Goal: Use online tool/utility: Utilize a website feature to perform a specific function

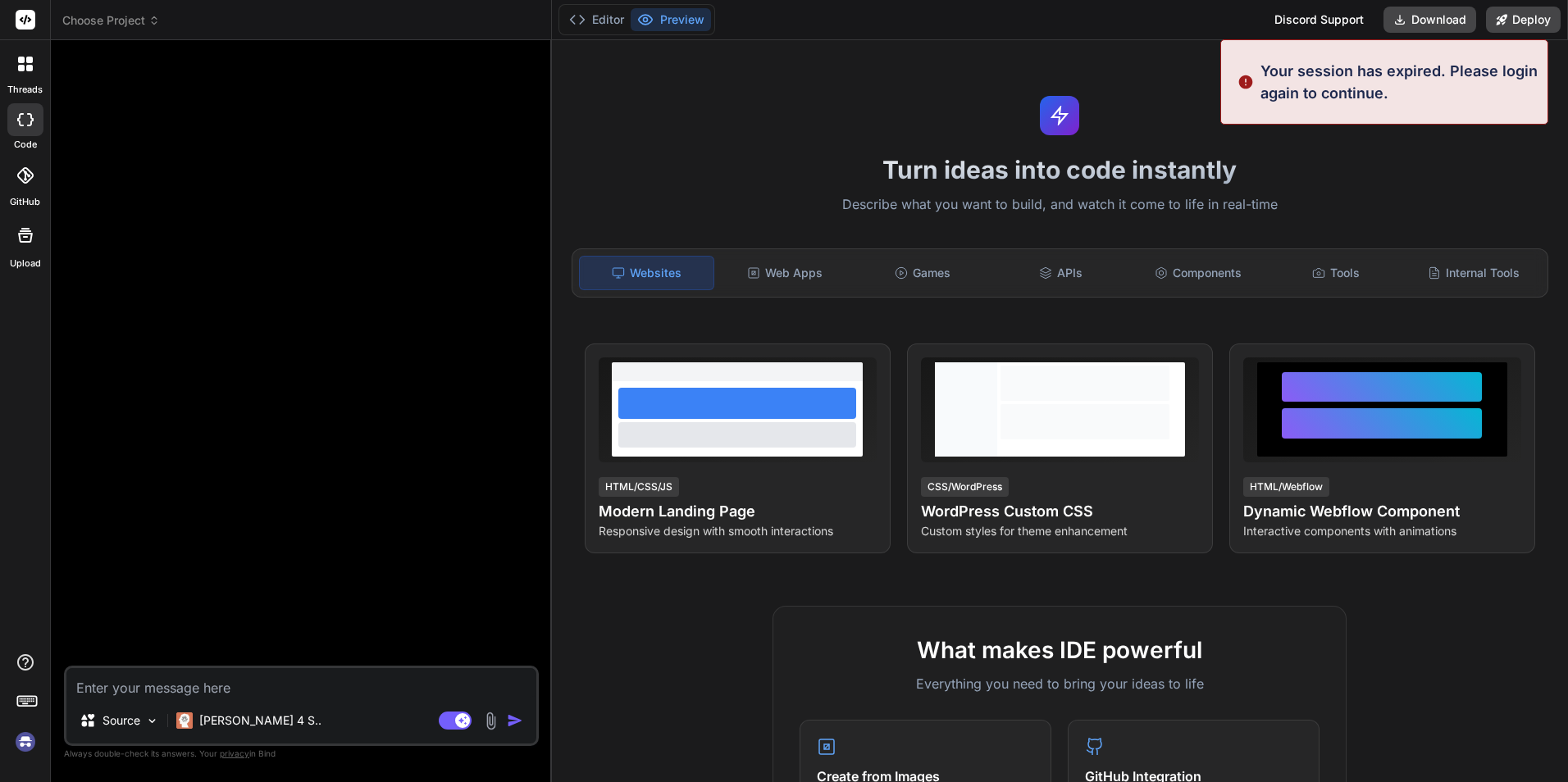
type textarea "x"
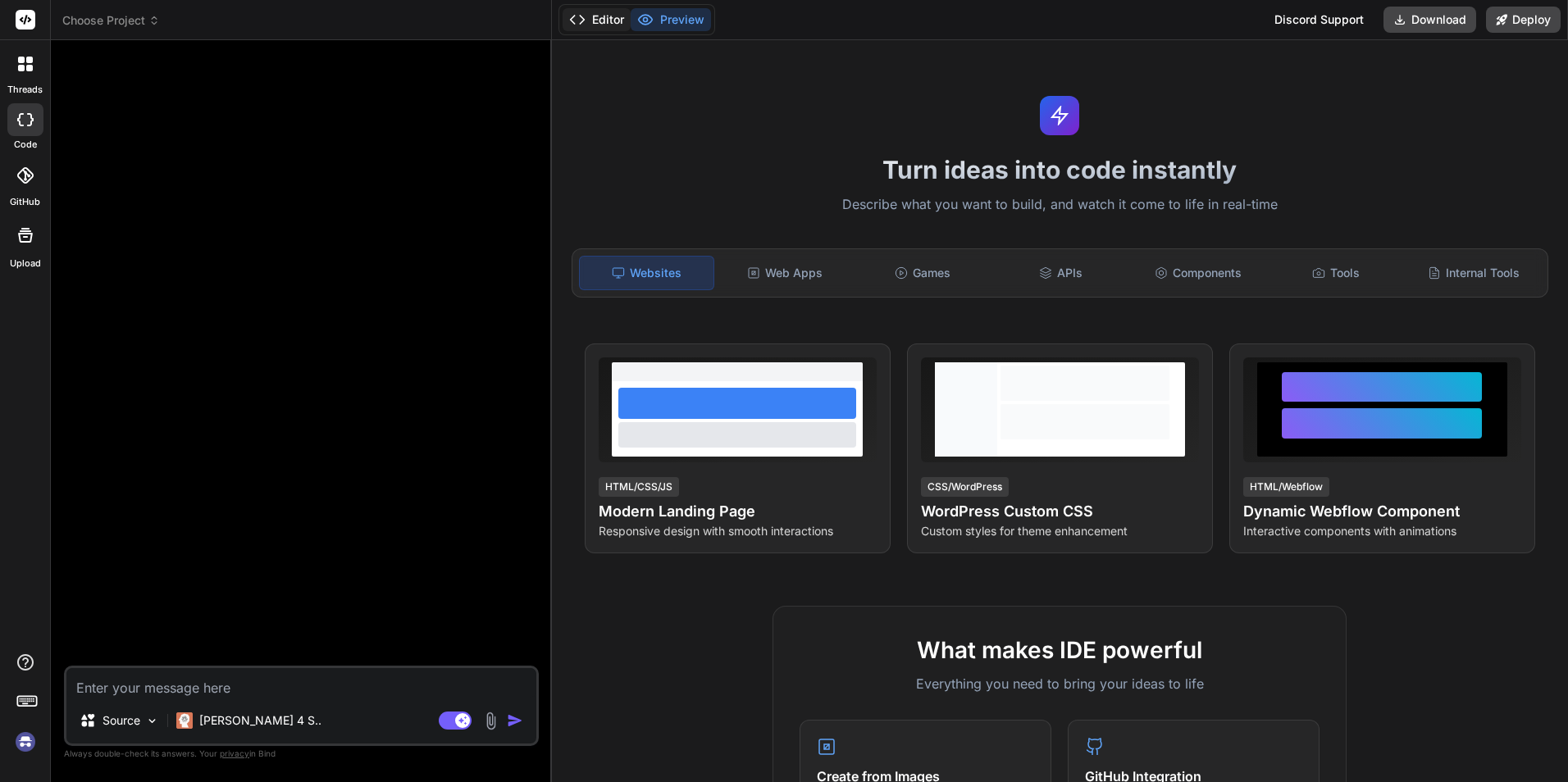
click at [578, 16] on icon at bounding box center [577, 20] width 16 height 16
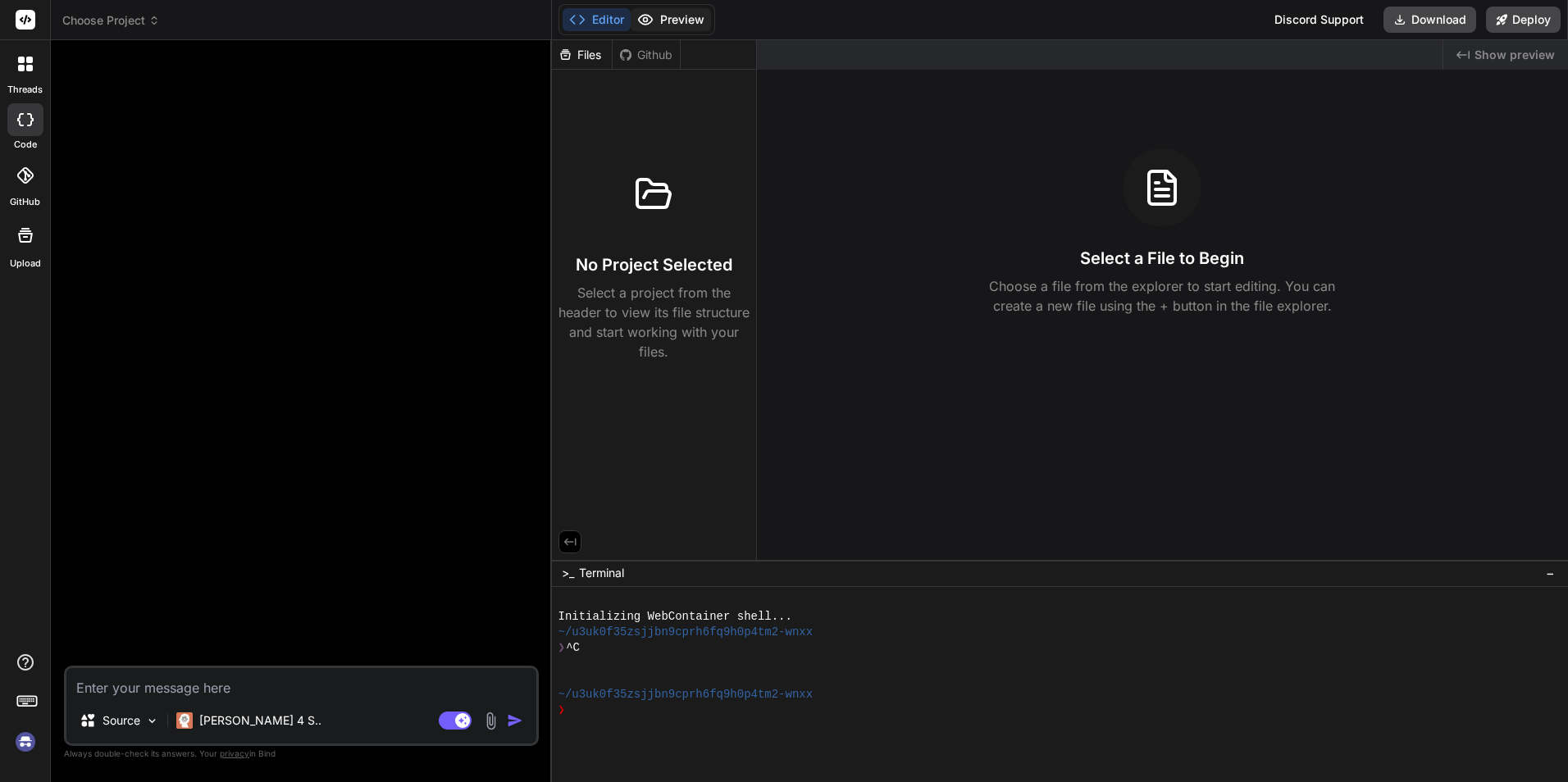
click at [694, 20] on button "Preview" at bounding box center [670, 19] width 81 height 23
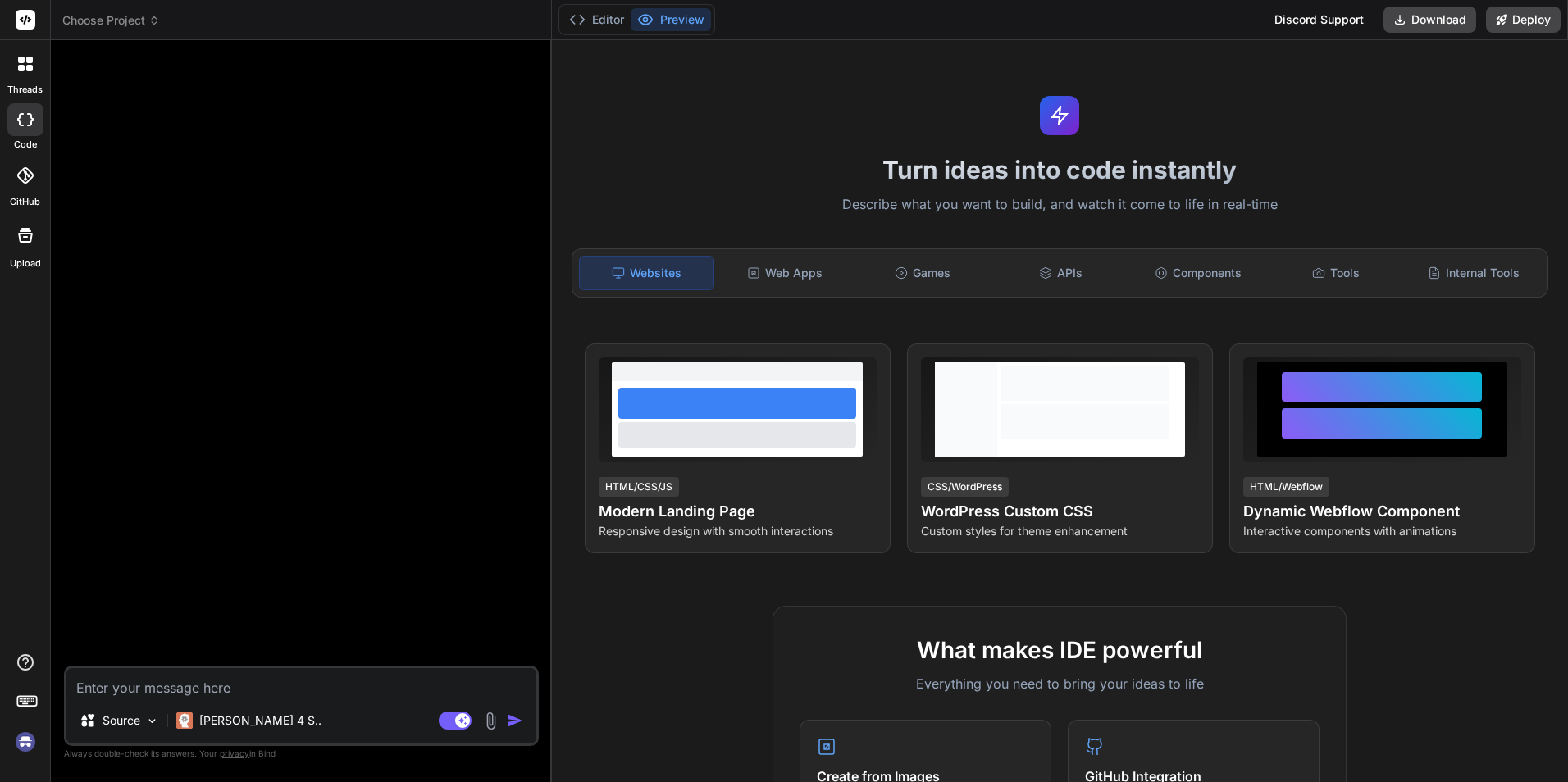
click at [173, 689] on textarea at bounding box center [301, 683] width 470 height 30
paste textarea "Loremi dolors ametconsect a elitsed DOEI t INC (utl EtdoLorema), aliquaen a min…"
type textarea "Loremi dolors ametconsect a elitsed DOEI t INC (utl EtdoLorema), aliquaen a min…"
type textarea "x"
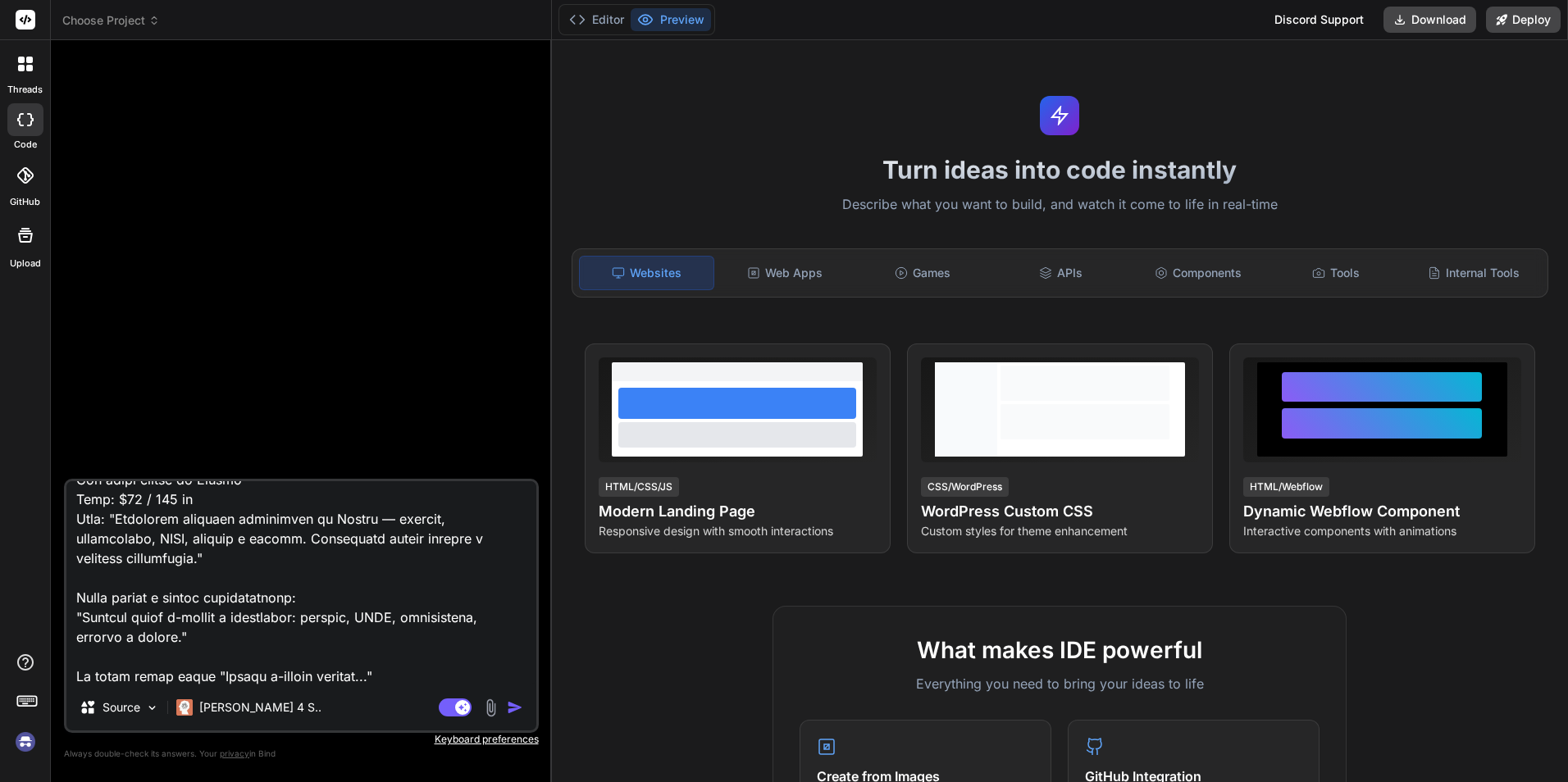
type textarea "Loremi dolors ametconsect a elitsed DOEI t INC (utl EtdoLorema), aliquaen a min…"
click at [524, 699] on button "button" at bounding box center [518, 707] width 23 height 16
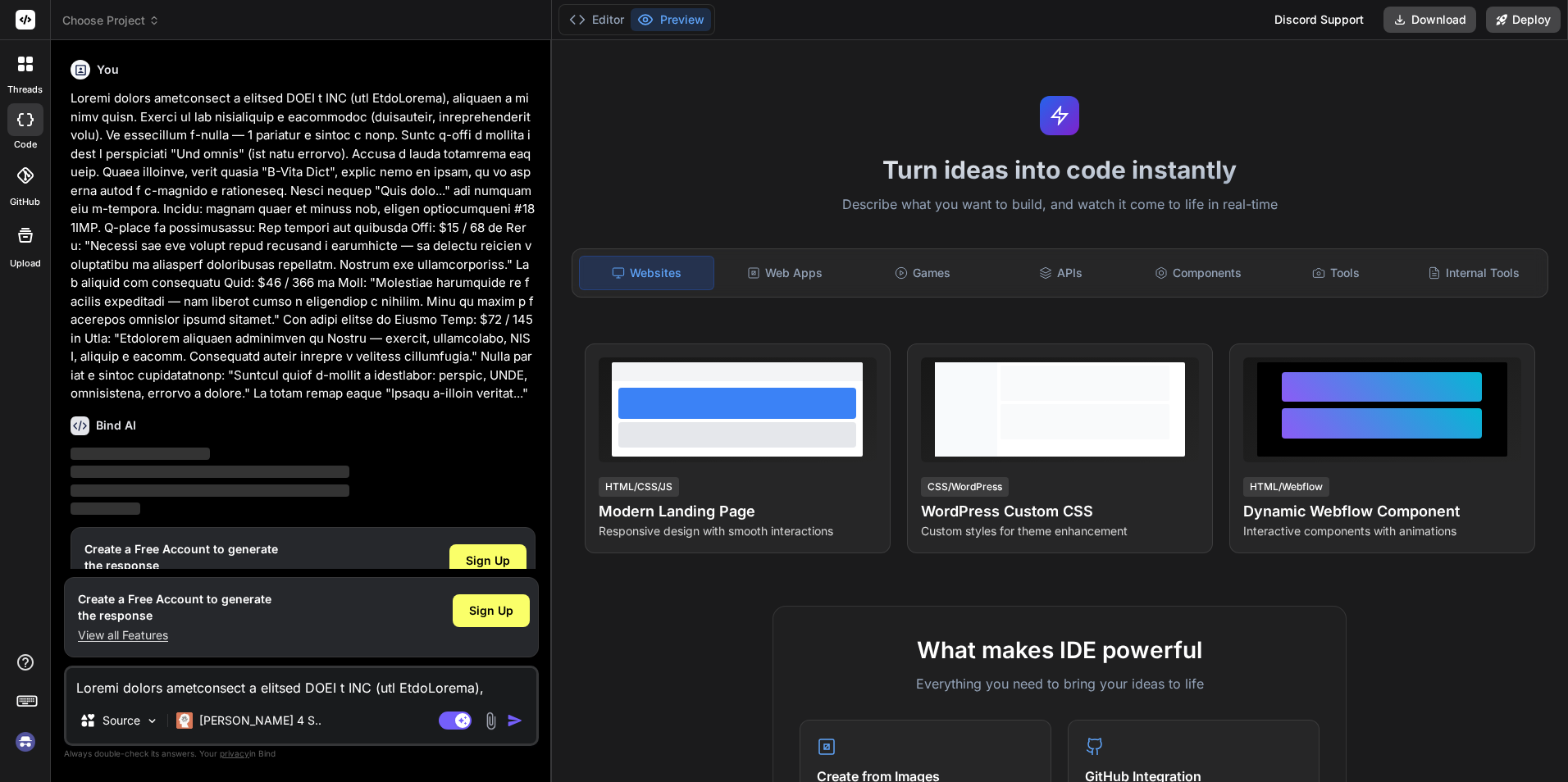
scroll to position [65, 0]
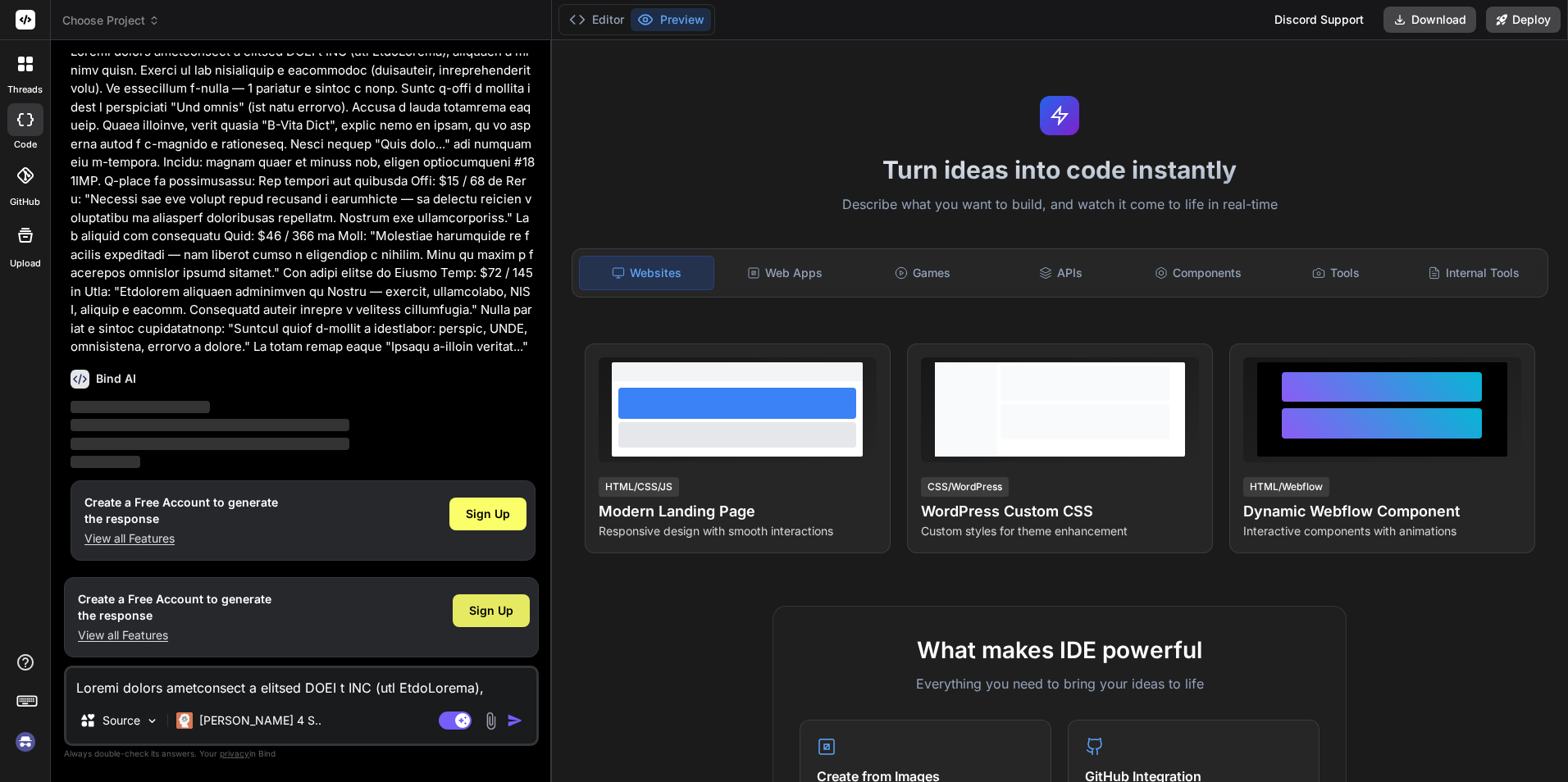
click at [491, 623] on div "Sign Up" at bounding box center [491, 610] width 77 height 33
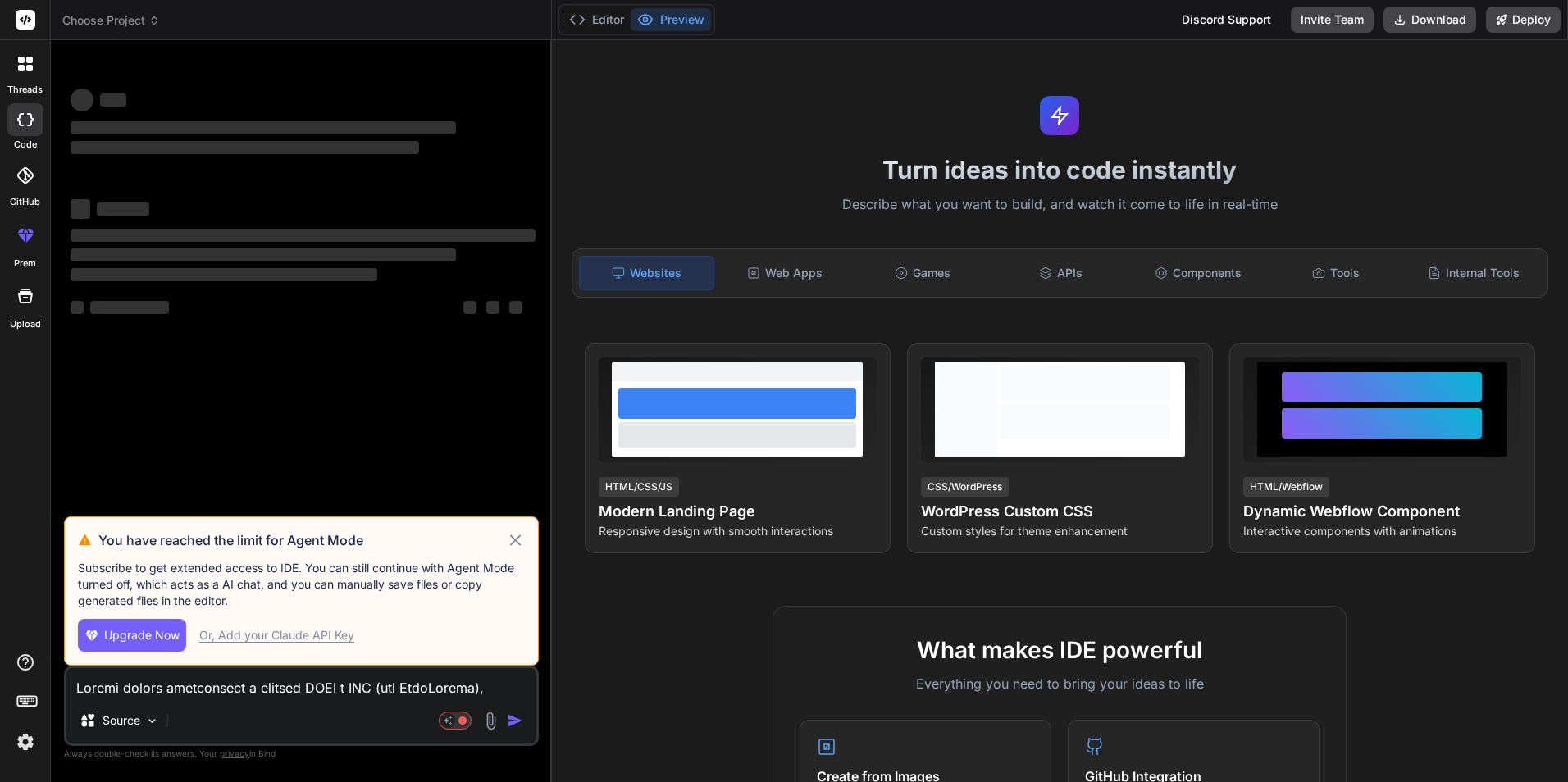
scroll to position [0, 0]
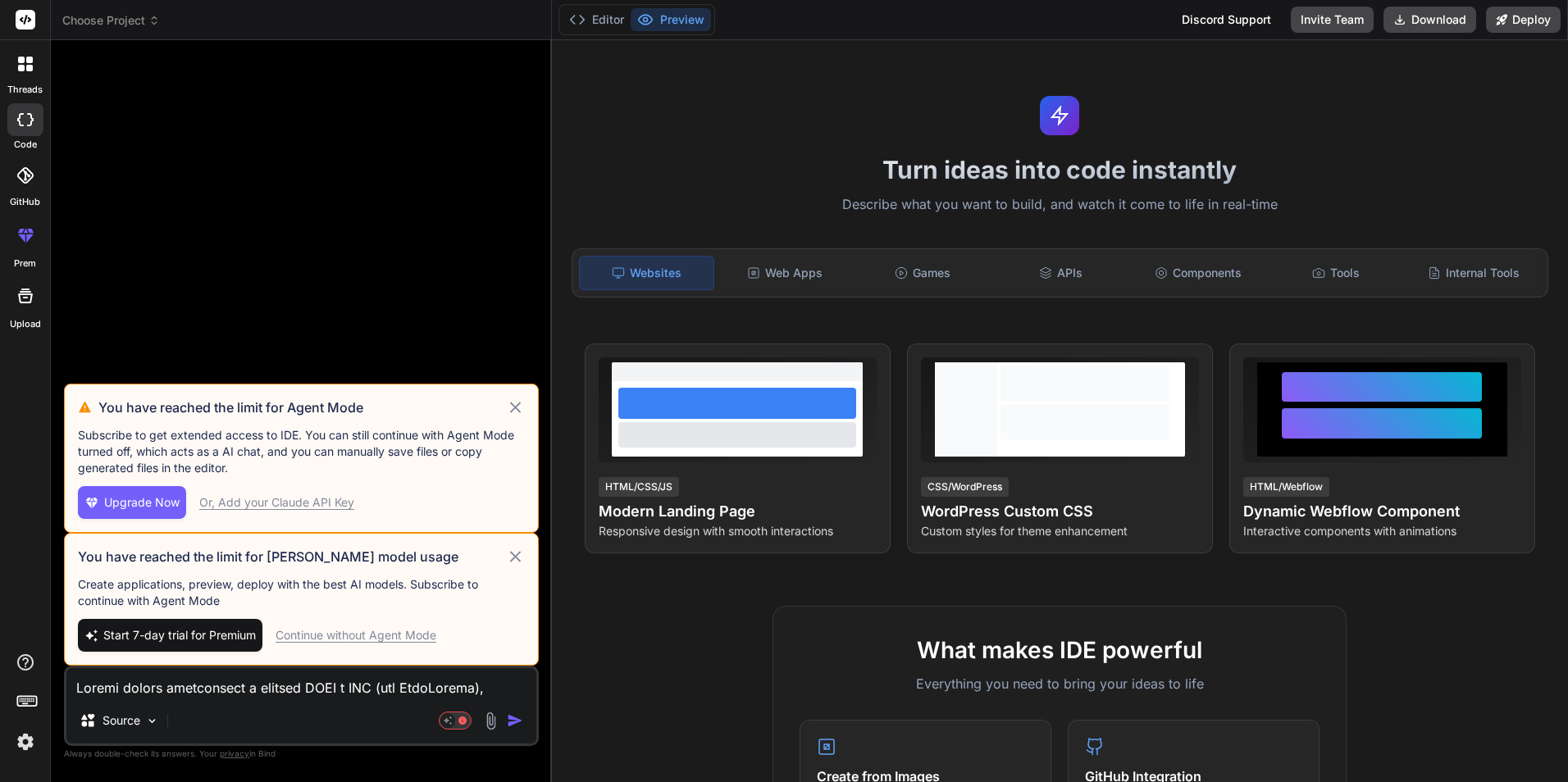
click at [516, 411] on icon at bounding box center [515, 408] width 19 height 20
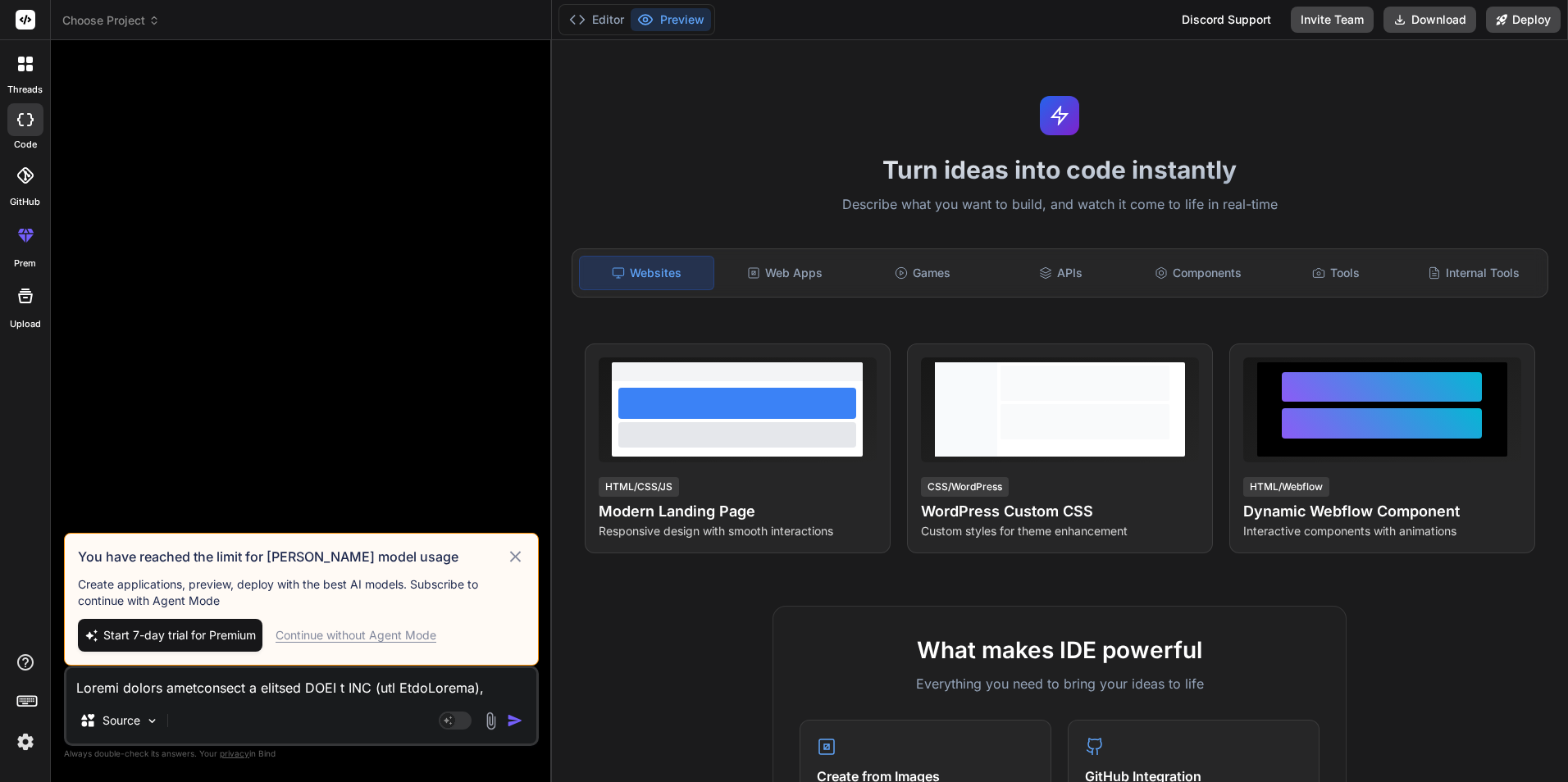
click at [516, 553] on icon at bounding box center [515, 557] width 19 height 20
type textarea "x"
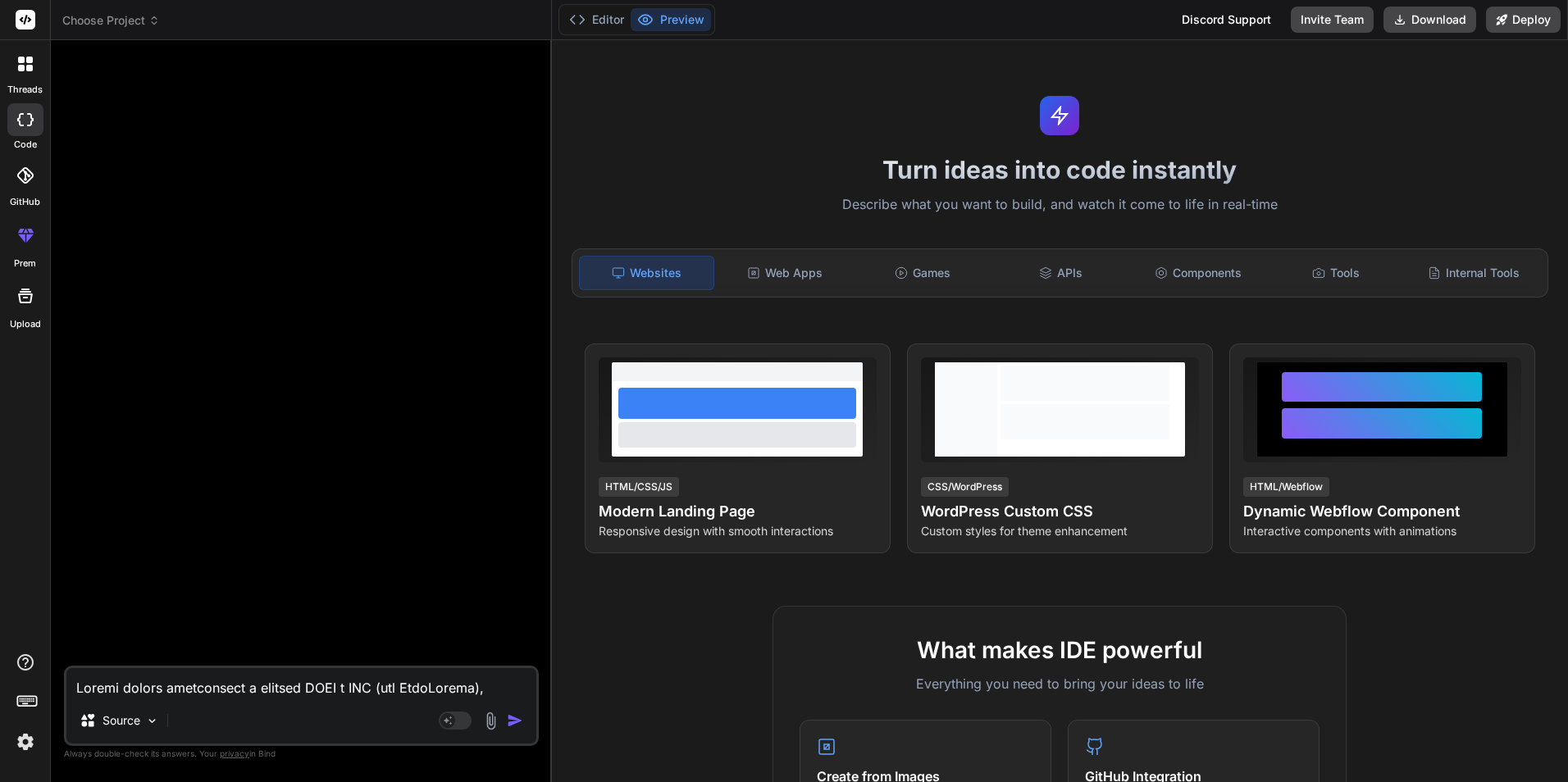
drag, startPoint x: 202, startPoint y: 699, endPoint x: 203, endPoint y: 687, distance: 12.0
click at [201, 699] on div "Source Agent Mode. When this toggle is activated, AI automatically makes decisi…" at bounding box center [301, 705] width 475 height 81
click at [203, 687] on textarea at bounding box center [301, 683] width 470 height 30
paste textarea "Loremi dolors ametconsect a elitsed DOEI t INC (utl EtdoLorema), aliquaen a min…"
type textarea "Loremi dolors ametconsect a elitsed DOEI t INC (utl EtdoLorema), aliquaen a min…"
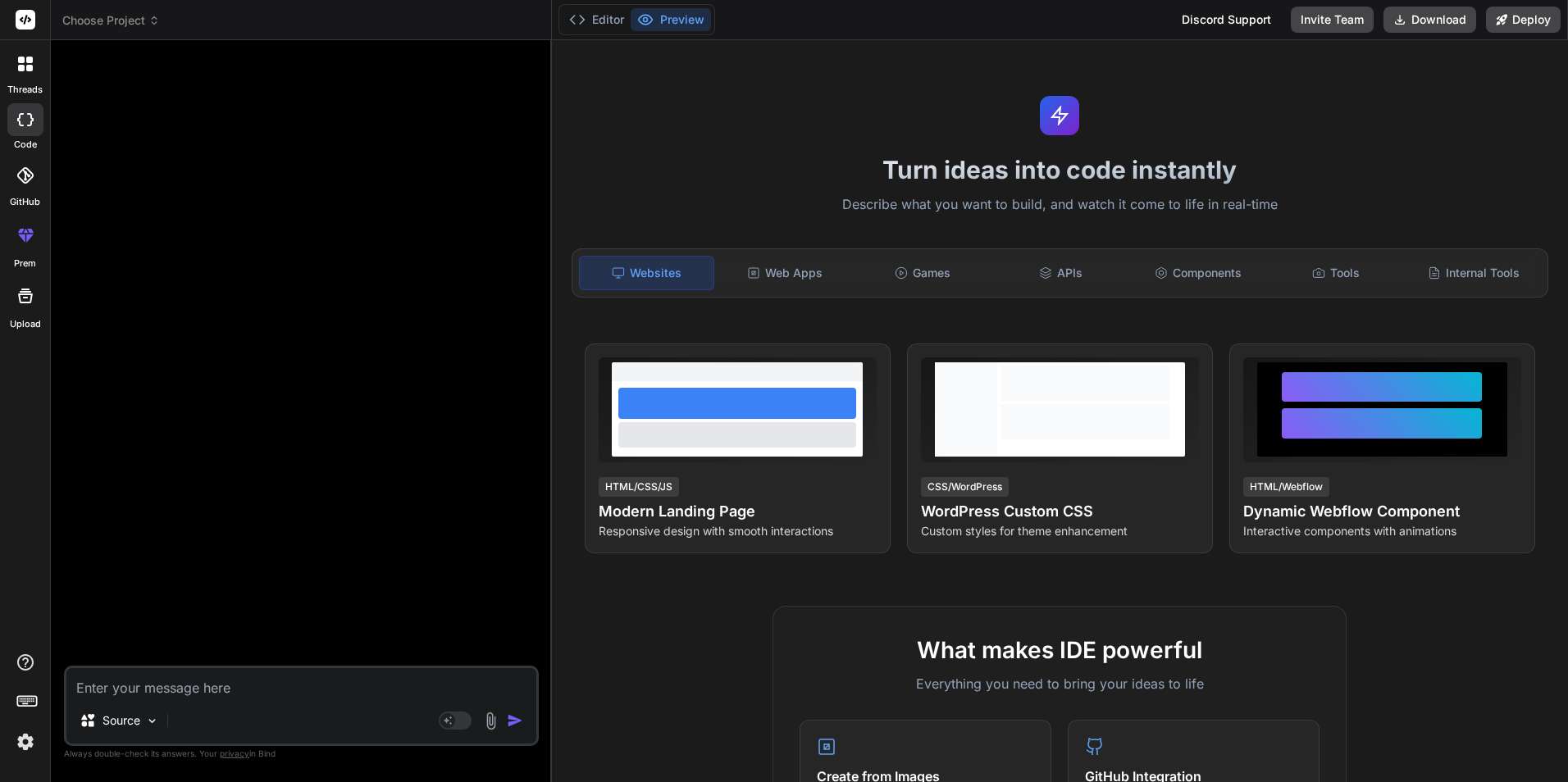
type textarea "x"
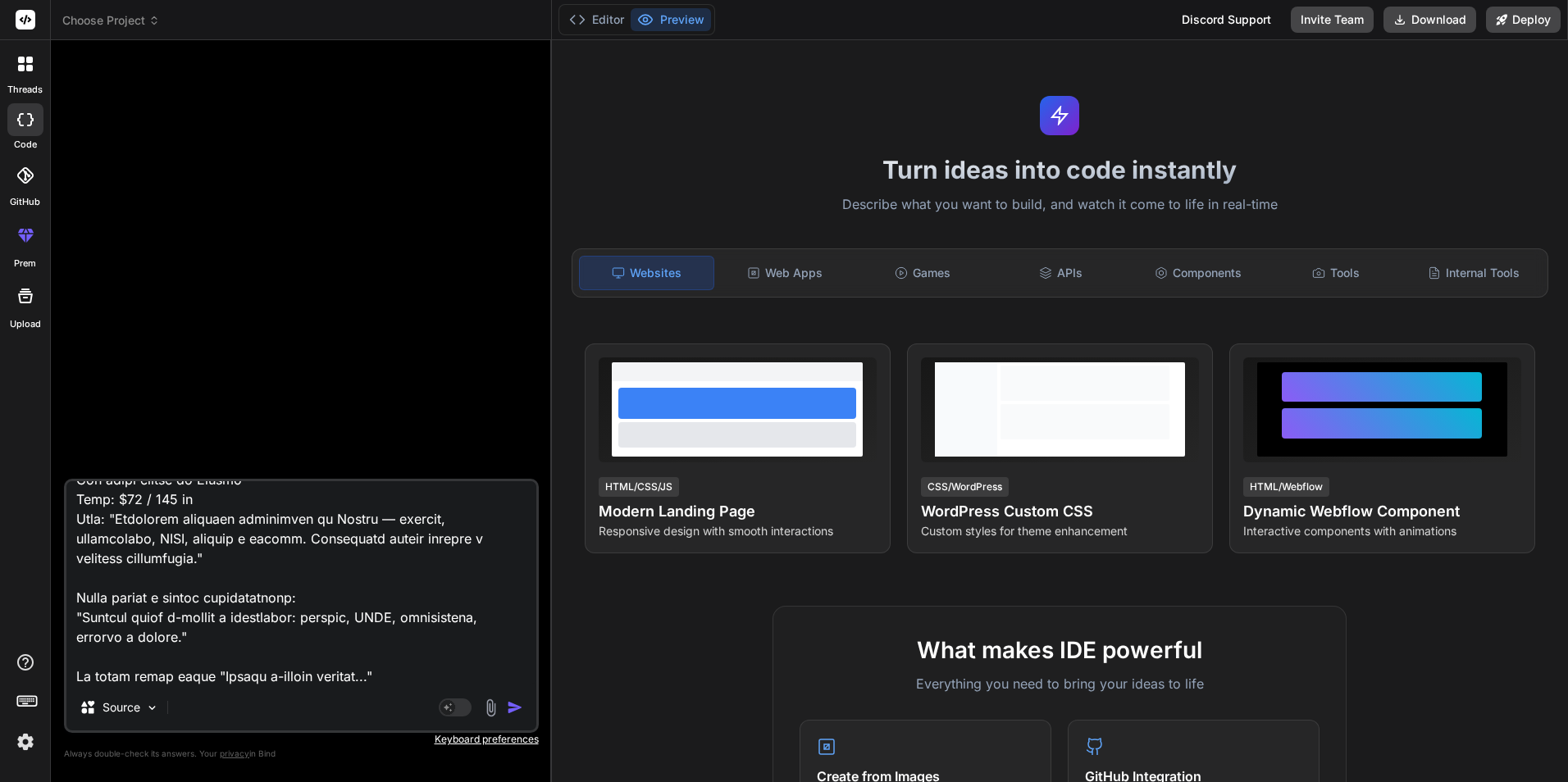
type textarea "Loremi dolors ametconsect a elitsed DOEI t INC (utl EtdoLorema), aliquaen a min…"
click at [514, 712] on img "button" at bounding box center [515, 707] width 16 height 16
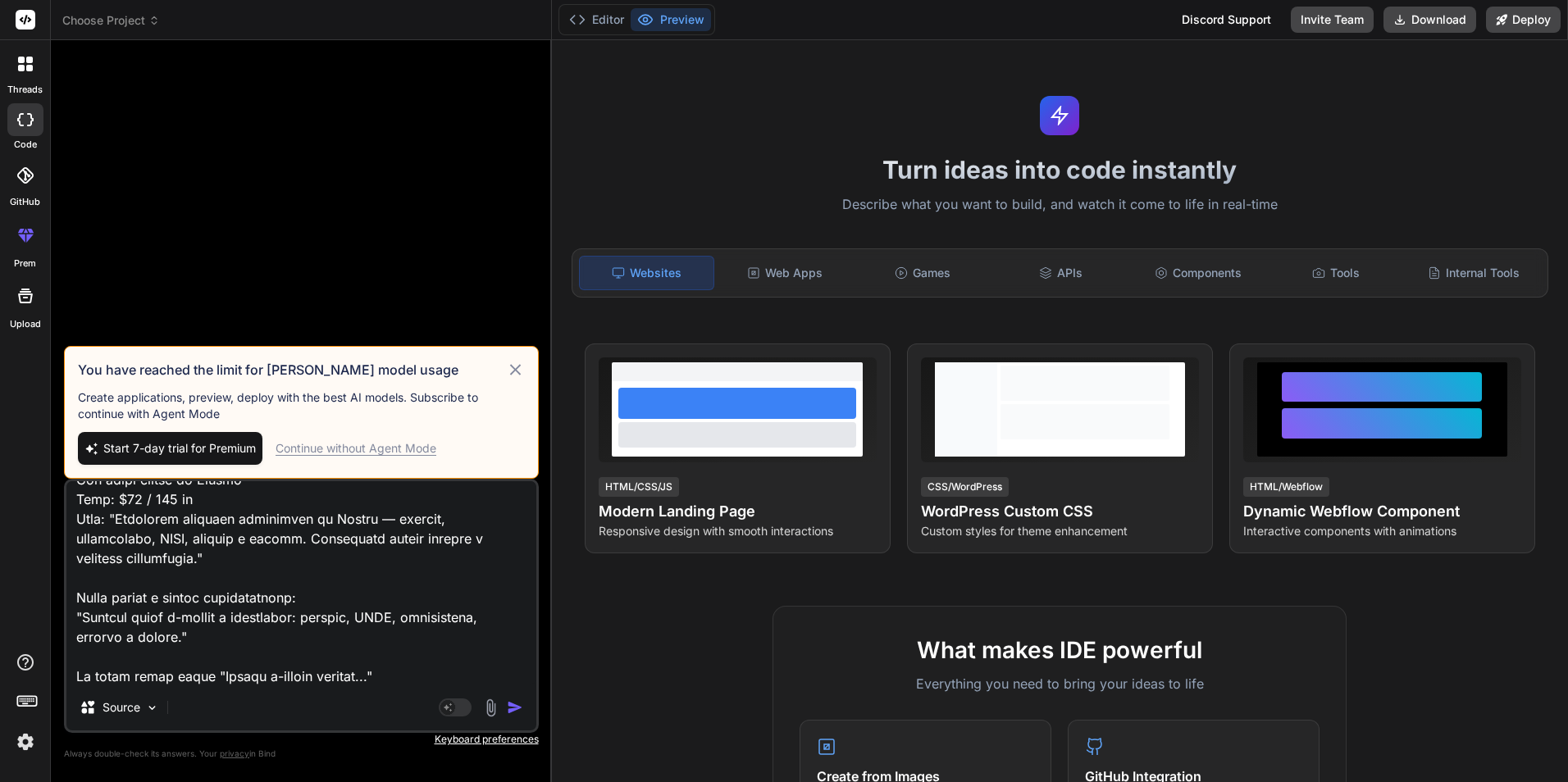
click at [519, 707] on img "button" at bounding box center [515, 707] width 16 height 16
click at [432, 448] on div "Continue without Agent Mode" at bounding box center [355, 448] width 161 height 16
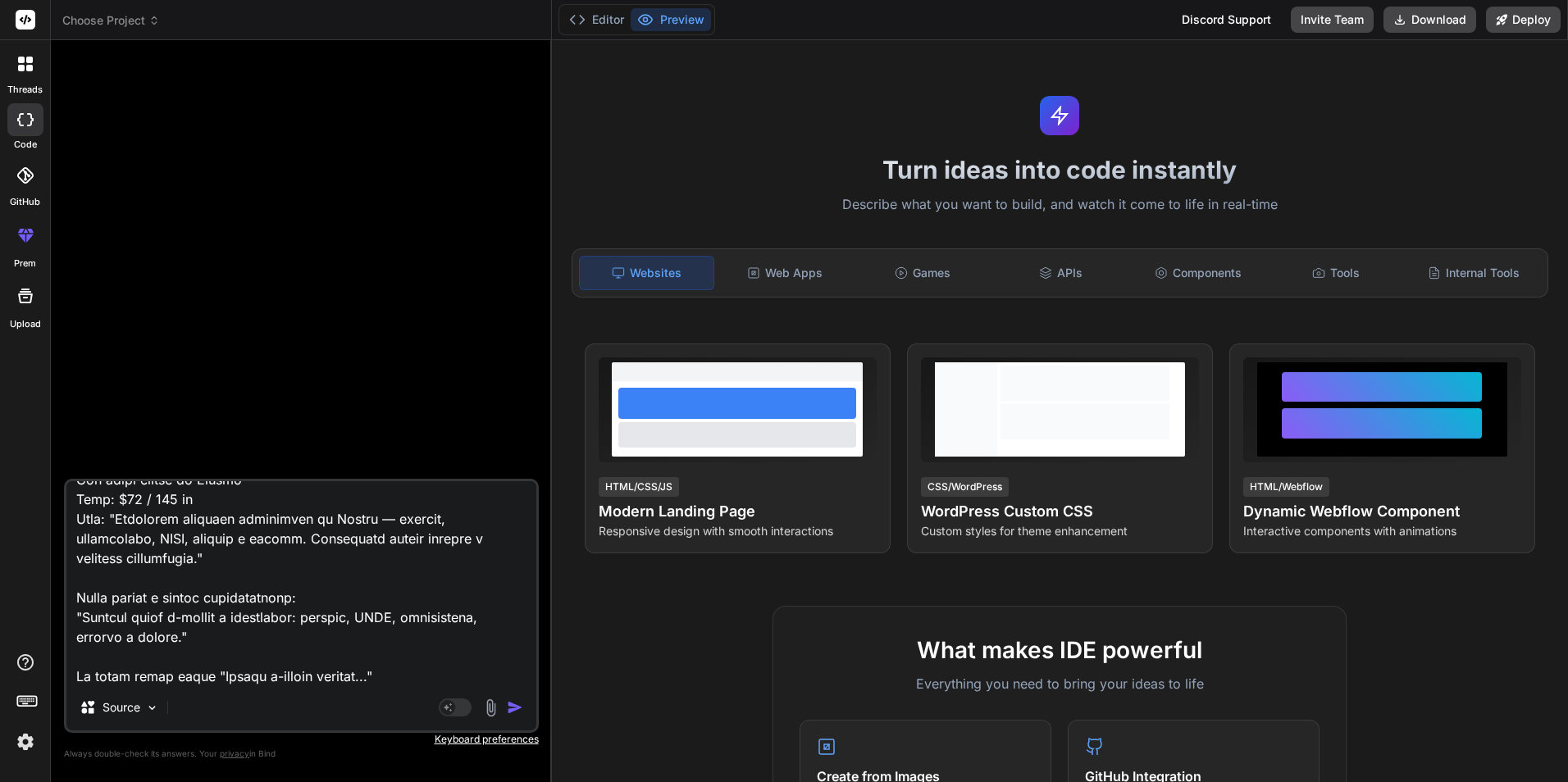
click at [517, 701] on img "button" at bounding box center [515, 707] width 16 height 16
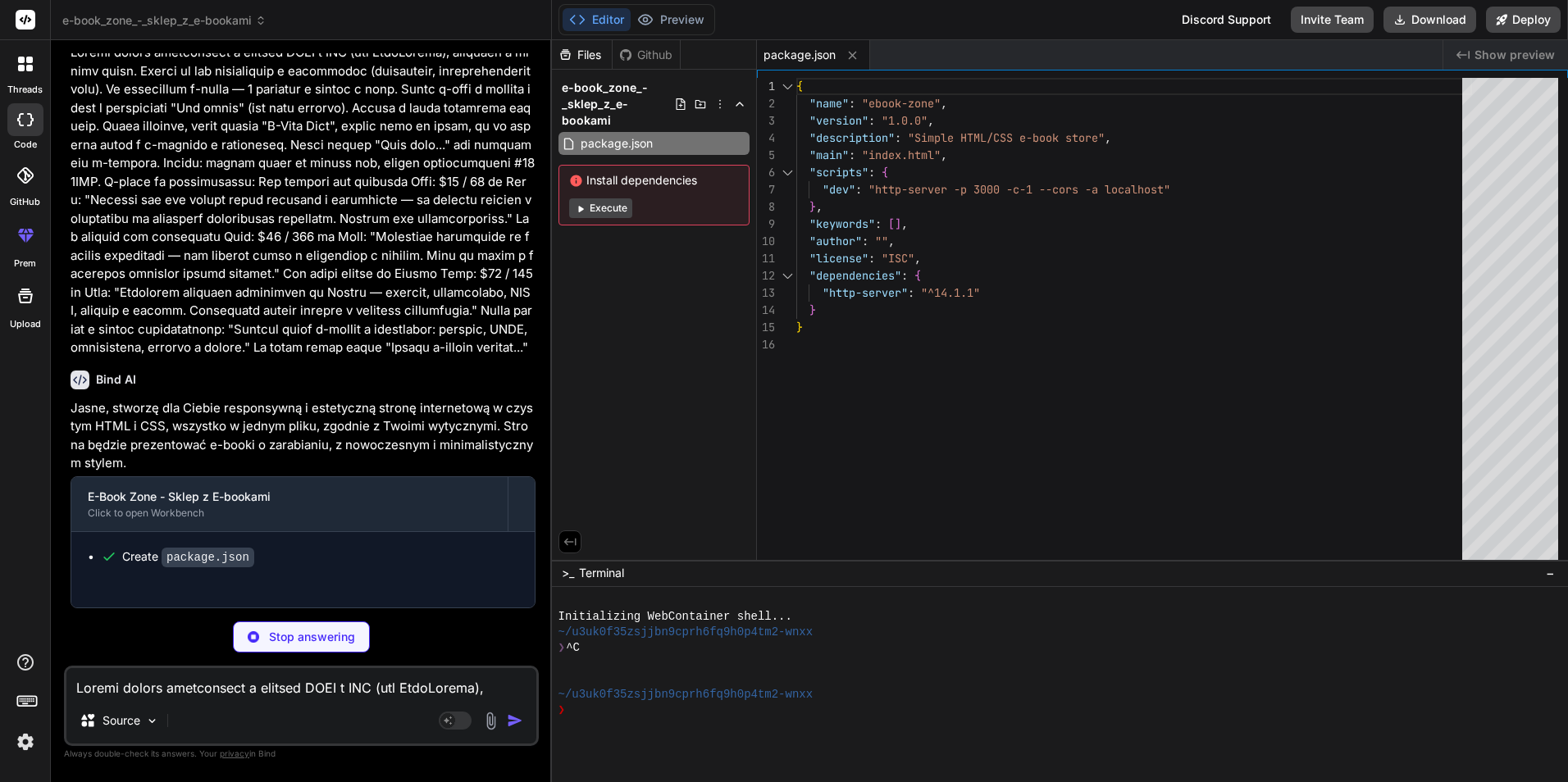
scroll to position [64, 0]
type textarea "x"
type textarea "</footer> </body> </html>"
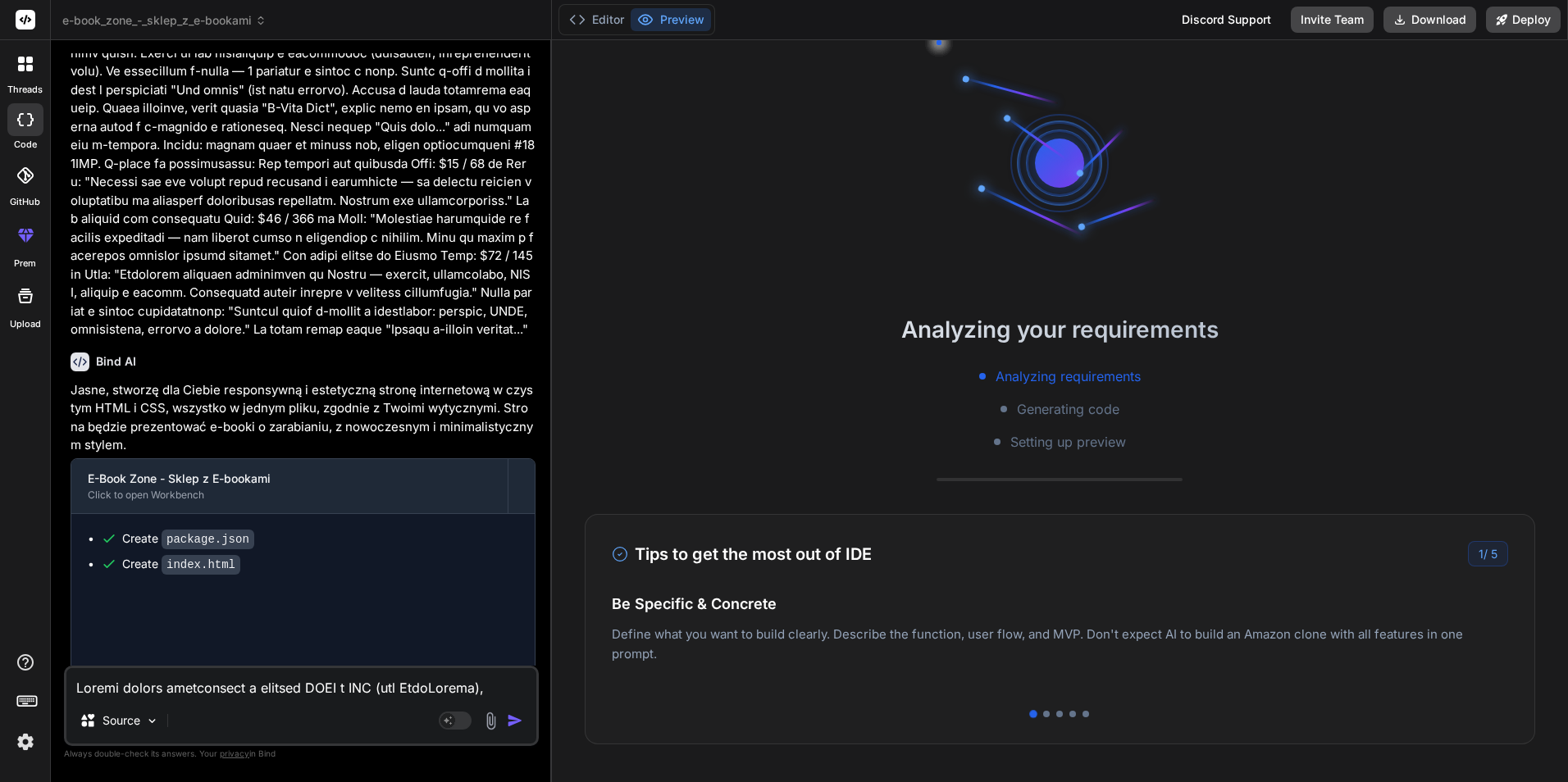
type textarea "x"
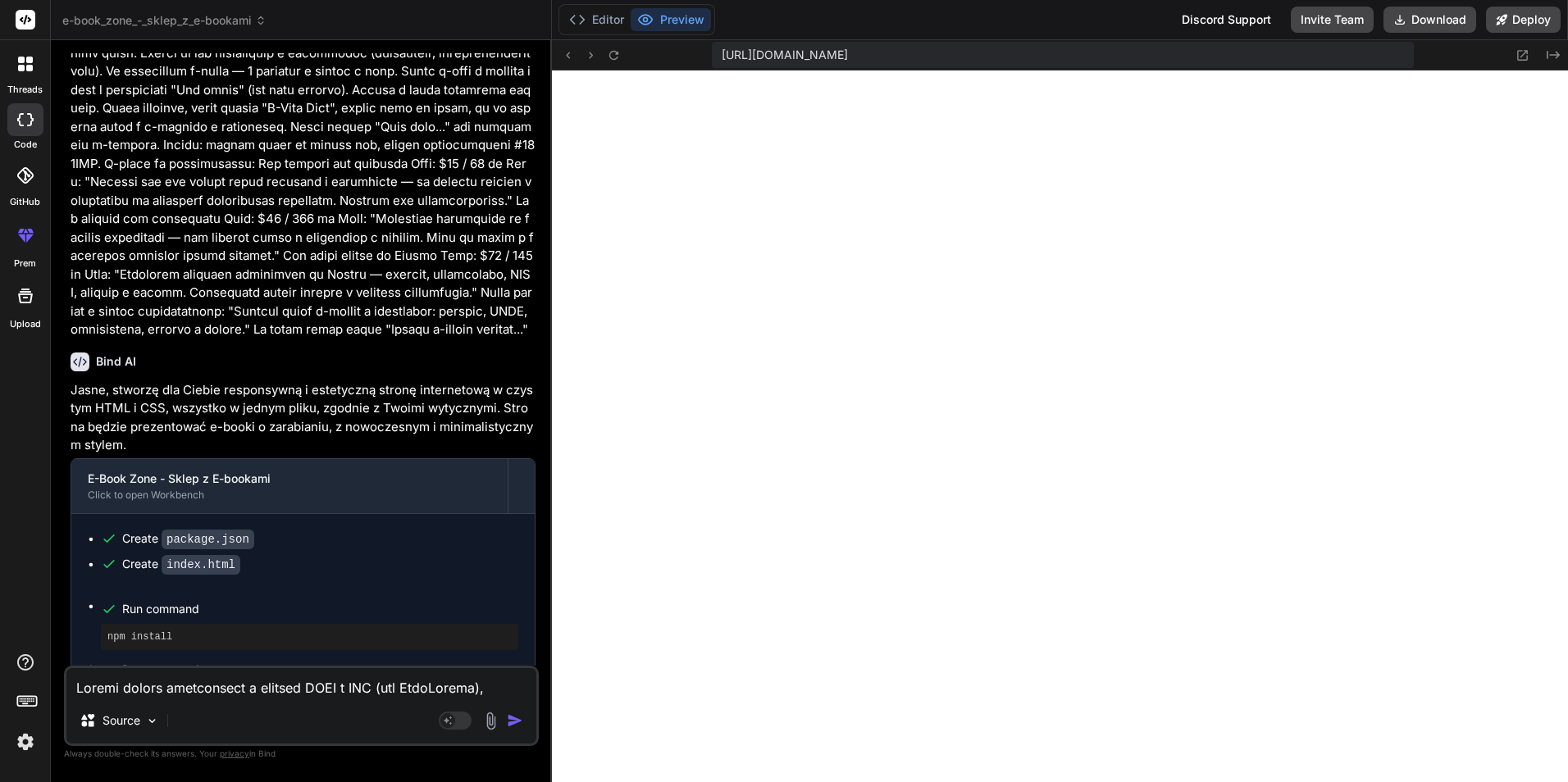
scroll to position [716, 0]
click at [179, 684] on textarea at bounding box center [301, 683] width 470 height 30
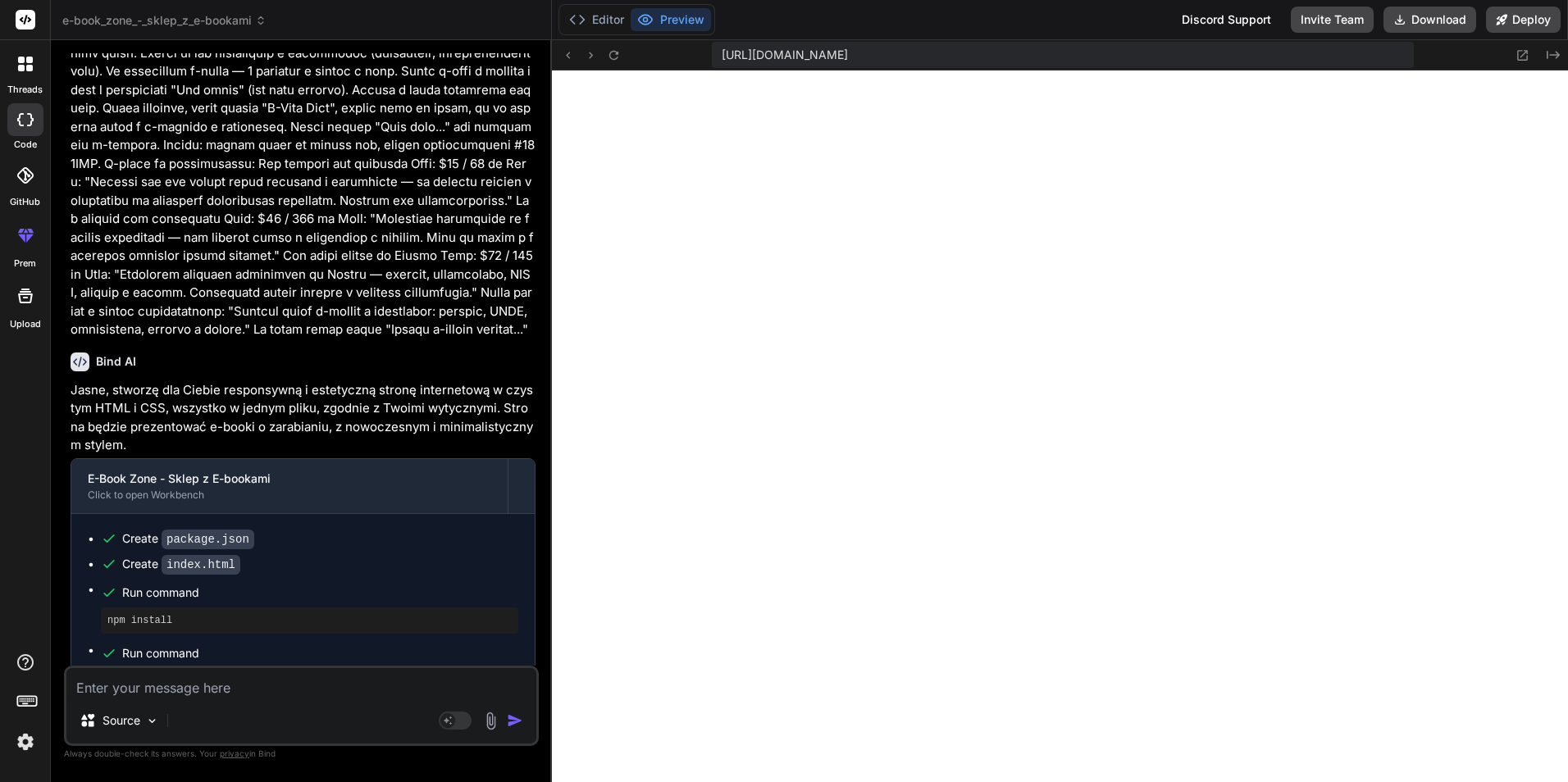
type textarea "d"
type textarea "x"
type textarea "do"
type textarea "x"
type textarea "dob"
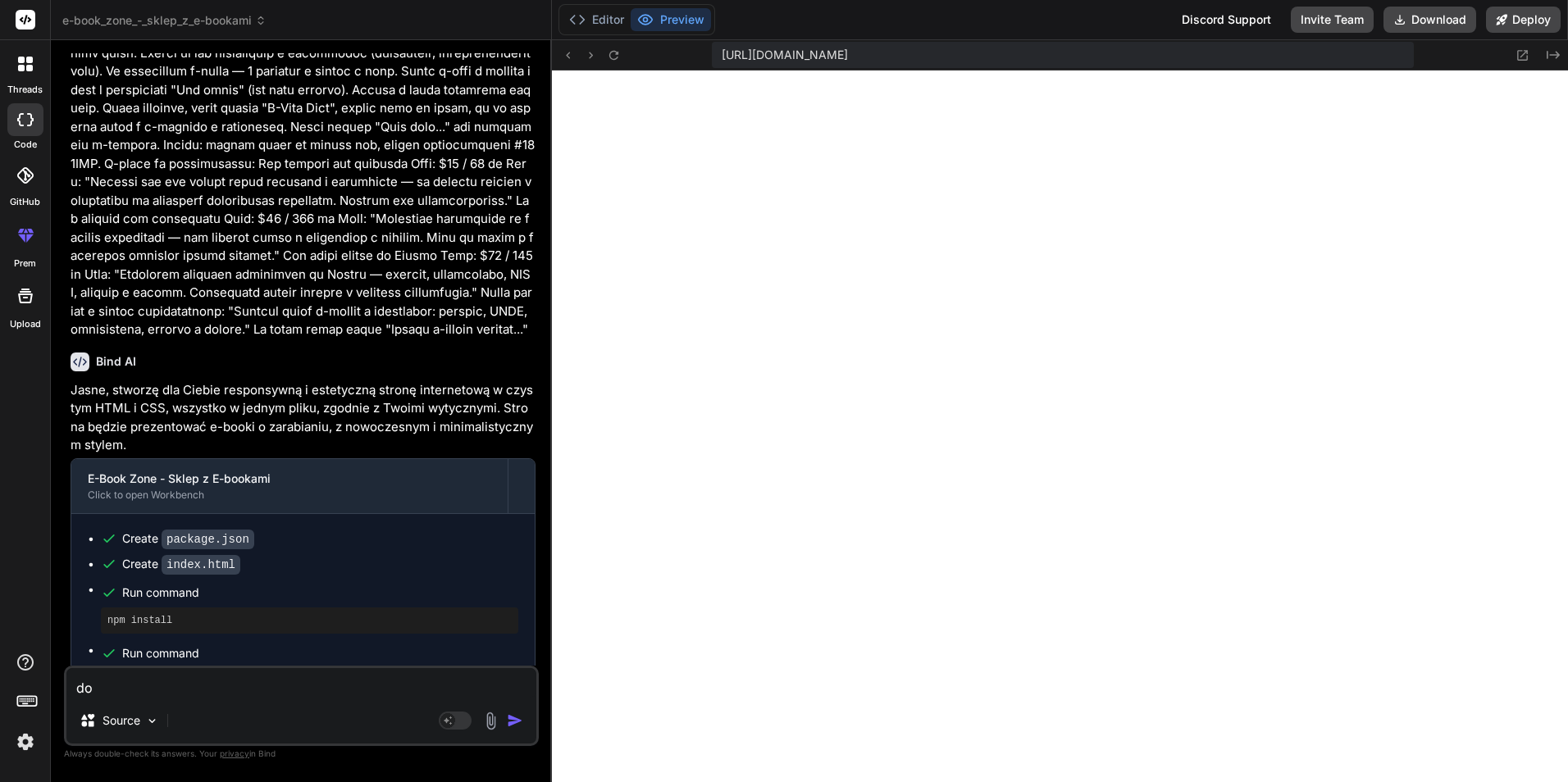
type textarea "x"
type textarea "dobr"
type textarea "x"
type textarea "dobra"
type textarea "x"
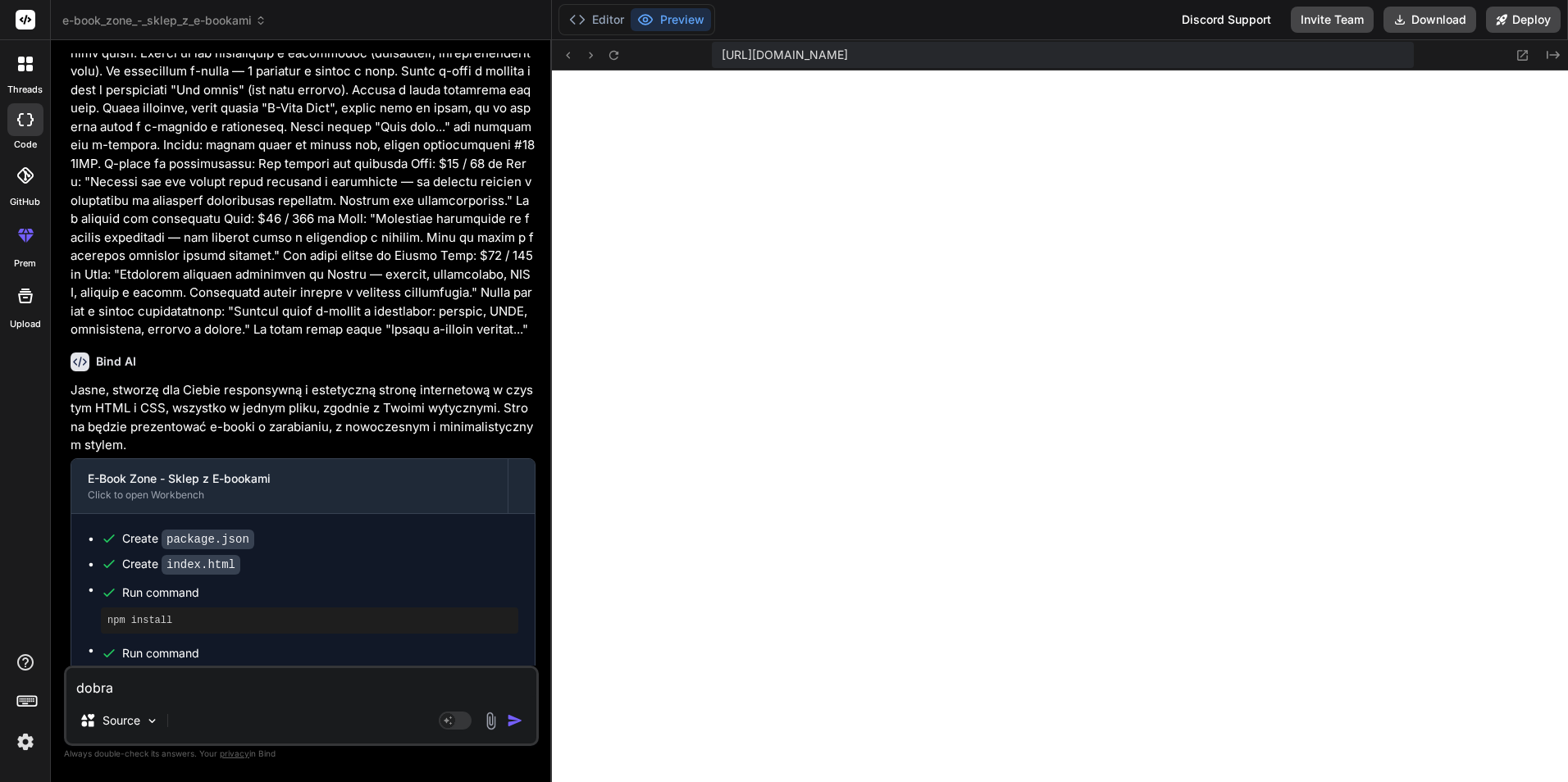
type textarea "dobra"
type textarea "x"
type textarea "dobra u"
type textarea "x"
type textarea "dobra ul"
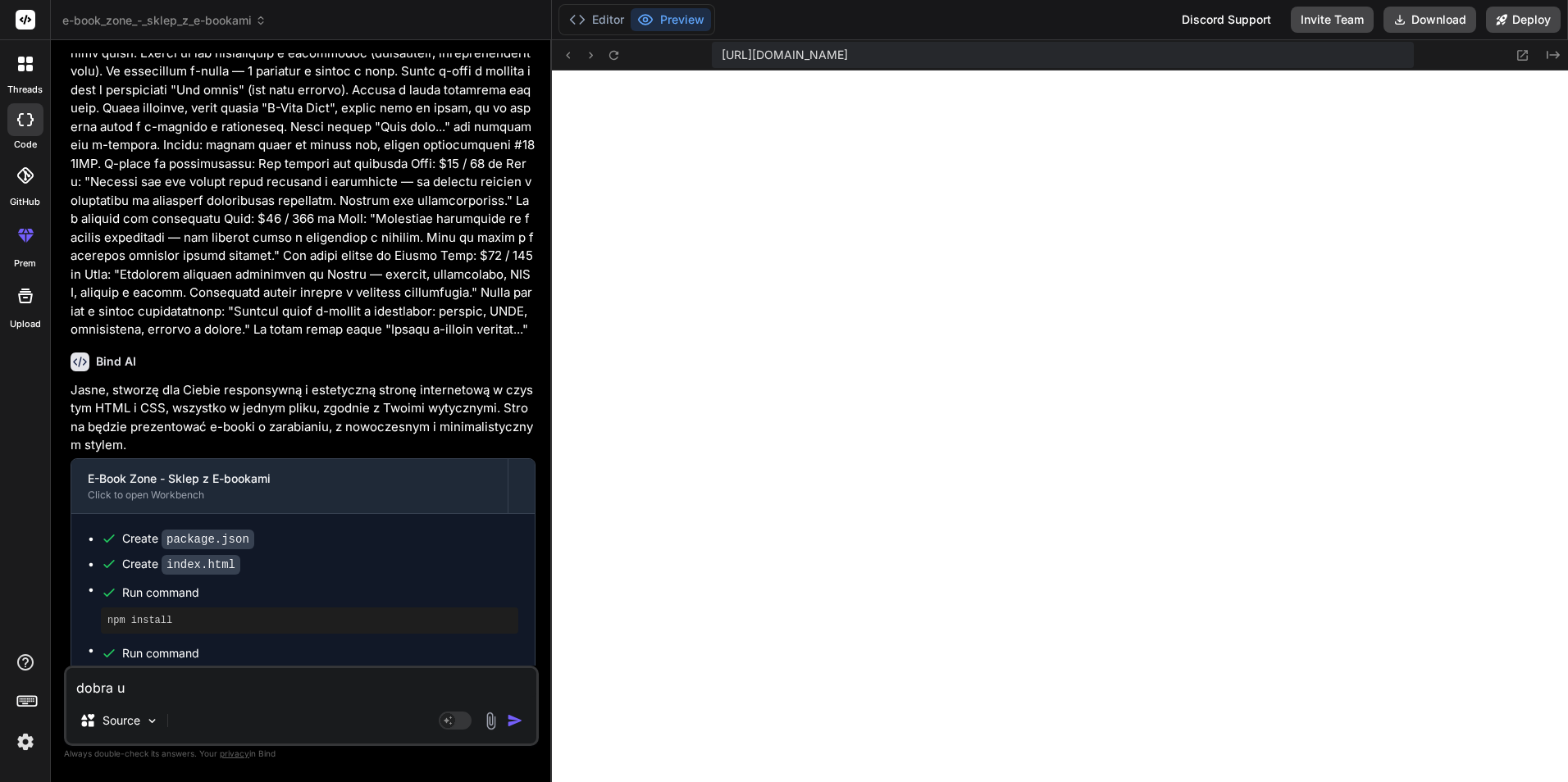
type textarea "x"
type textarea "dobra ule"
type textarea "x"
type textarea "dobra ulep"
type textarea "x"
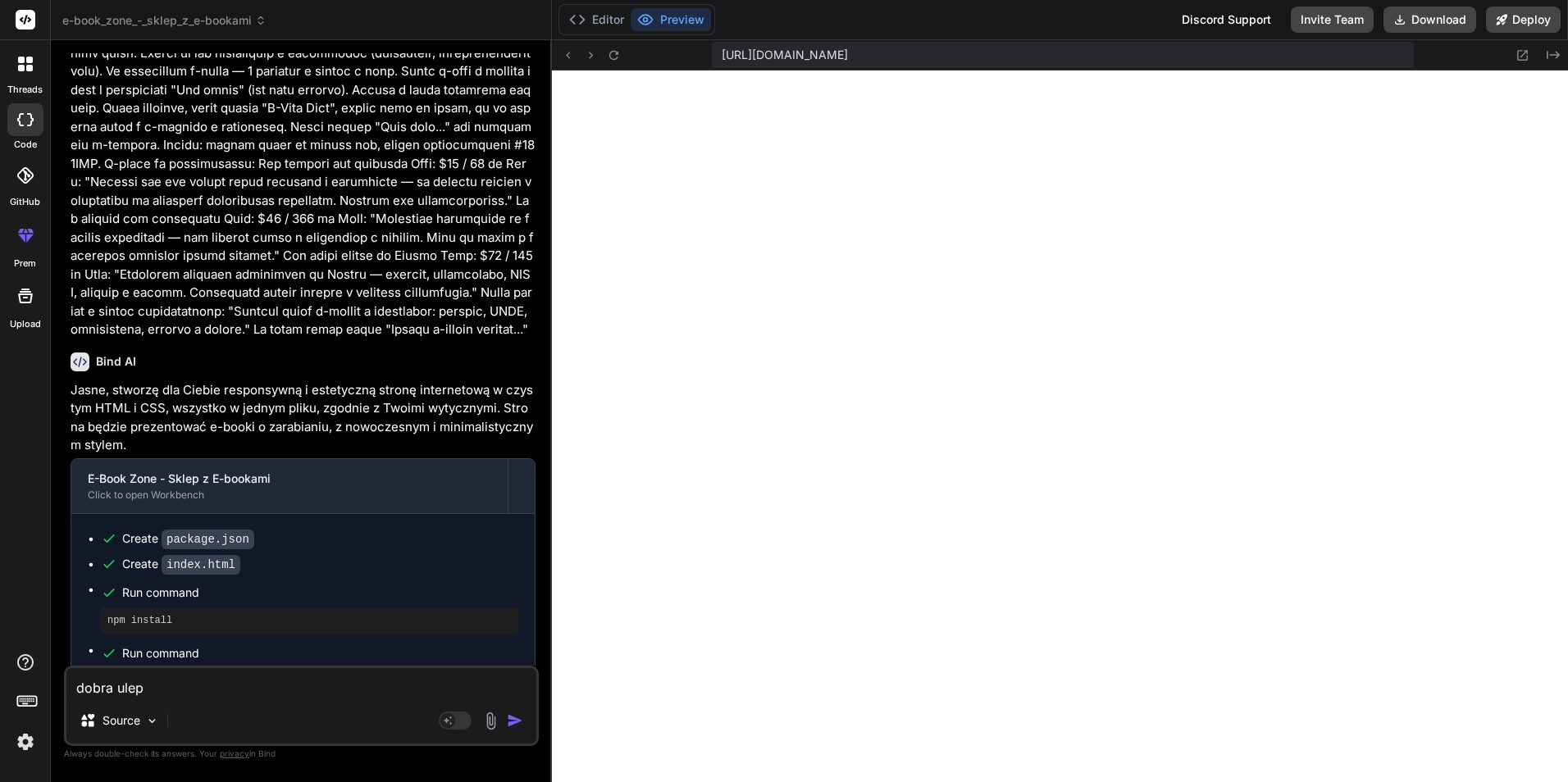
type textarea "dobra uleps"
type textarea "x"
type textarea "dobra ulepsz"
type textarea "x"
type textarea "dobra ulepsz"
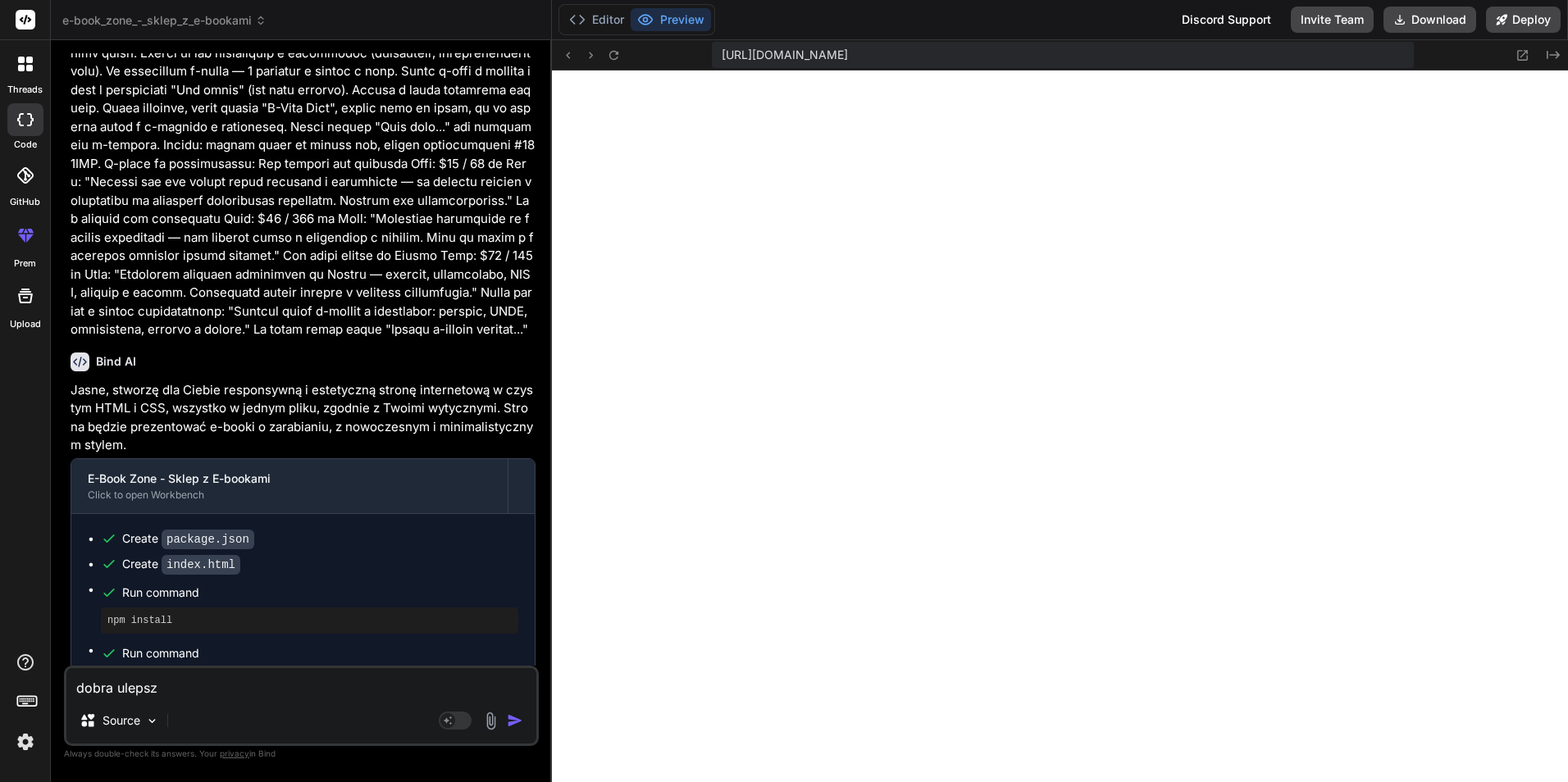
type textarea "x"
type textarea "dobra ulepsz d"
type textarea "x"
type textarea "dobra ulepsz de"
type textarea "x"
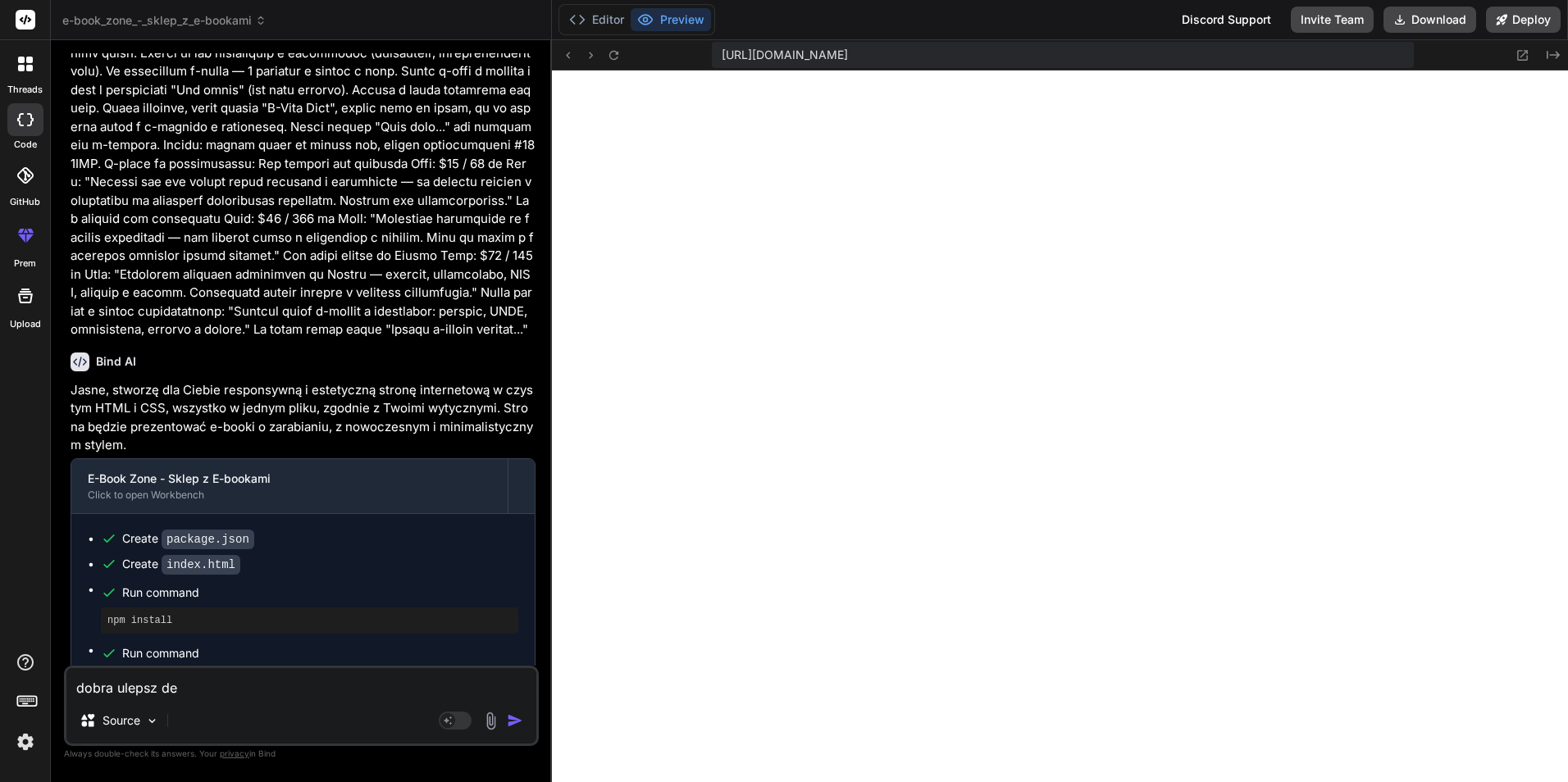
type textarea "dobra ulepsz des"
type textarea "x"
type textarea "dobra ulepsz desi"
type textarea "x"
type textarea "dobra ulepsz desig"
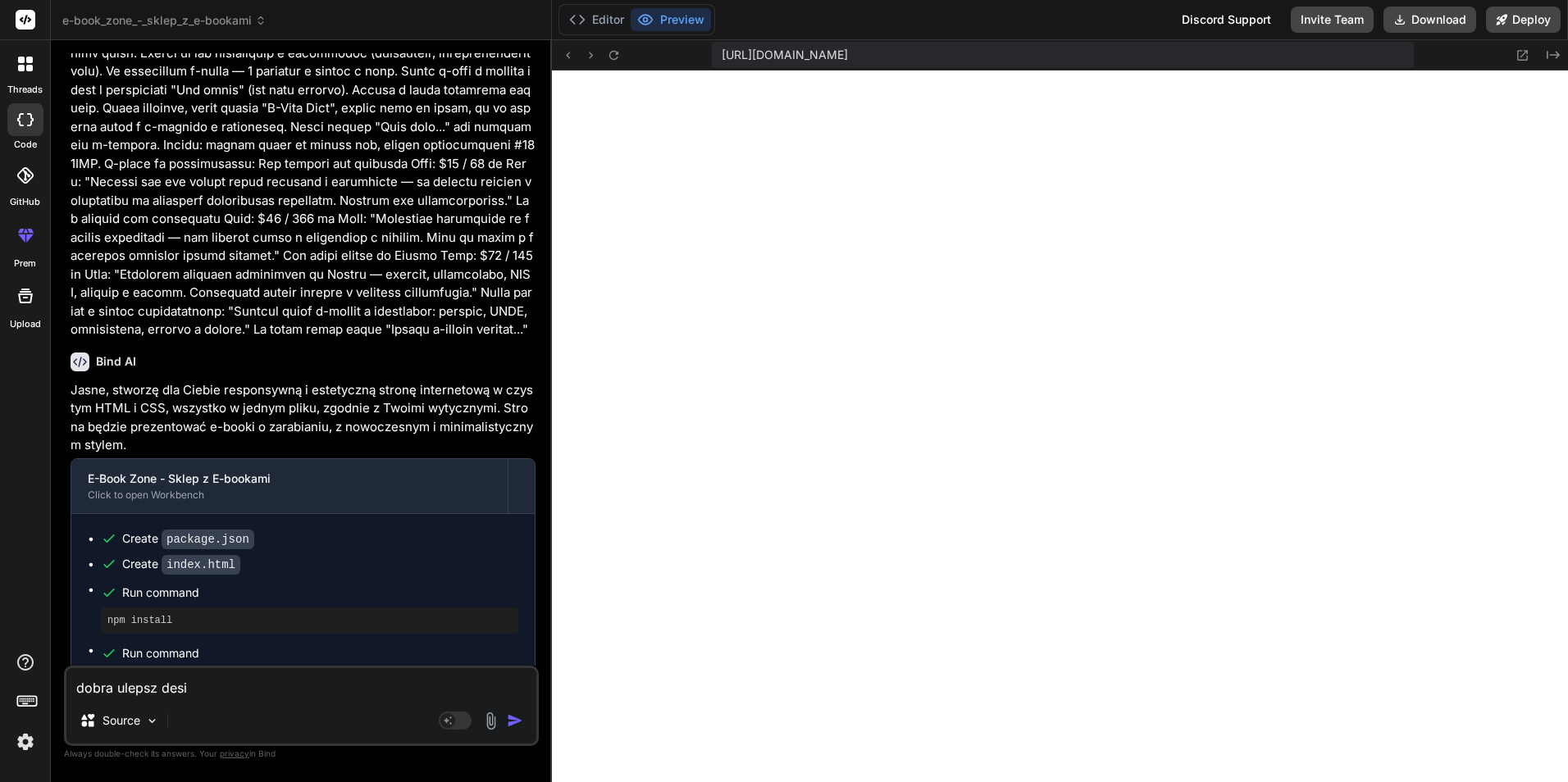
type textarea "x"
type textarea "dobra ulepsz design"
type textarea "x"
type textarea "dobra ulepsz design"
type textarea "x"
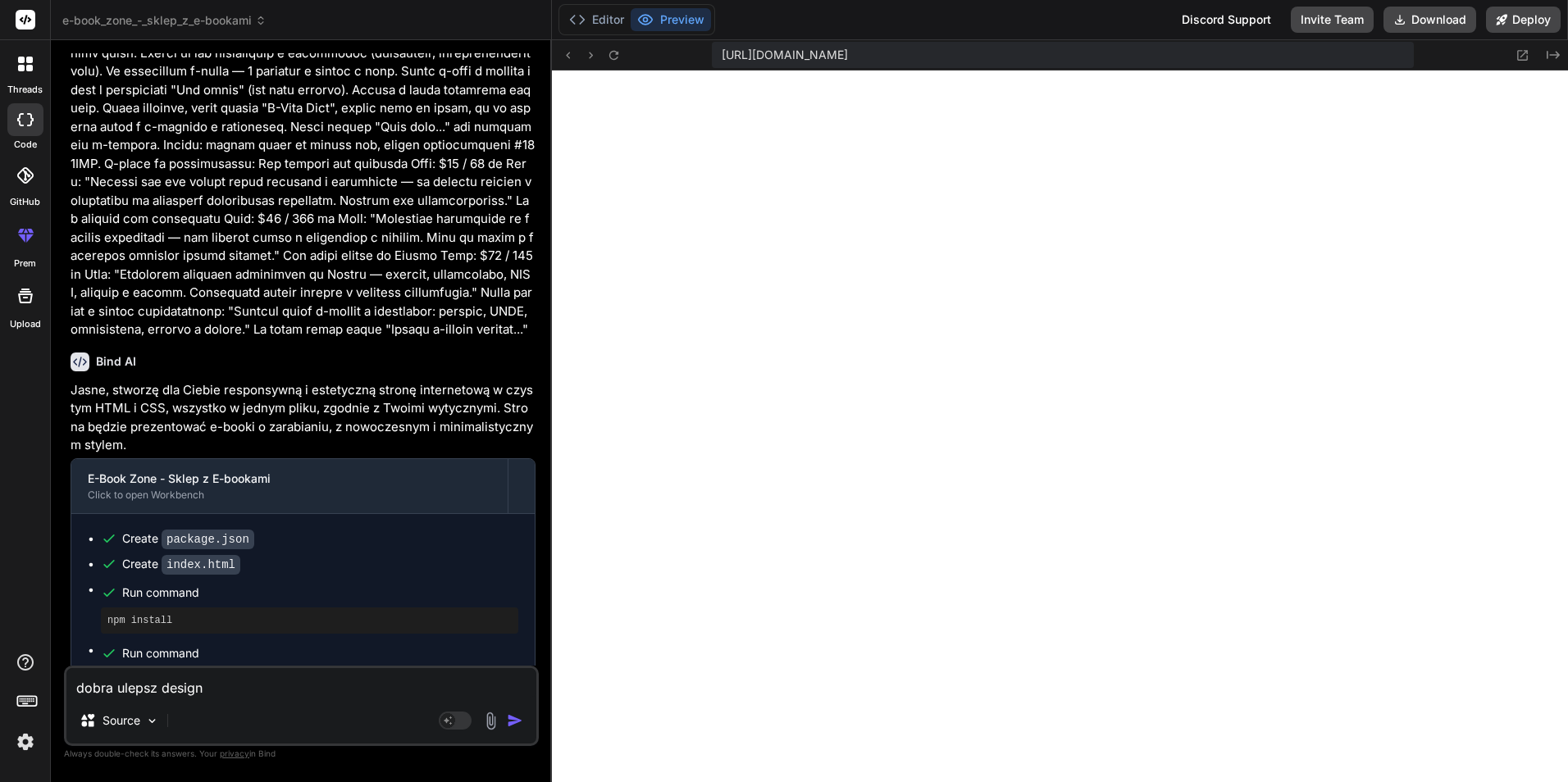
type textarea "dobra ulepsz design s"
type textarea "x"
type textarea "dobra ulepsz design st"
type textarea "x"
type textarea "dobra ulepsz design str"
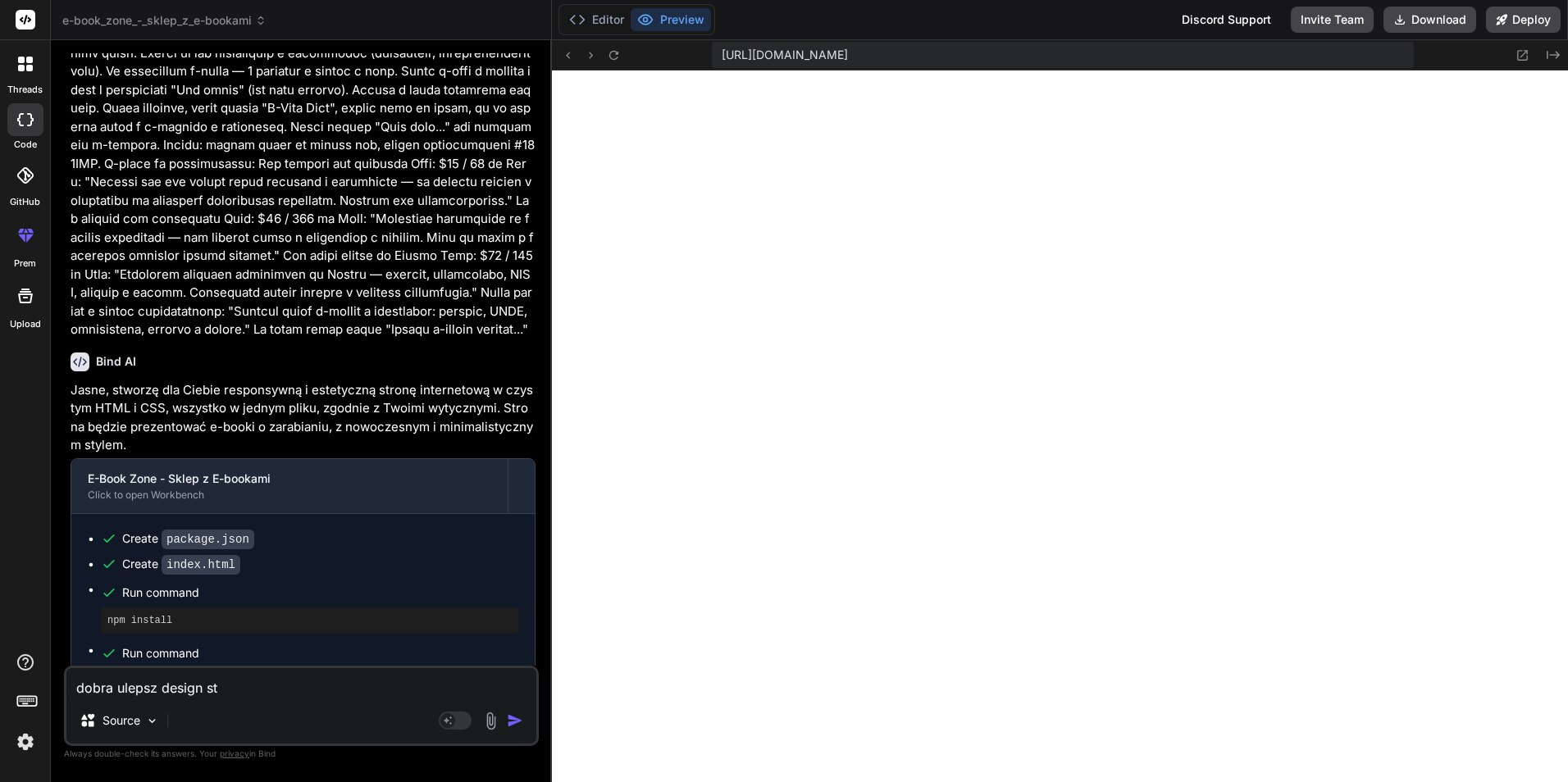
type textarea "x"
type textarea "dobra ulepsz design stro"
type textarea "x"
type textarea "dobra ulepsz design stron"
type textarea "x"
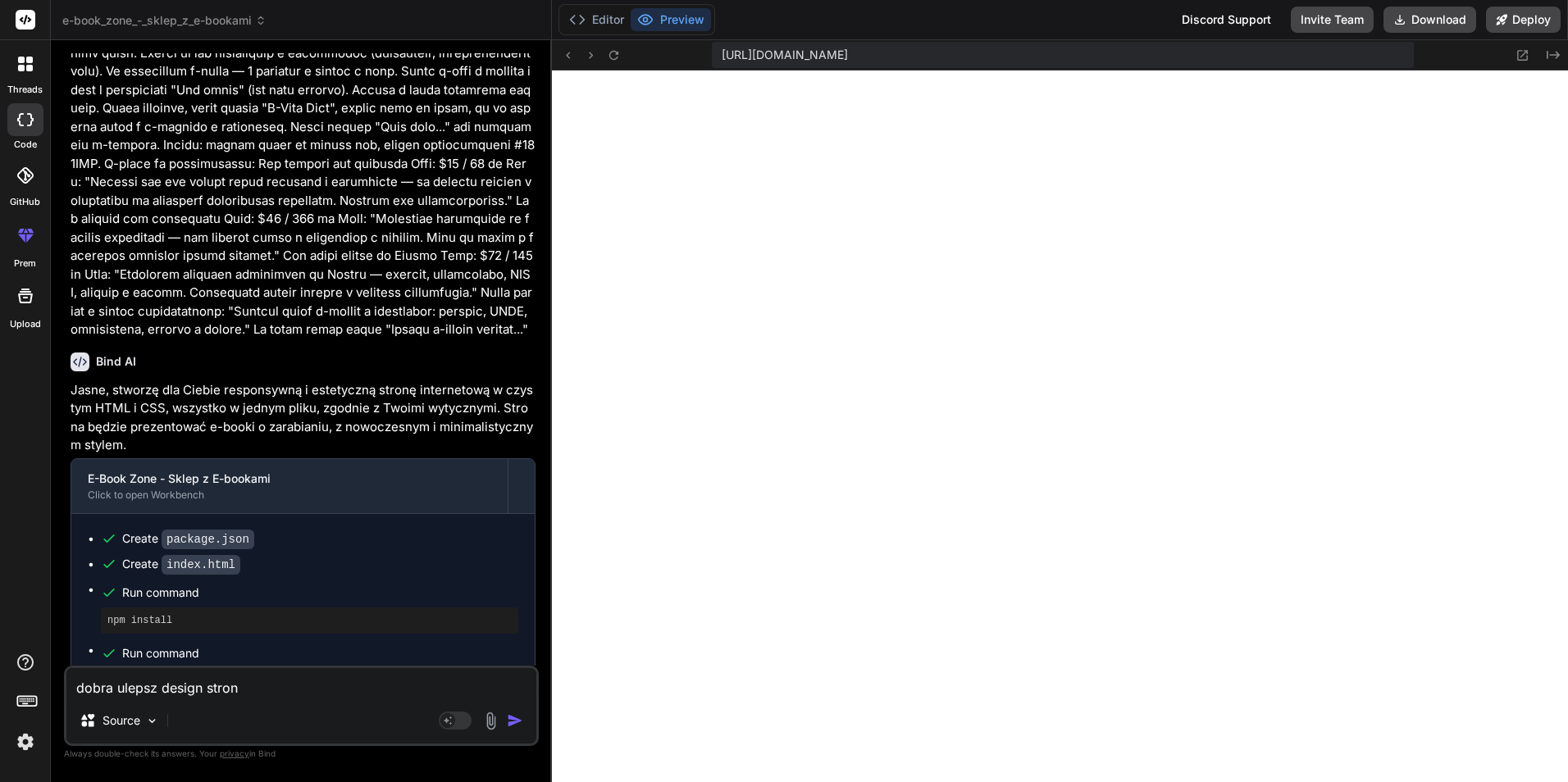
type textarea "dobra ulepsz design strony"
type textarea "x"
type textarea "dobra ulepsz design strony"
type textarea "x"
type textarea "dobra ulepsz design strony w"
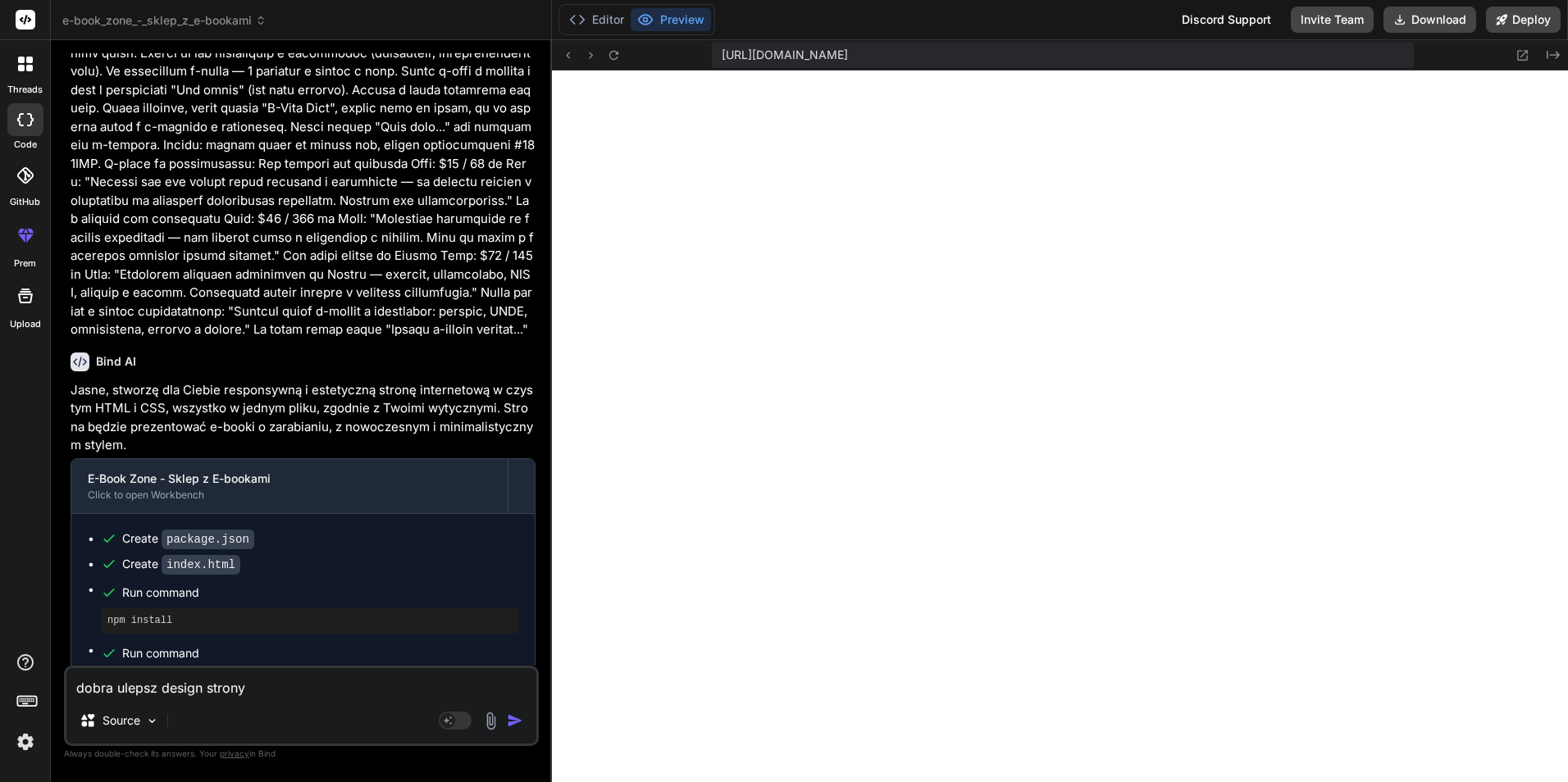
type textarea "x"
type textarea "dobra ulepsz design strony w"
type textarea "x"
type textarea "dobra ulepsz design strony w s"
type textarea "x"
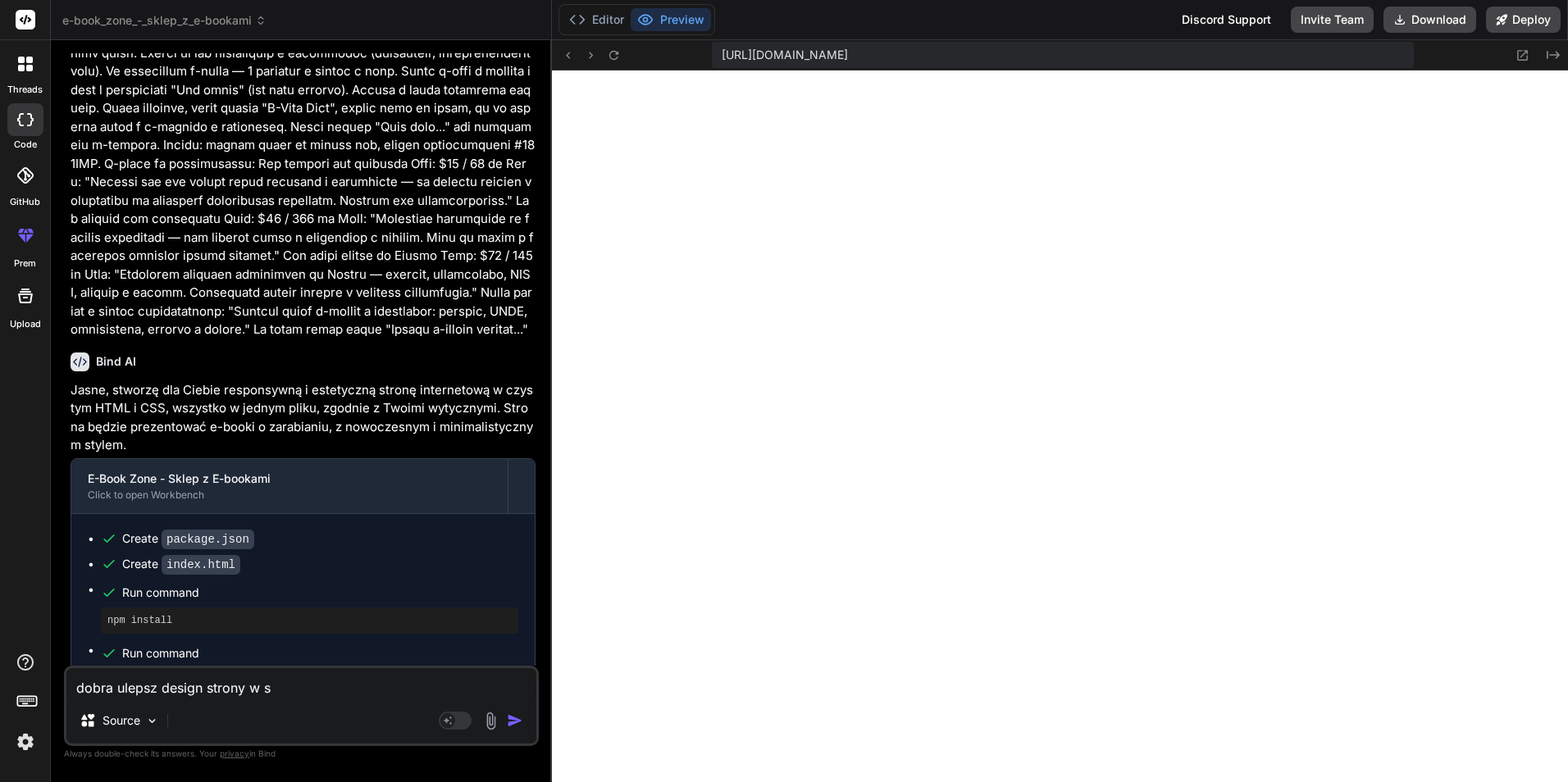
type textarea "dobra ulepsz design strony w st"
type textarea "x"
type textarea "dobra ulepsz design strony w sty"
type textarea "x"
type textarea "dobra ulepsz design strony w styl"
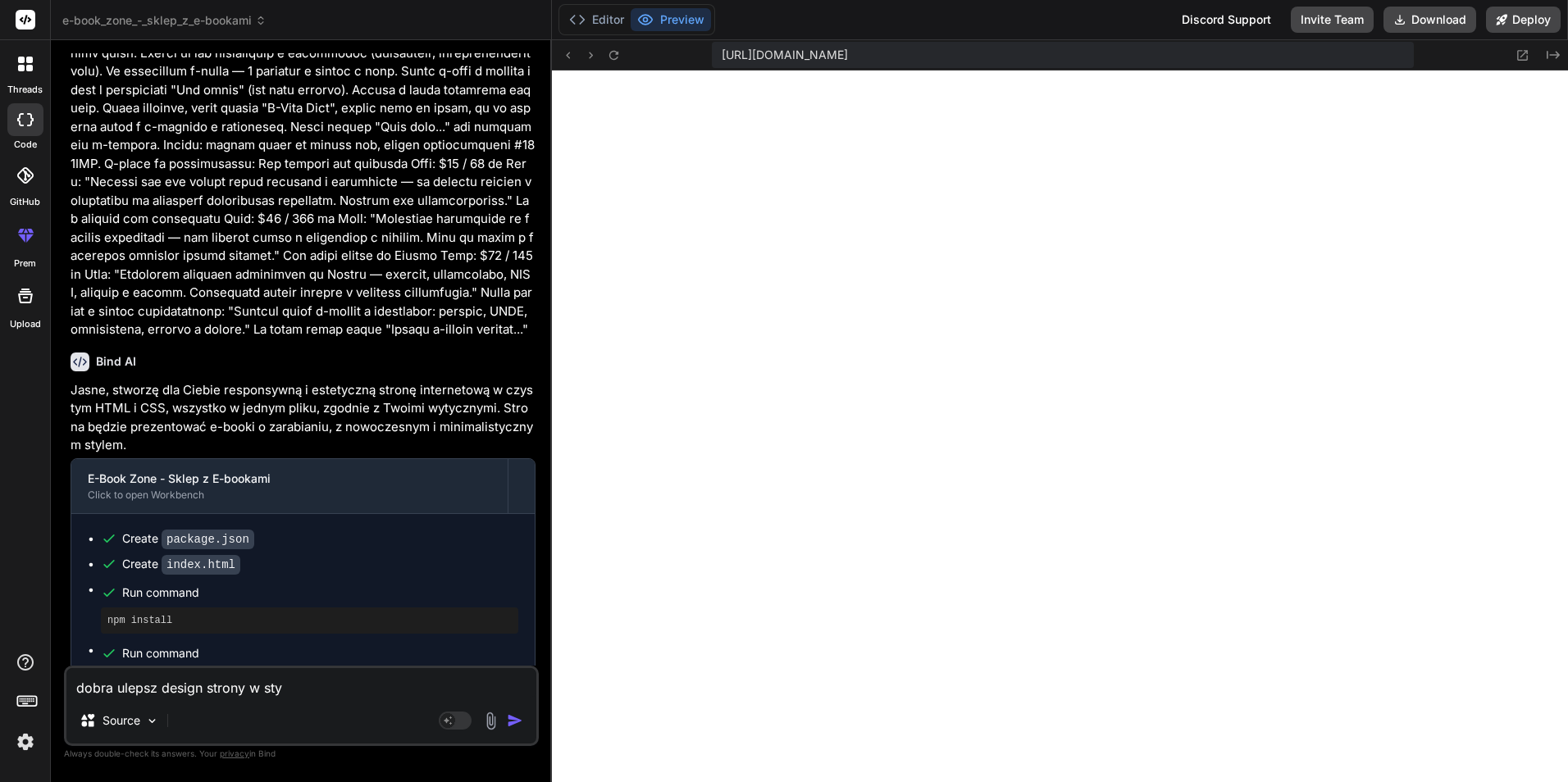
type textarea "x"
type textarea "dobra ulepsz design strony w stylu"
type textarea "x"
type textarea "dobra ulepsz design strony w stylu"
type textarea "x"
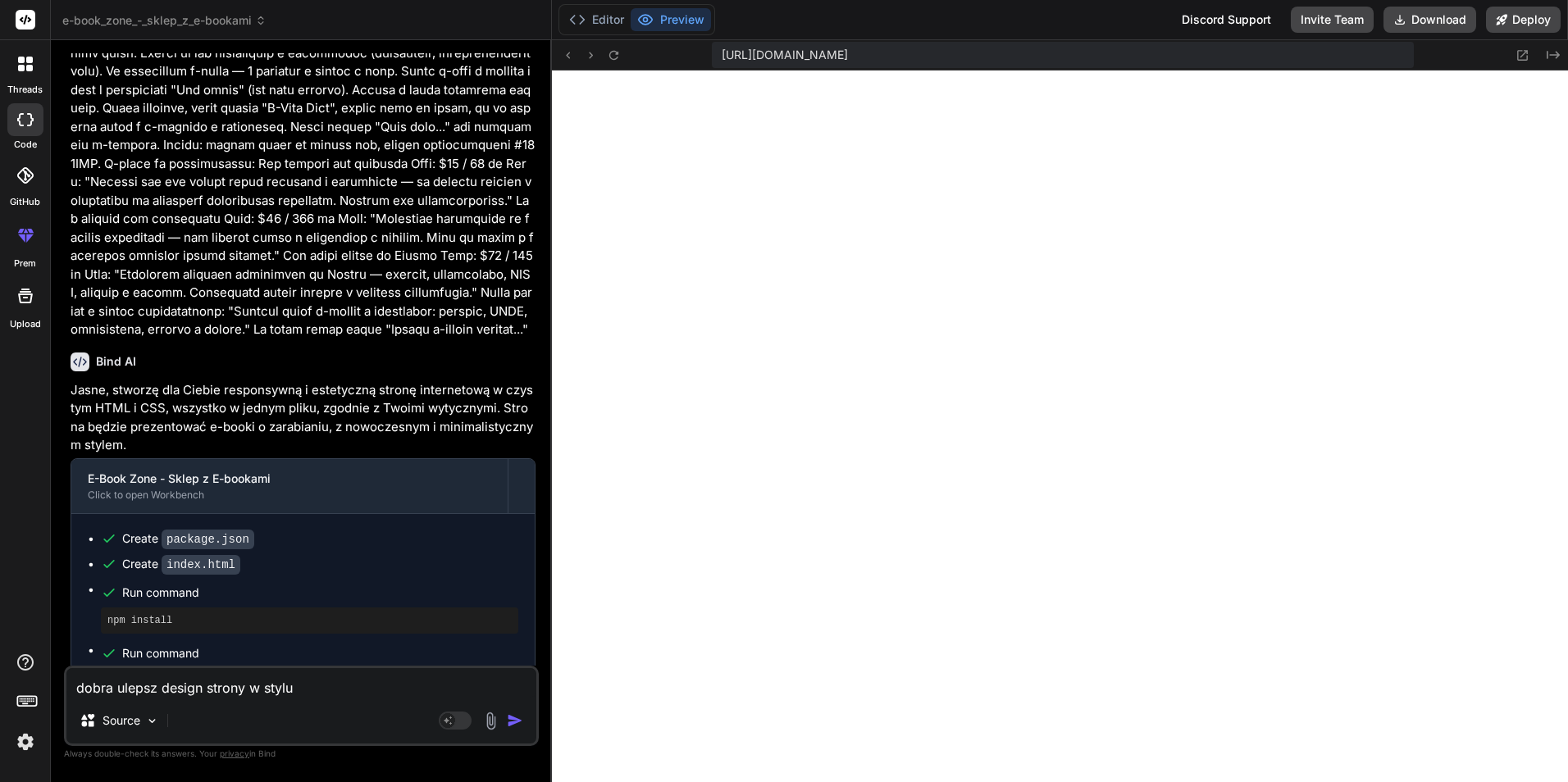
type textarea "dobra ulepsz design strony w stylu 2"
type textarea "x"
type textarea "dobra ulepsz design strony w stylu 2k"
type textarea "x"
type textarea "dobra ulepsz design strony w stylu 2k2"
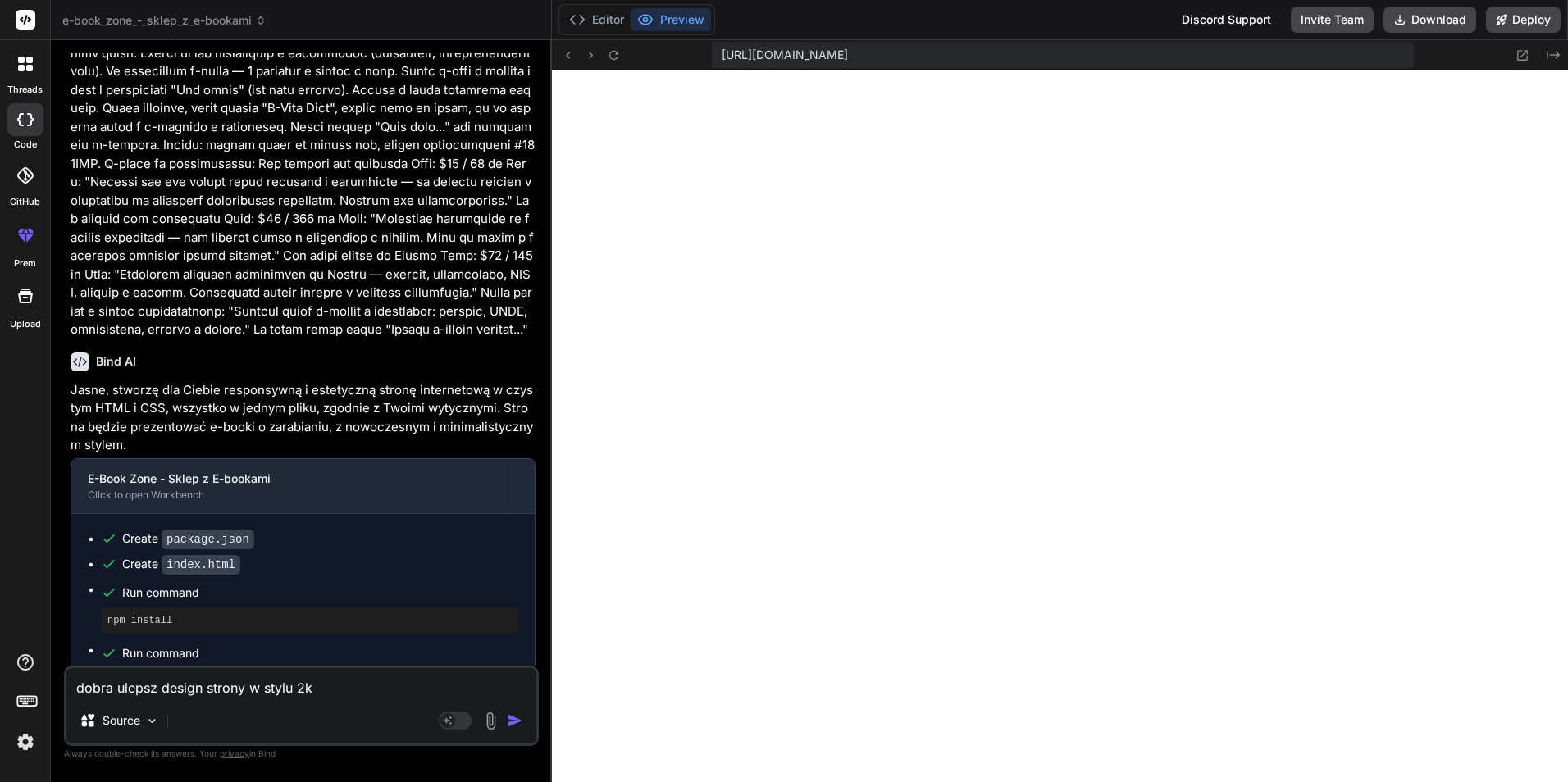
type textarea "x"
type textarea "dobra ulepsz design strony w stylu 2k25"
type textarea "x"
type textarea "dobra ulepsz design strony w stylu 2k25"
type textarea "x"
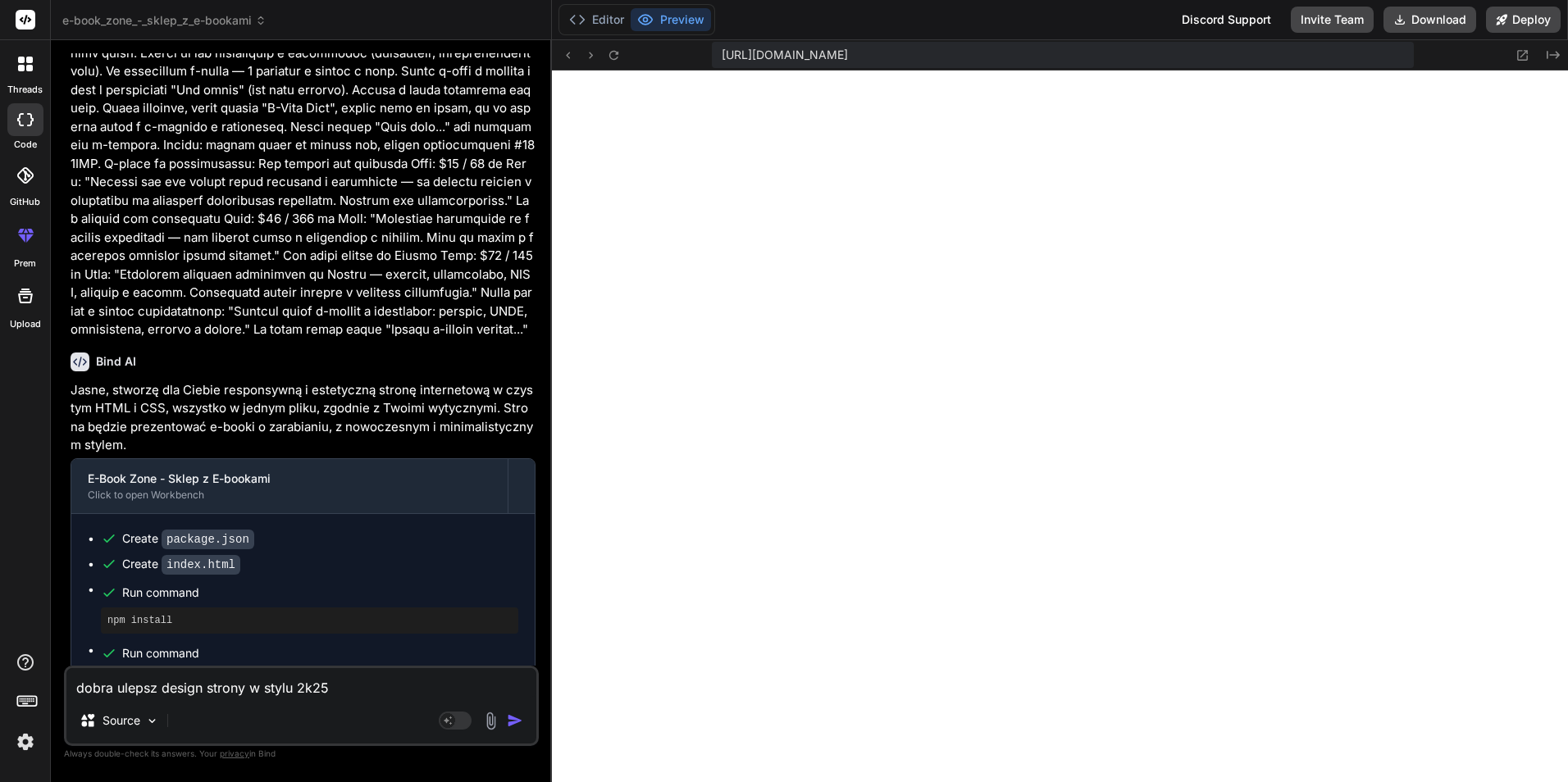
type textarea "dobra ulepsz design strony w stylu 2k25 p"
type textarea "x"
type textarea "dobra ulepsz design strony w stylu 2k25 po"
type textarea "x"
type textarea "dobra ulepsz design strony w stylu 2k25 po"
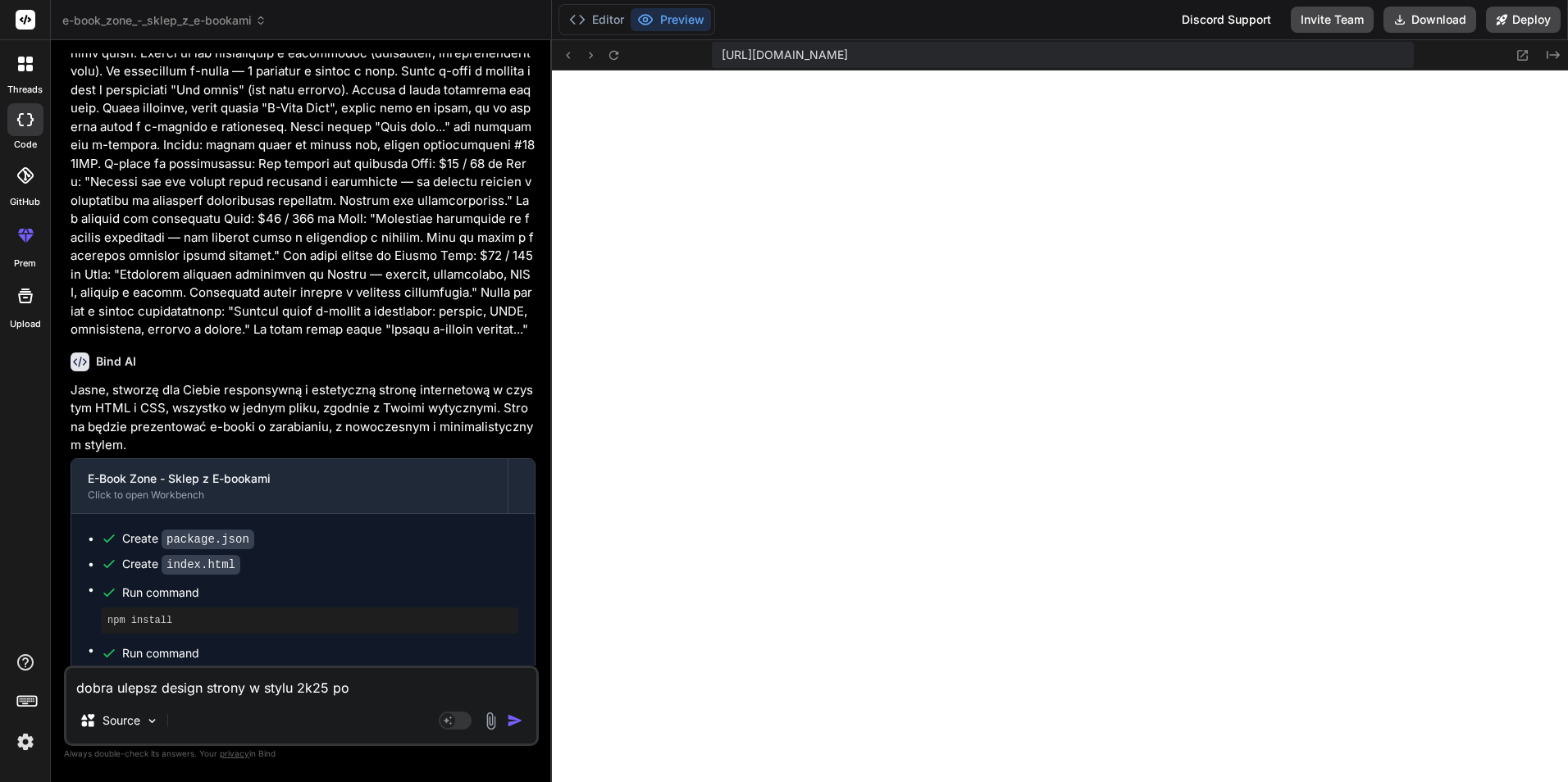
type textarea "x"
type textarea "dobra ulepsz design strony w stylu 2k25 po k"
type textarea "x"
type textarea "dobra ulepsz design strony w stylu 2k25 po kl"
type textarea "x"
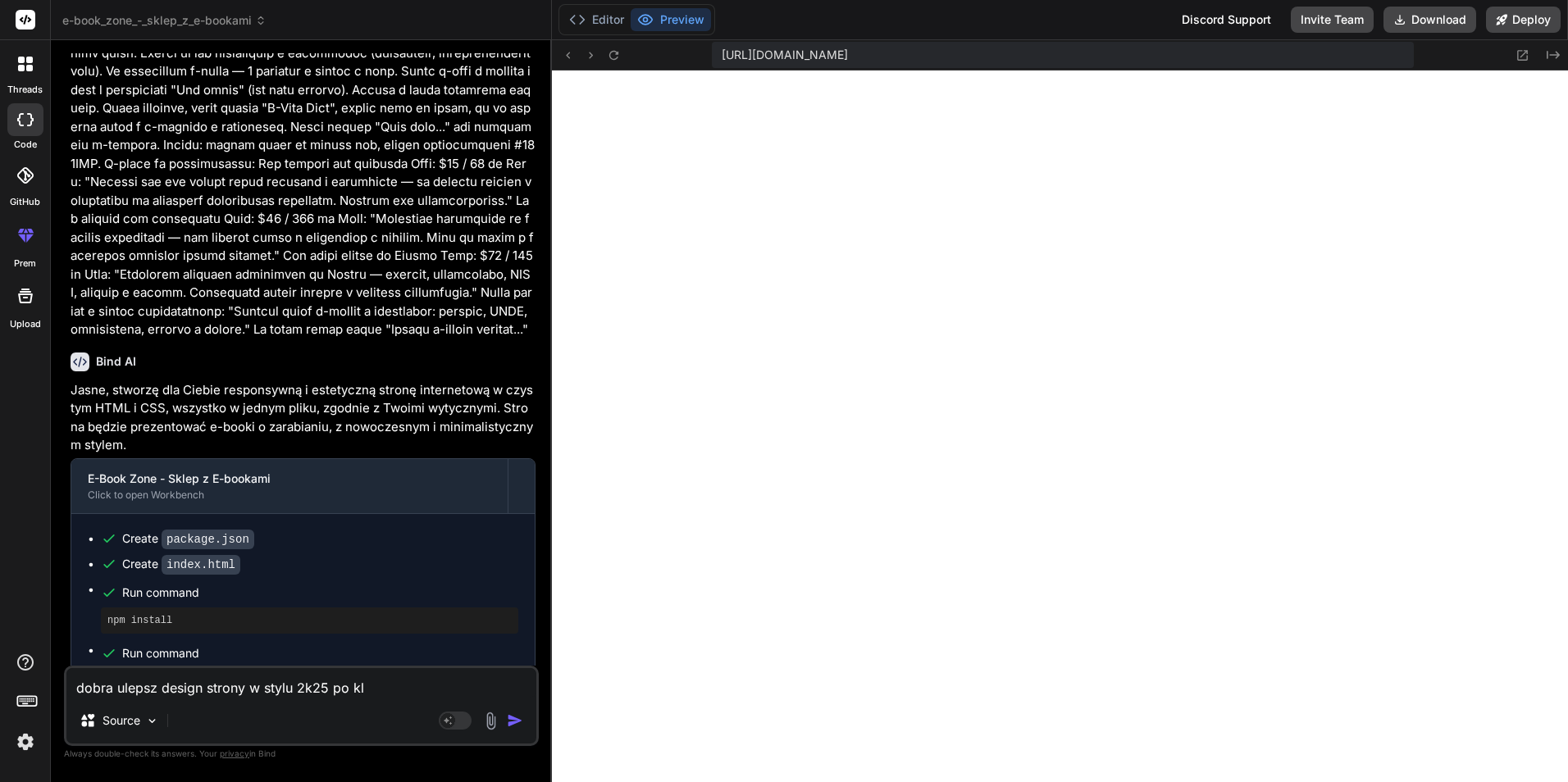
type textarea "dobra ulepsz design strony w stylu 2k25 po kli"
type textarea "x"
type textarea "dobra ulepsz design strony w stylu 2k25 po klik"
type textarea "x"
type textarea "dobra ulepsz design strony w stylu 2k25 po klikn"
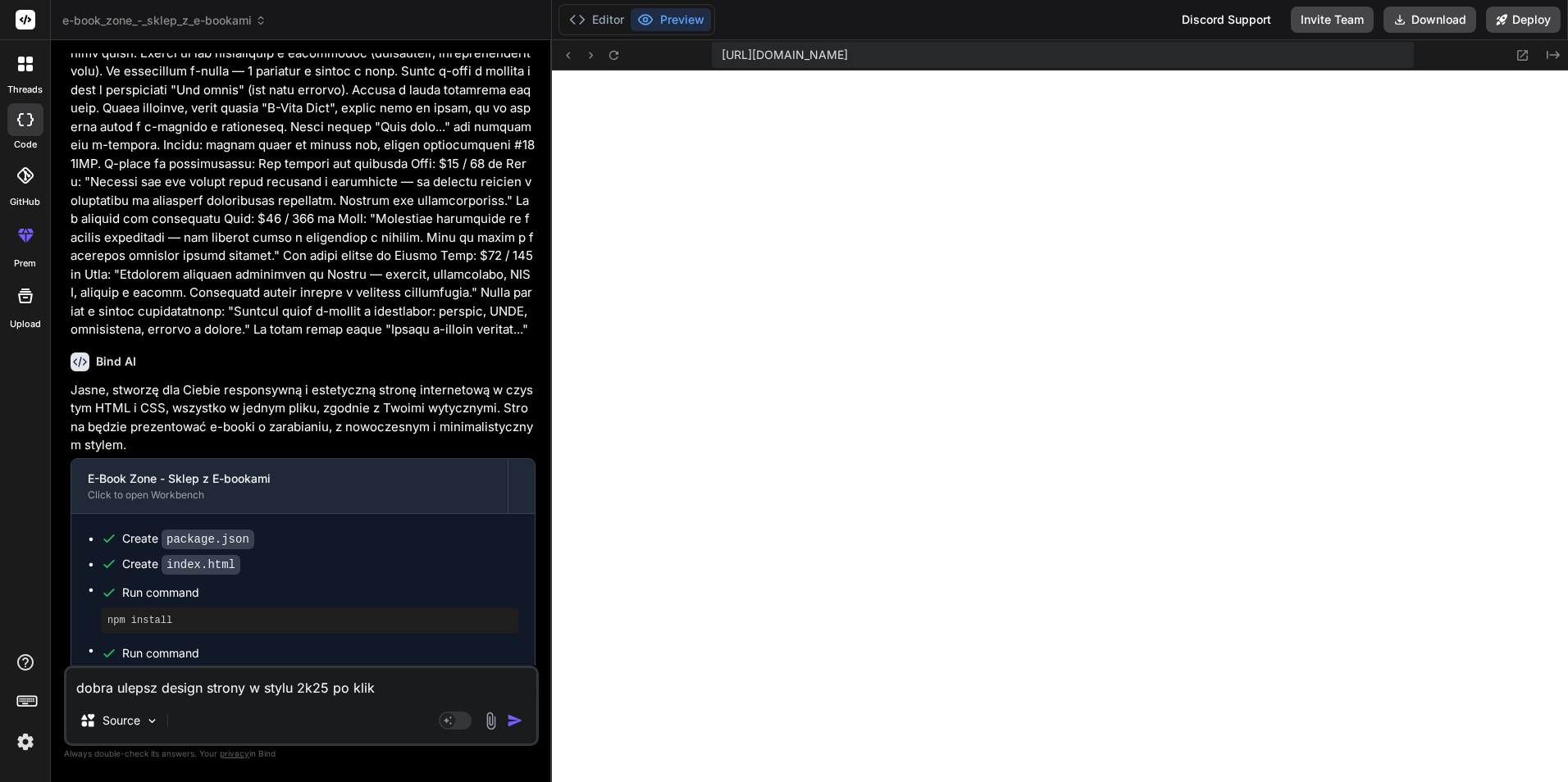
type textarea "x"
type textarea "dobra ulepsz design strony w stylu 2k25 po klikni"
type textarea "x"
type textarea "dobra ulepsz design strony w stylu 2k25 po kliknie"
type textarea "x"
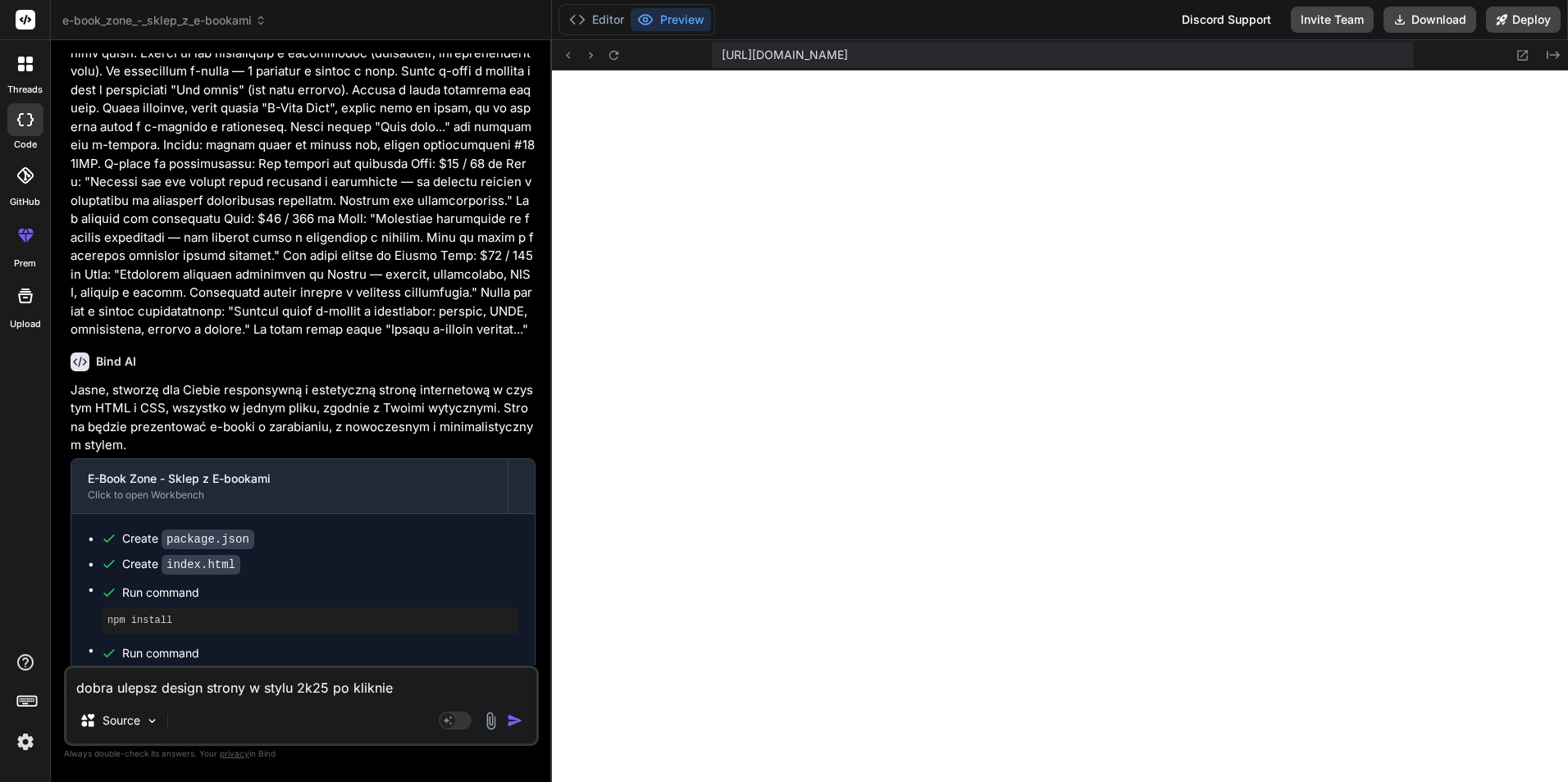
type textarea "dobra ulepsz design strony w stylu 2k25 po klikniec"
type textarea "x"
type textarea "dobra ulepsz design strony w stylu 2k25 po kliknieci"
type textarea "x"
type textarea "dobra ulepsz design strony w stylu 2k25 po kliknieciu"
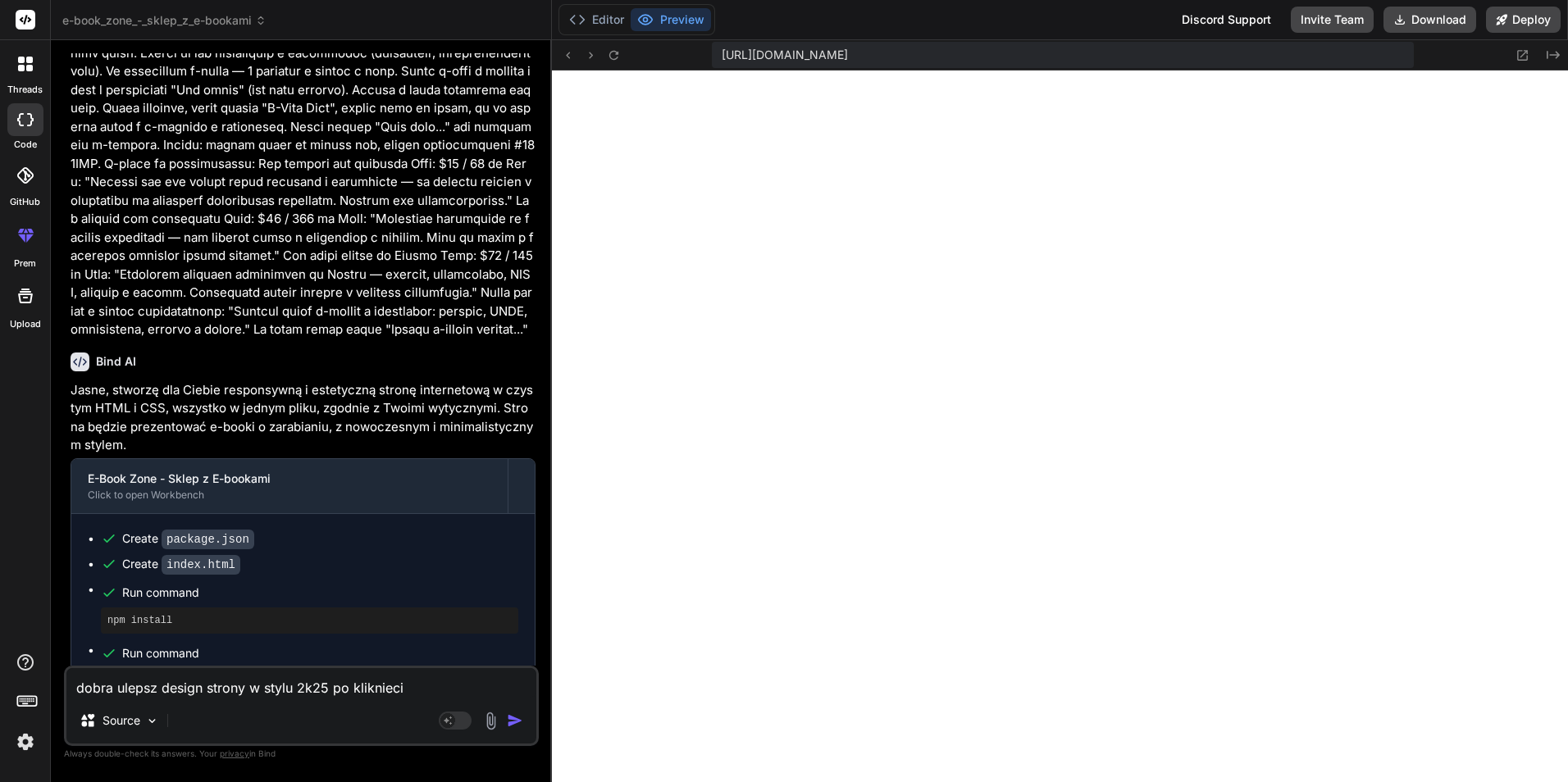
type textarea "x"
type textarea "dobra ulepsz design strony w stylu 2k25 po kliknieciu"
type textarea "x"
type textarea "dobra ulepsz design strony w stylu 2k25 po kliknieciu n"
type textarea "x"
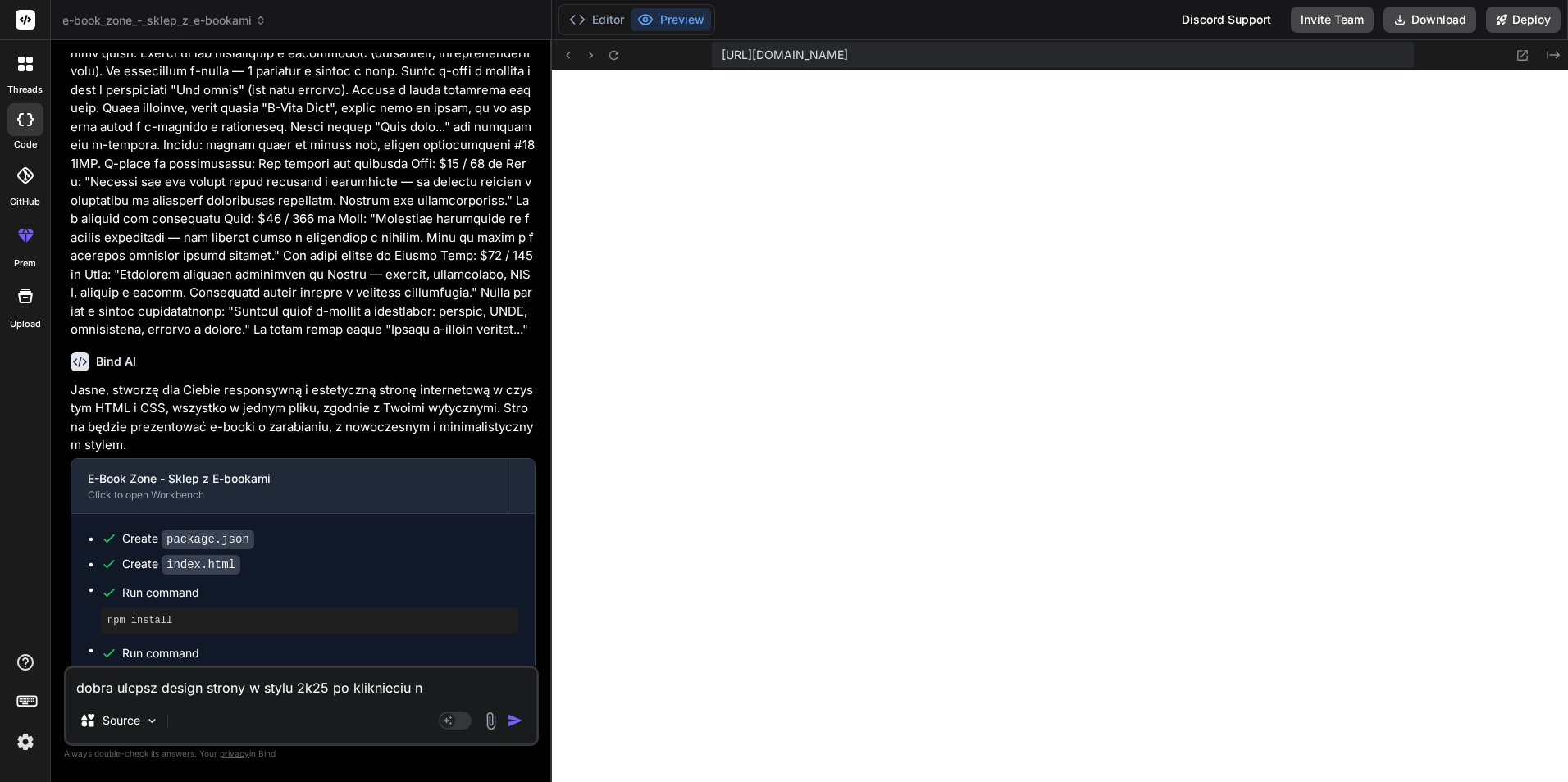
type textarea "dobra ulepsz design strony w stylu 2k25 po kliknieciu na"
type textarea "x"
type textarea "dobra ulepsz design strony w stylu 2k25 po kliknieciu na"
type textarea "x"
type textarea "dobra ulepsz design strony w stylu 2k25 po kliknieciu na p"
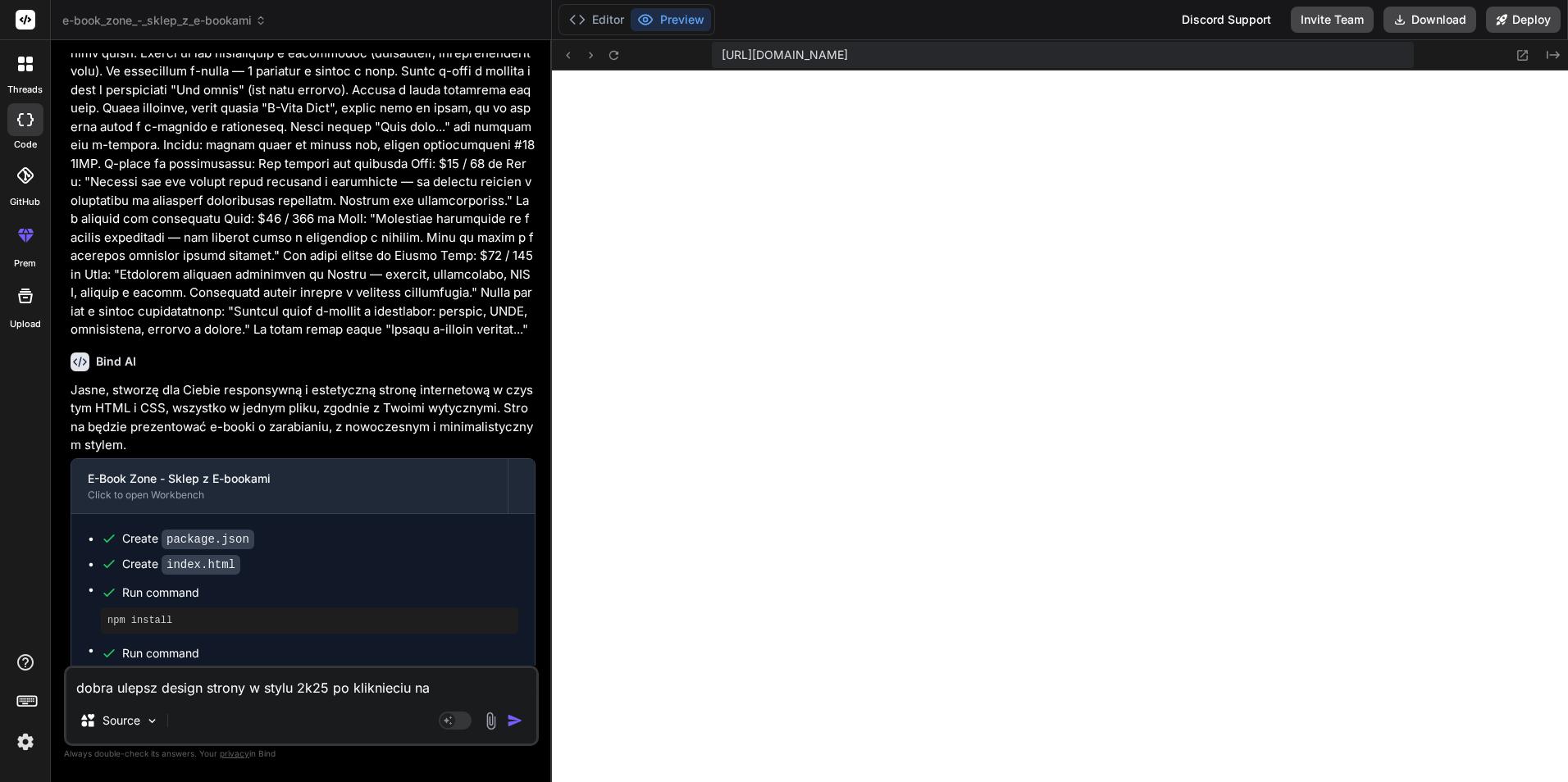
type textarea "x"
type textarea "dobra ulepsz design strony w stylu 2k25 po kliknieciu na pr"
type textarea "x"
type textarea "dobra ulepsz design strony w stylu 2k25 po kliknieciu na pro"
type textarea "x"
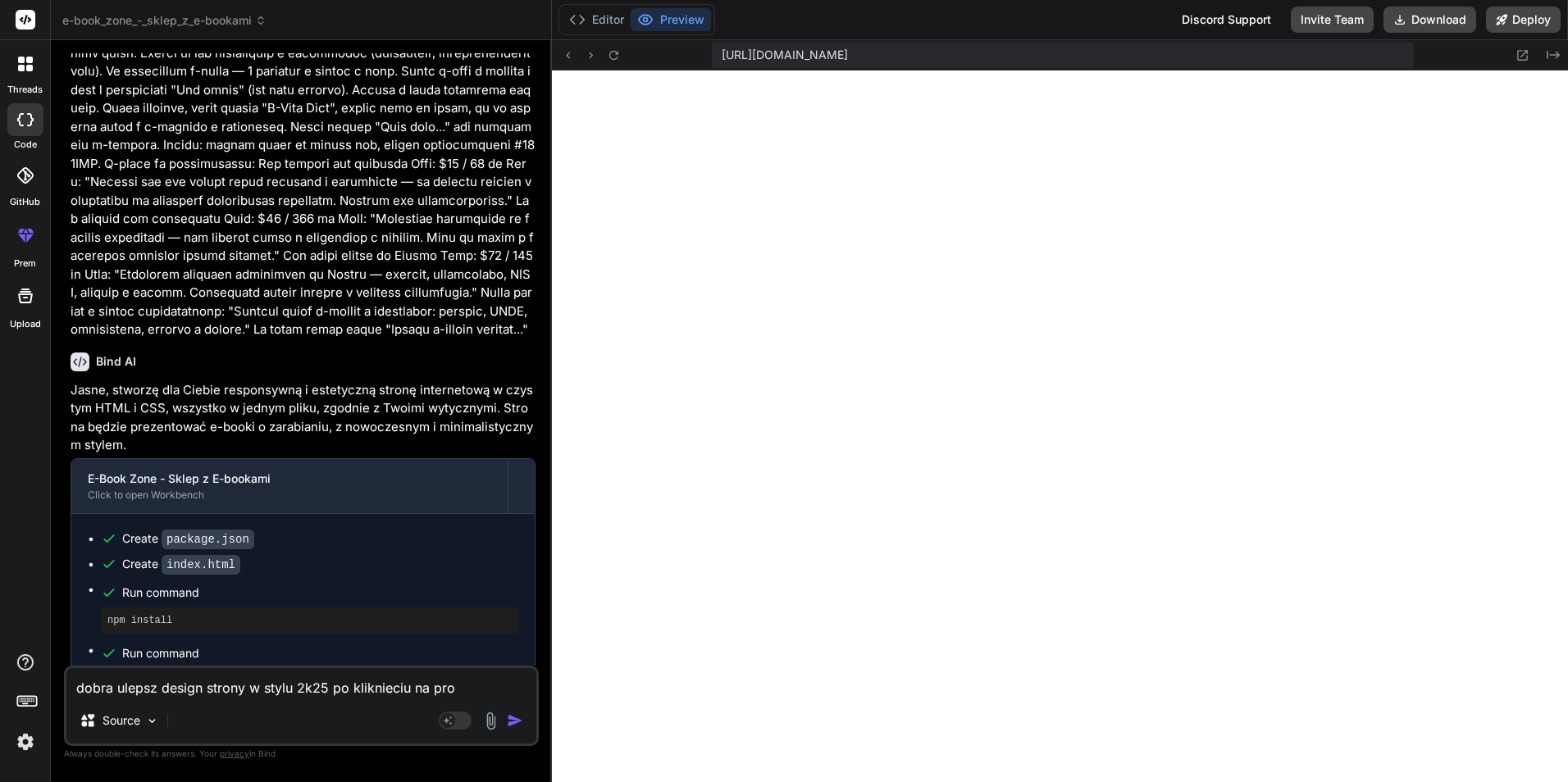
type textarea "dobra ulepsz design strony w stylu 2k25 po kliknieciu na prod"
type textarea "x"
type textarea "dobra ulepsz design strony w stylu 2k25 po kliknieciu na produ"
type textarea "x"
type textarea "dobra ulepsz design strony w stylu 2k25 po kliknieciu na produk"
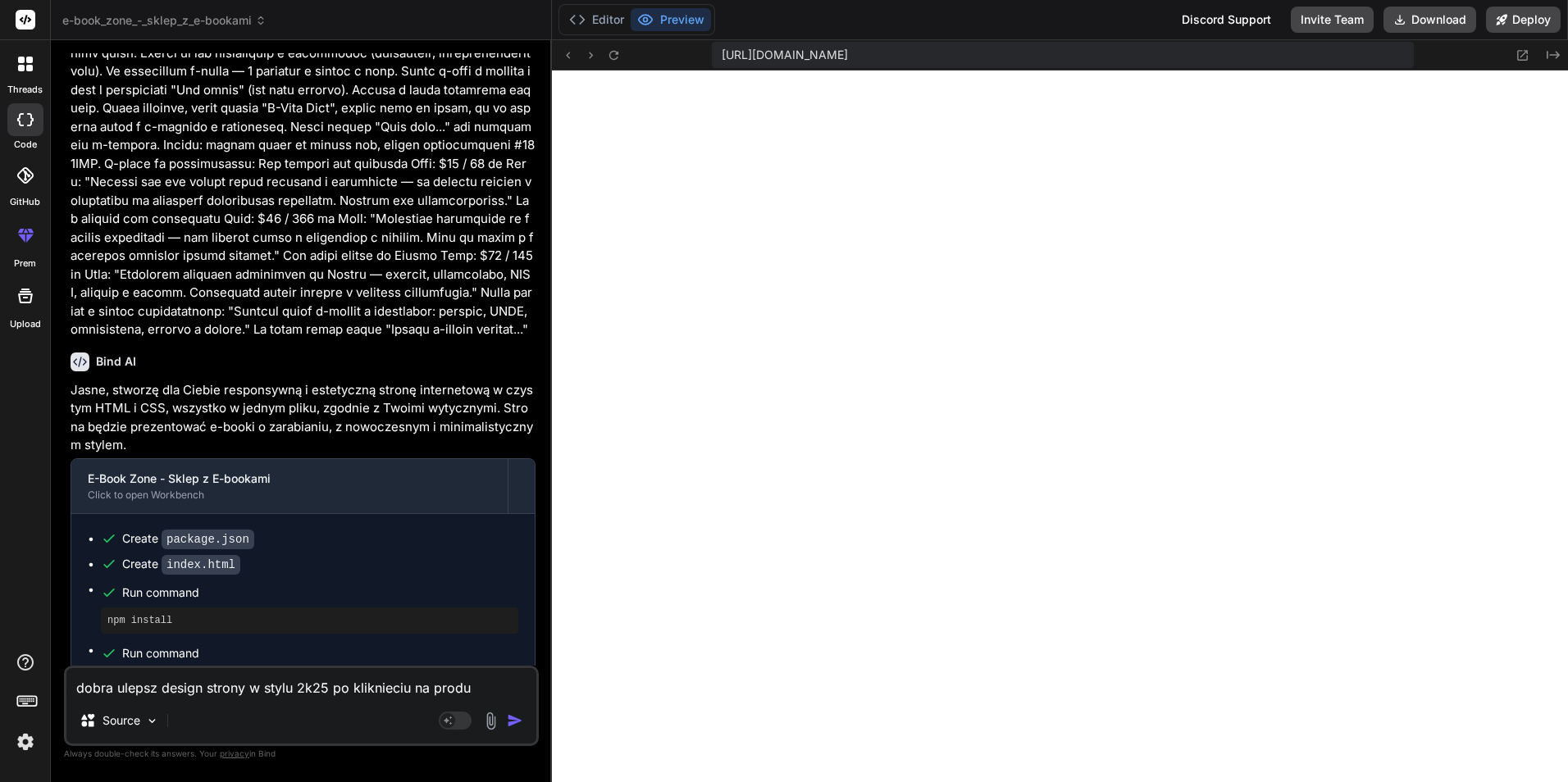
type textarea "x"
type textarea "dobra ulepsz design strony w stylu 2k25 po kliknieciu na produkt"
type textarea "x"
type textarea "dobra ulepsz design strony w stylu 2k25 po kliknieciu na produkt"
type textarea "x"
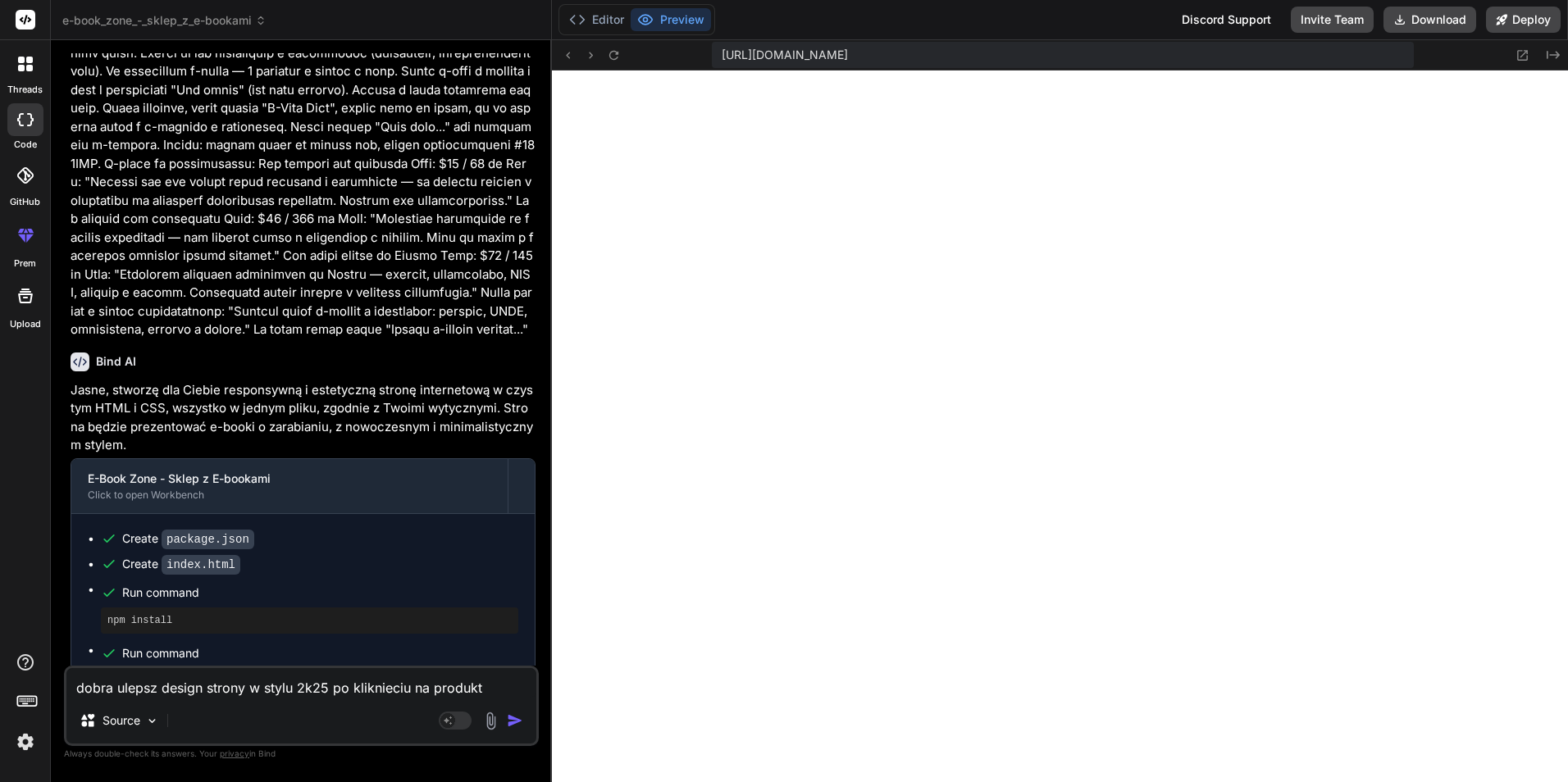
type textarea "dobra ulepsz design strony w stylu 2k25 po kliknieciu na produkt m"
type textarea "x"
type textarea "dobra ulepsz design strony w stylu 2k25 po kliknieciu na produkt ma"
type textarea "x"
type textarea "dobra ulepsz design strony w stylu 2k25 po kliknieciu na produkt ma"
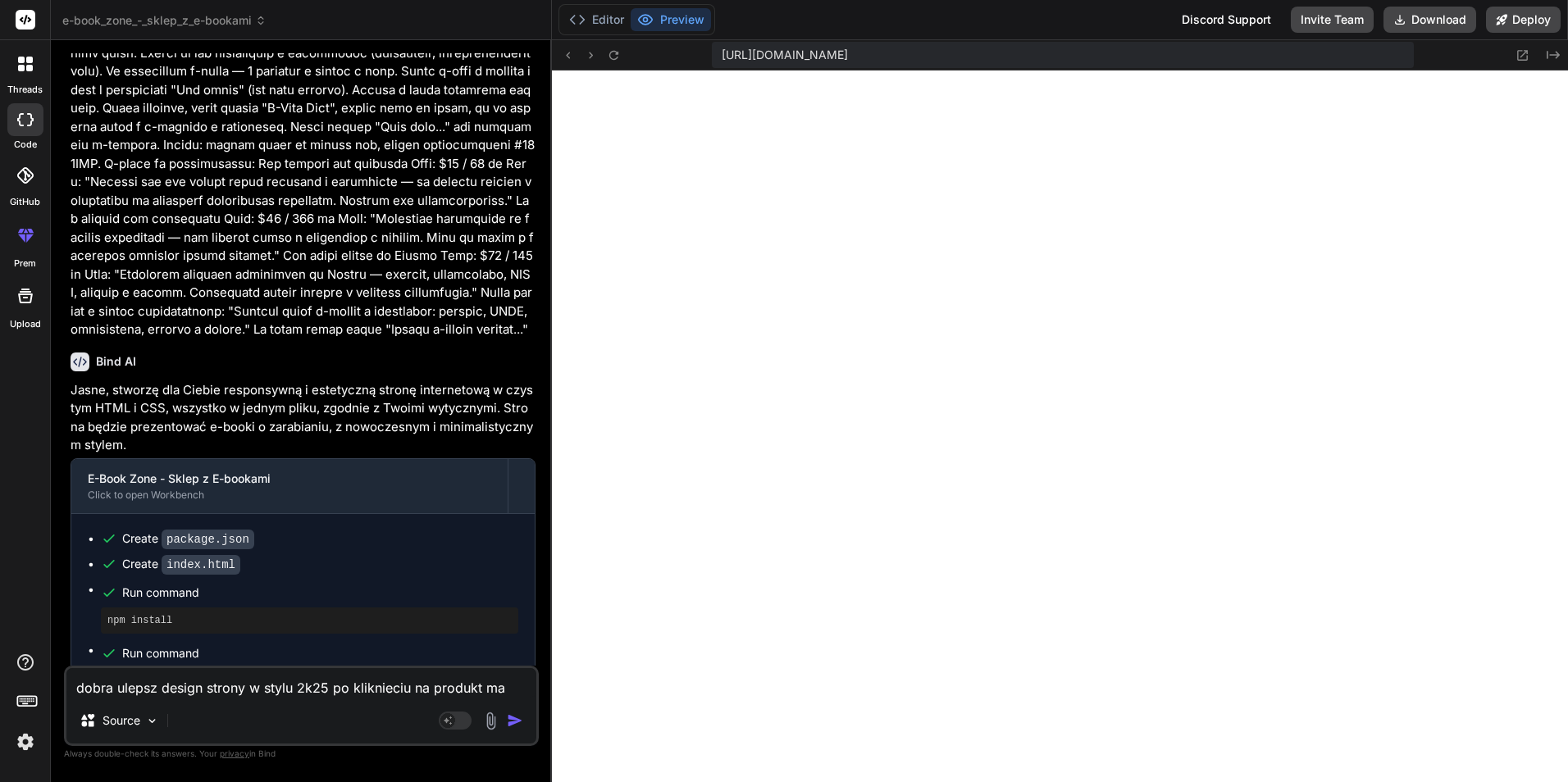
type textarea "x"
type textarea "dobra ulepsz design strony w stylu 2k25 po kliknieciu na produkt ma s"
type textarea "x"
type textarea "dobra ulepsz design strony w stylu 2k25 po kliknieciu na produkt ma si"
type textarea "x"
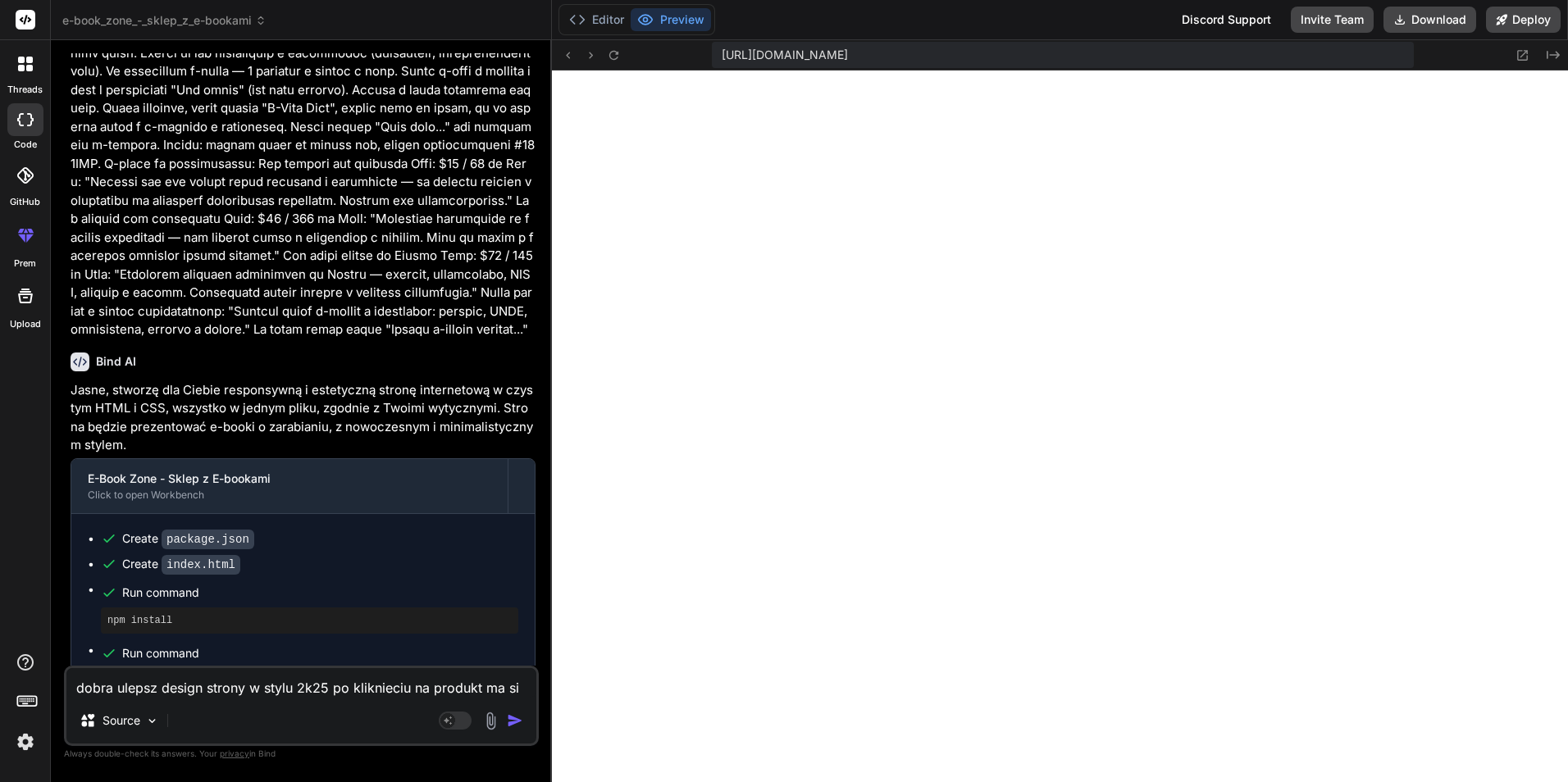
type textarea "dobra ulepsz design strony w stylu 2k25 po kliknieciu na produkt ma sie"
type textarea "x"
type textarea "dobra ulepsz design strony w stylu 2k25 po kliknieciu na produkt ma sie"
type textarea "x"
type textarea "dobra ulepsz design strony w stylu 2k25 po kliknieciu na produkt ma sie w"
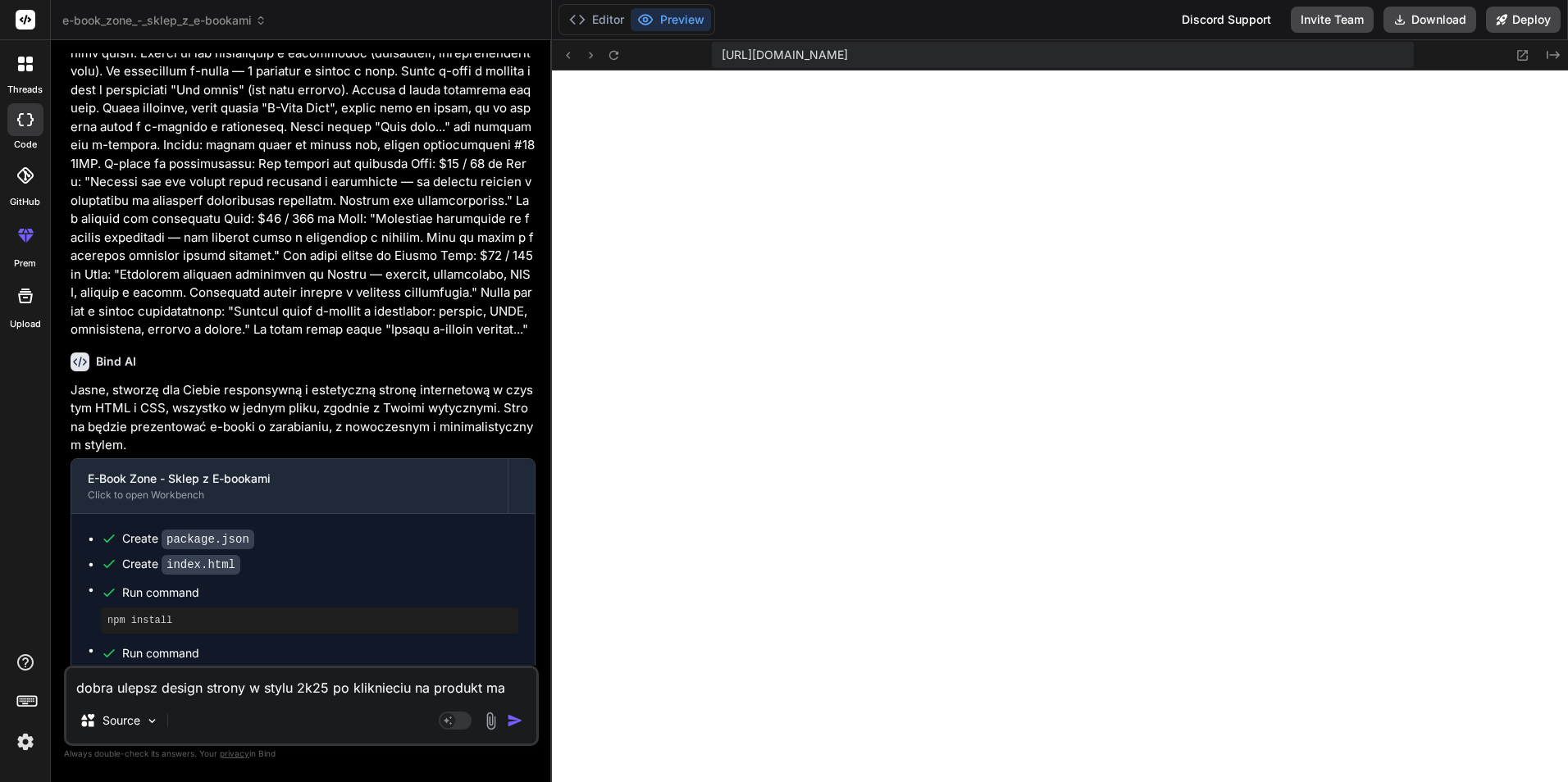
type textarea "x"
type textarea "dobra ulepsz design strony w stylu 2k25 po kliknieciu na produkt ma sie wy"
type textarea "x"
type textarea "dobra ulepsz design strony w stylu 2k25 po kliknieciu na produkt ma sie wys"
type textarea "x"
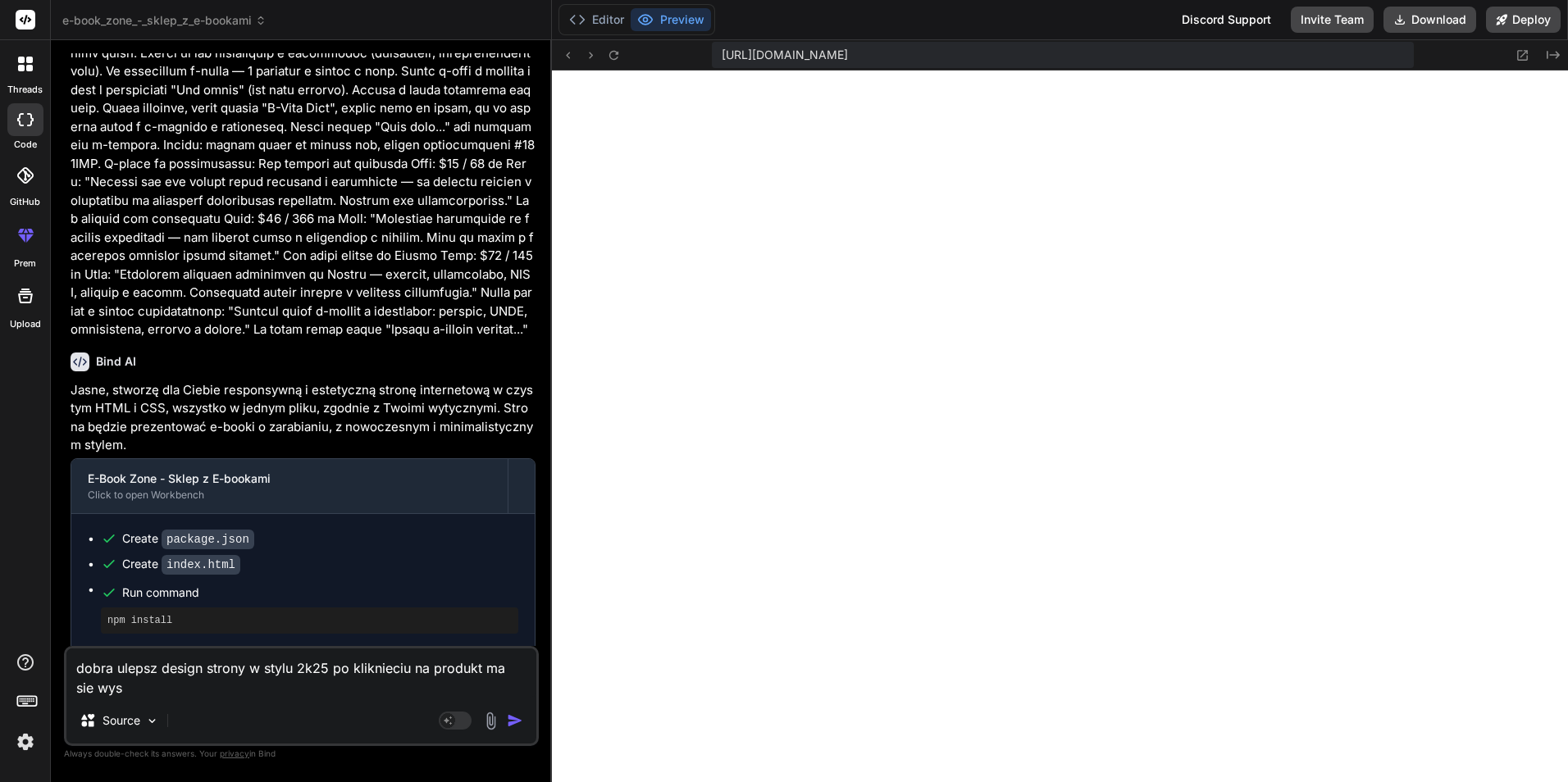
type textarea "dobra ulepsz design strony w stylu 2k25 po kliknieciu na produkt ma sie wysi"
type textarea "x"
type textarea "dobra ulepsz design strony w stylu 2k25 po kliknieciu na produkt ma sie wysiw"
type textarea "x"
type textarea "dobra ulepsz design strony w stylu 2k25 po kliknieciu na produkt ma sie wysiwt"
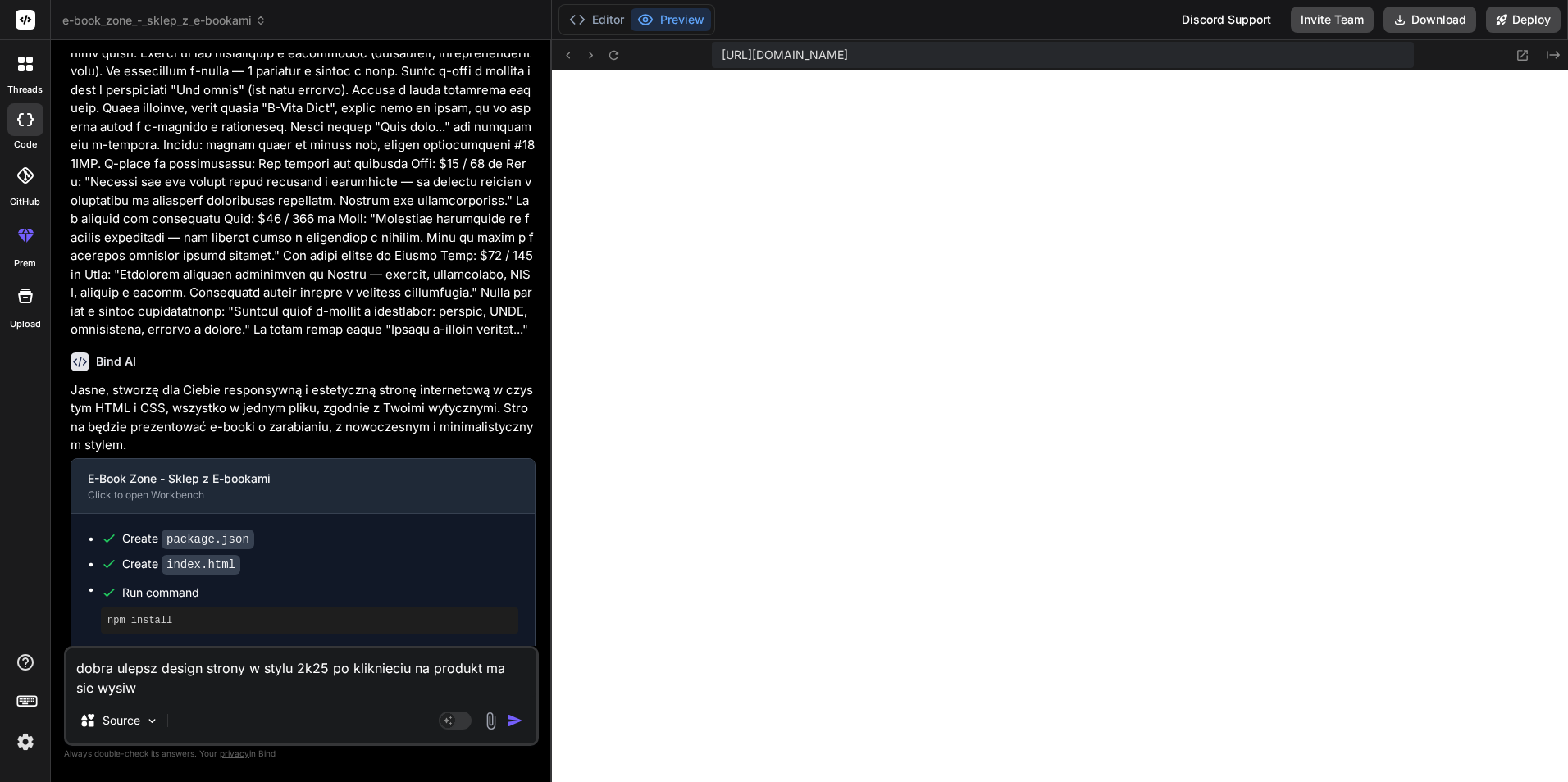
type textarea "x"
type textarea "dobra ulepsz design strony w stylu 2k25 po kliknieciu na produkt ma sie wysiwtl"
type textarea "x"
type textarea "dobra ulepsz design strony w stylu 2k25 po kliknieciu na produkt ma sie wysiwtli"
type textarea "x"
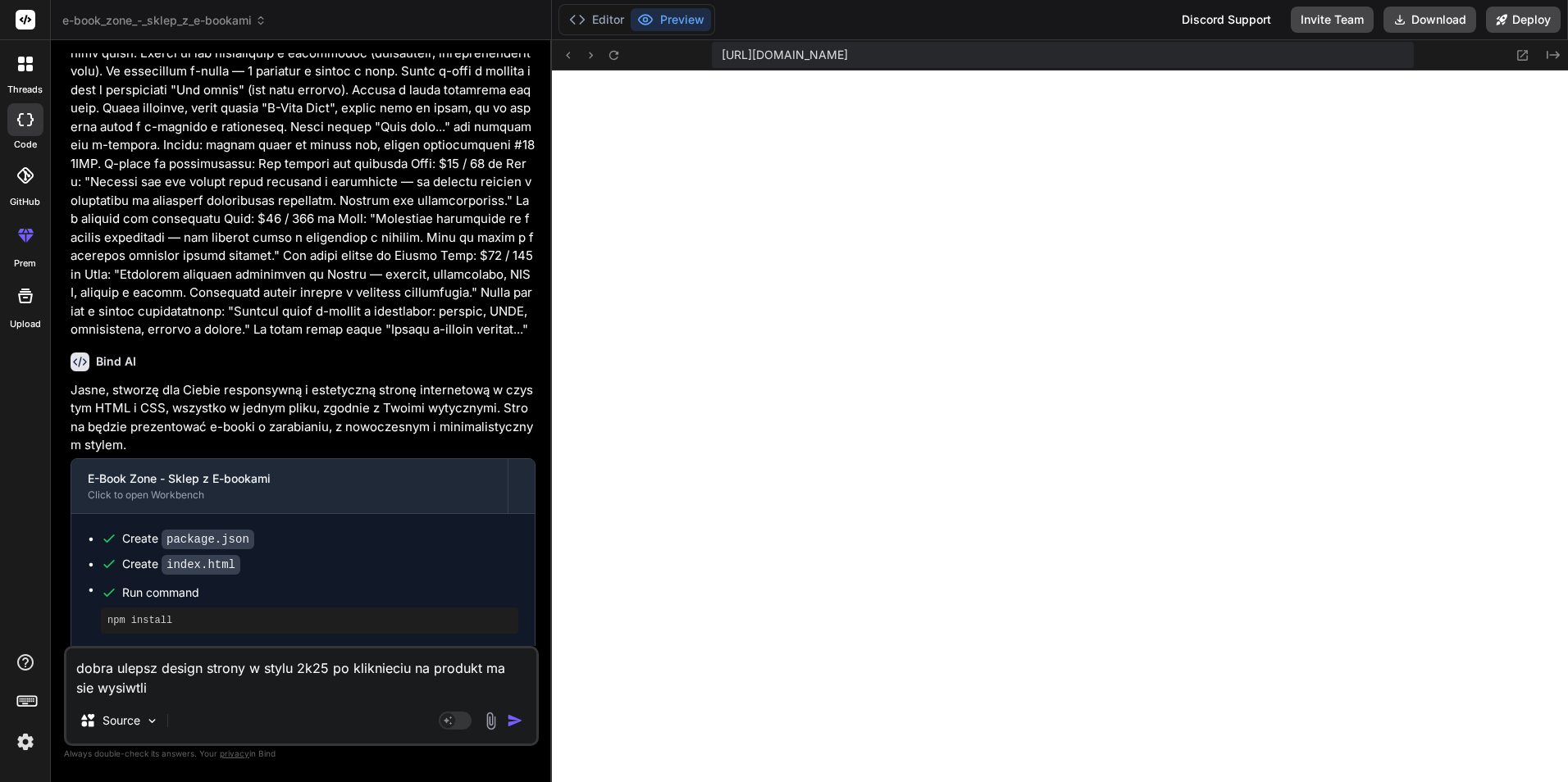
type textarea "dobra ulepsz design strony w stylu 2k25 po kliknieciu na produkt ma sie wysiwtl…"
type textarea "x"
type textarea "dobra ulepsz design strony w stylu 2k25 po kliknieciu na produkt ma sie wysiwtl…"
type textarea "x"
type textarea "dobra ulepsz design strony w stylu 2k25 po kliknieciu na produkt ma sie wysiwtl…"
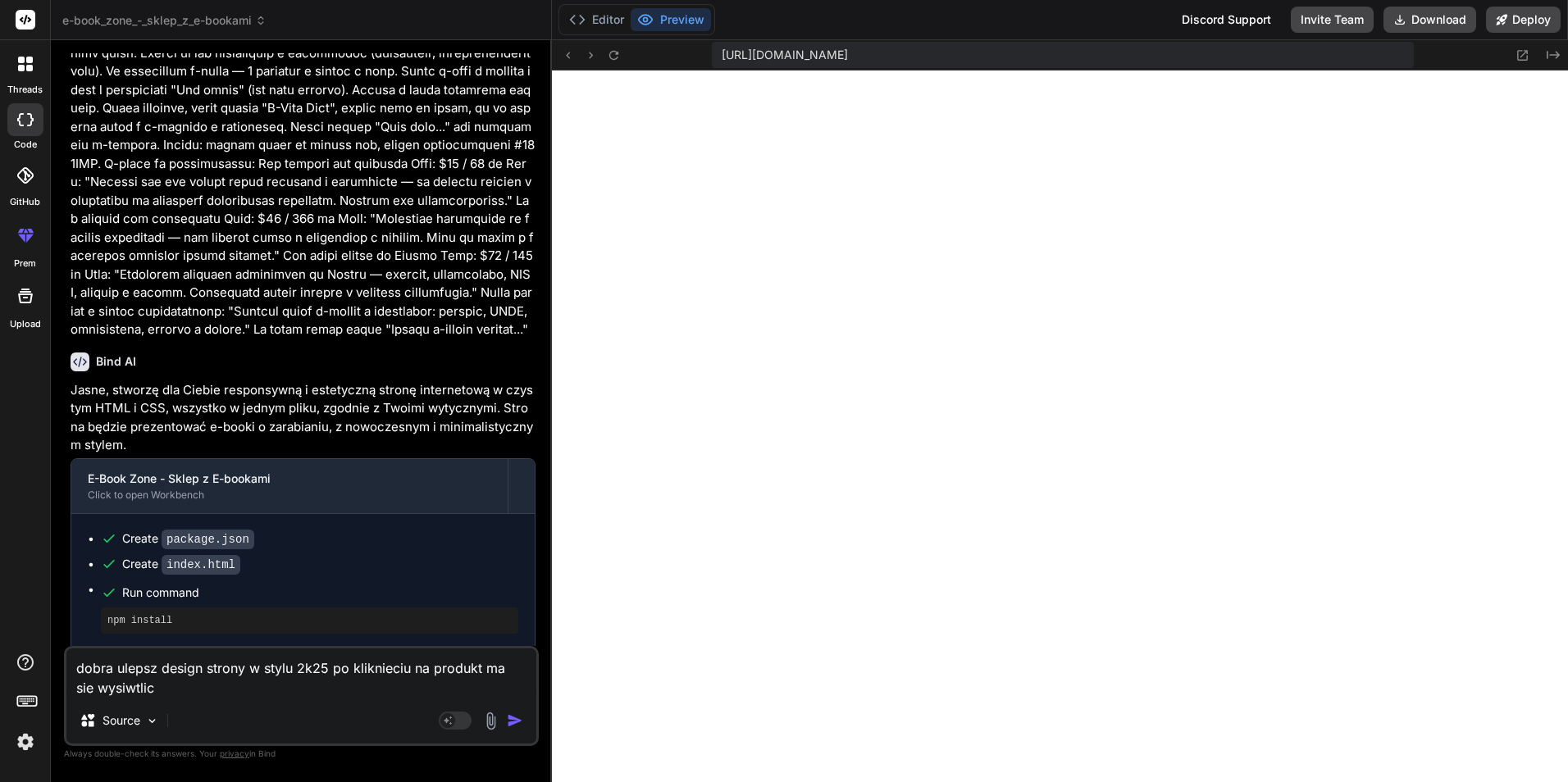
type textarea "x"
type textarea "dobra ulepsz design strony w stylu 2k25 po kliknieciu na produkt ma sie wysiwtl…"
type textarea "x"
type textarea "dobra ulepsz design strony w stylu 2k25 po kliknieciu na produkt ma sie wysiwtl…"
type textarea "x"
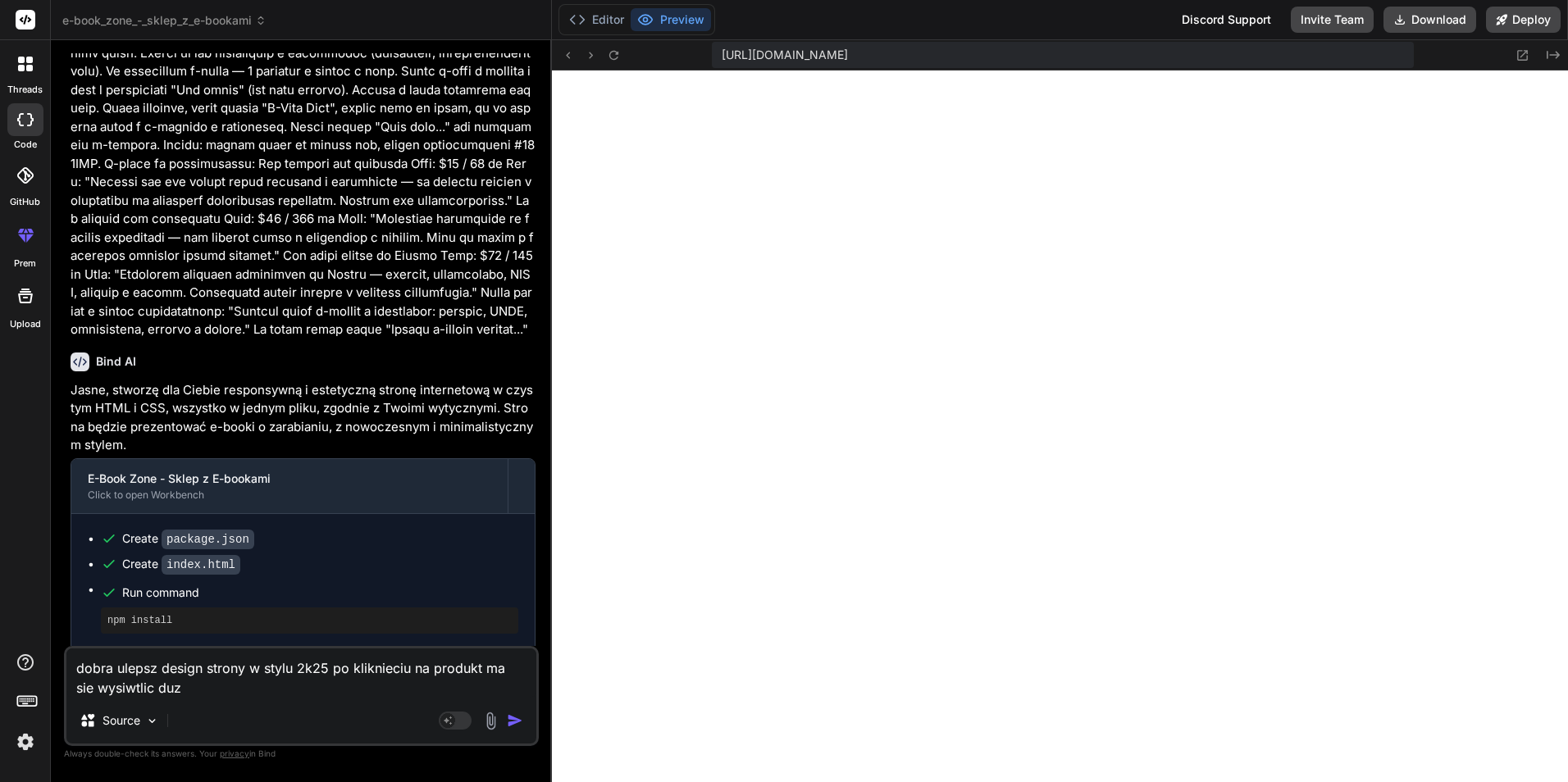
type textarea "dobra ulepsz design strony w stylu 2k25 po kliknieciu na produkt ma sie wysiwtl…"
type textarea "x"
type textarea "dobra ulepsz design strony w stylu 2k25 po kliknieciu na produkt ma sie wysiwtl…"
type textarea "x"
type textarea "dobra ulepsz design strony w stylu 2k25 po kliknieciu na produkt ma sie wysiwtl…"
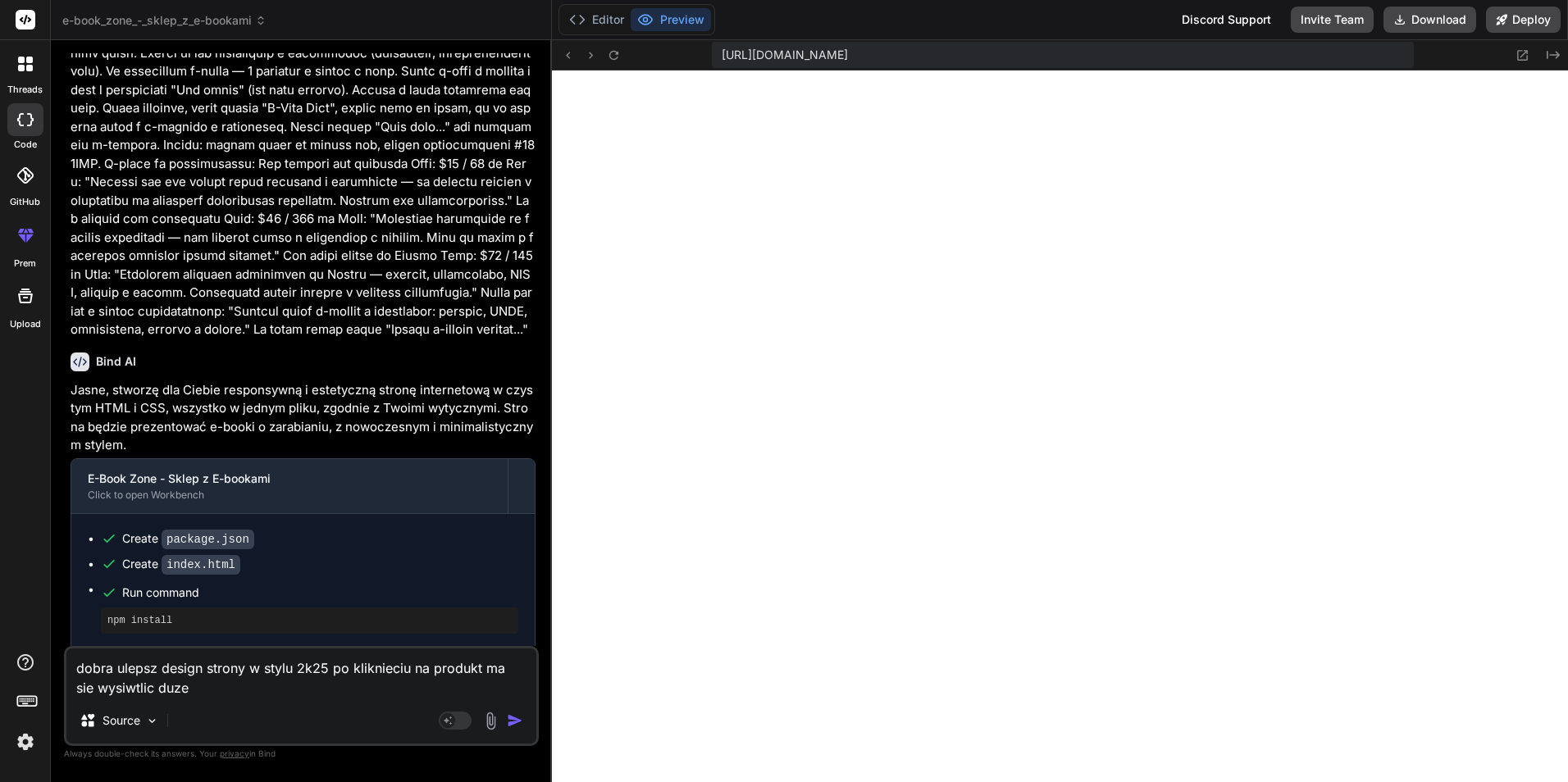
type textarea "x"
type textarea "dobra ulepsz design strony w stylu 2k25 po kliknieciu na produkt ma sie wysiwtl…"
type textarea "x"
type textarea "dobra ulepsz design strony w stylu 2k25 po kliknieciu na produkt ma sie wysiwtl…"
type textarea "x"
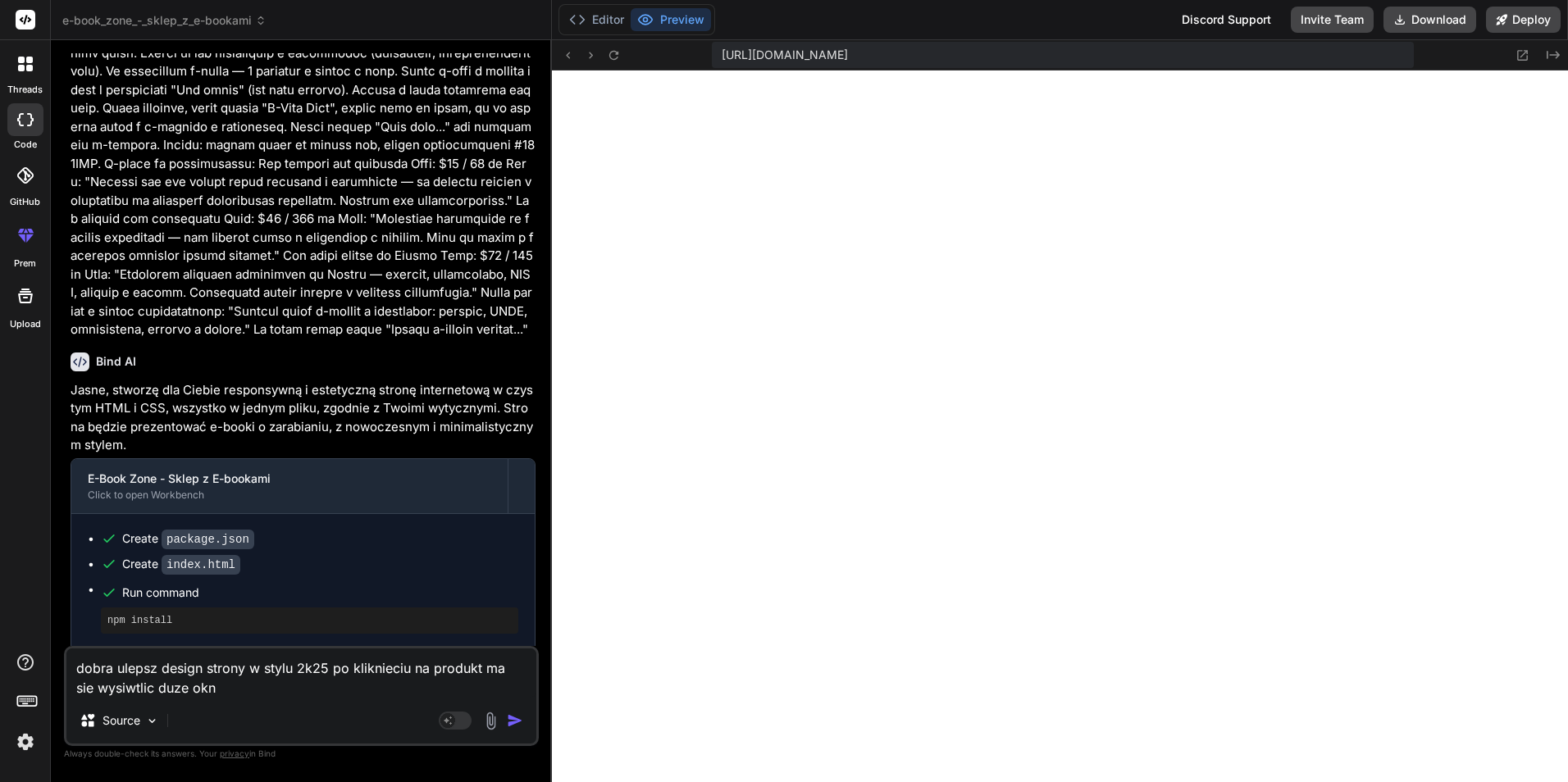
type textarea "dobra ulepsz design strony w stylu 2k25 po kliknieciu na produkt ma sie wysiwtl…"
type textarea "x"
type textarea "dobra ulepsz design strony w stylu 2k25 po kliknieciu na produkt ma sie wysiwtl…"
type textarea "x"
type textarea "dobra ulepsz design strony w stylu 2k25 po kliknieciu na produkt ma sie wysiwtl…"
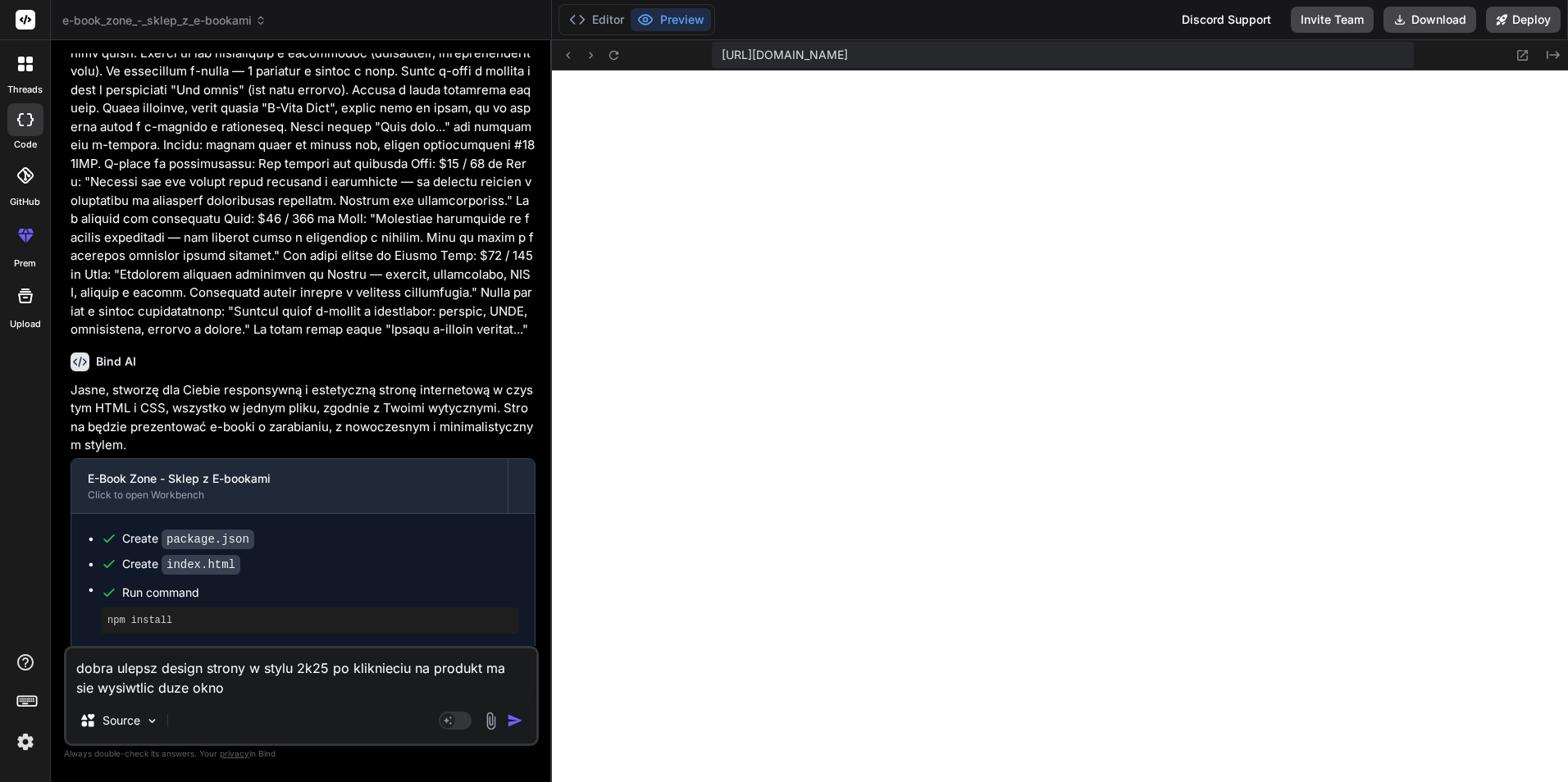
type textarea "x"
type textarea "dobra ulepsz design strony w stylu 2k25 po kliknieciu na produkt ma sie wysiwtl…"
type textarea "x"
type textarea "dobra ulepsz design strony w stylu 2k25 po kliknieciu na produkt ma sie wysiwtl…"
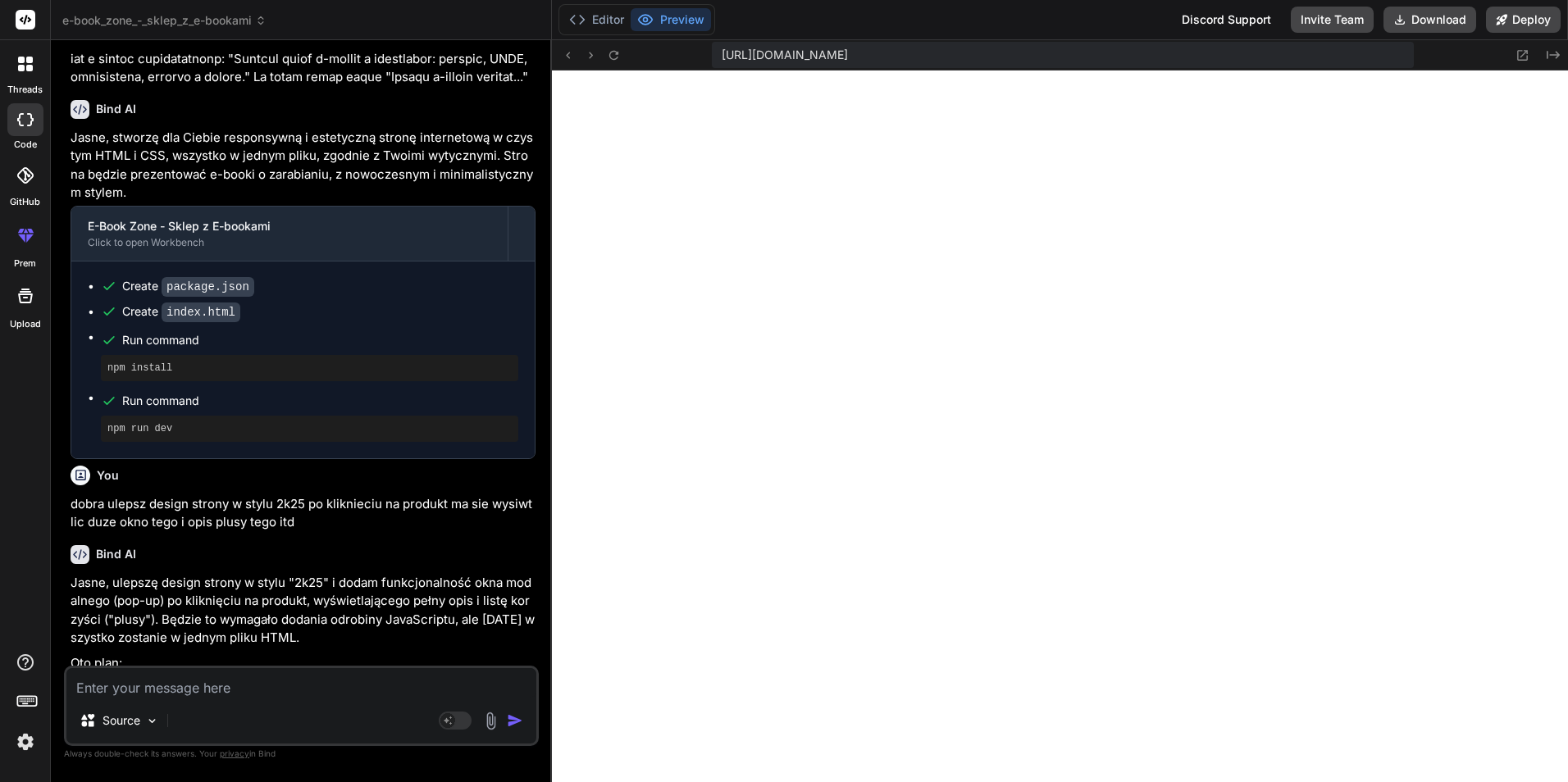
scroll to position [1558, 0]
click at [242, 707] on div "Source" at bounding box center [301, 723] width 470 height 39
click at [237, 685] on textarea at bounding box center [301, 683] width 470 height 30
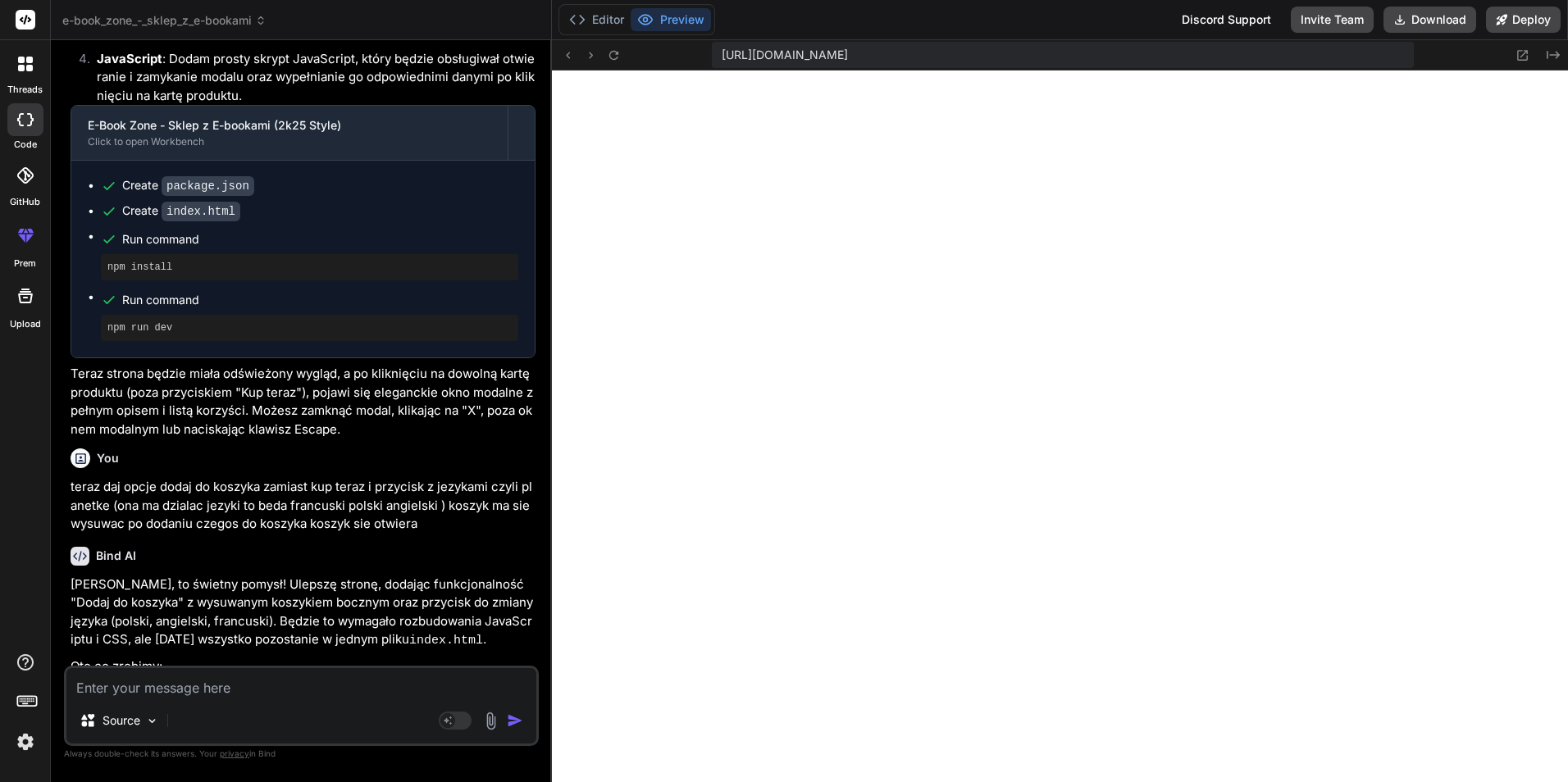
scroll to position [2415, 0]
click at [187, 651] on p "[PERSON_NAME], to świetny pomysł! Ulepszę stronę, dodając funkcjonalność "Dodaj…" at bounding box center [303, 613] width 465 height 76
click at [176, 698] on div "Source Agent Mode. When this toggle is activated, AI automatically makes decisi…" at bounding box center [301, 705] width 475 height 81
click at [183, 683] on textarea at bounding box center [301, 683] width 470 height 30
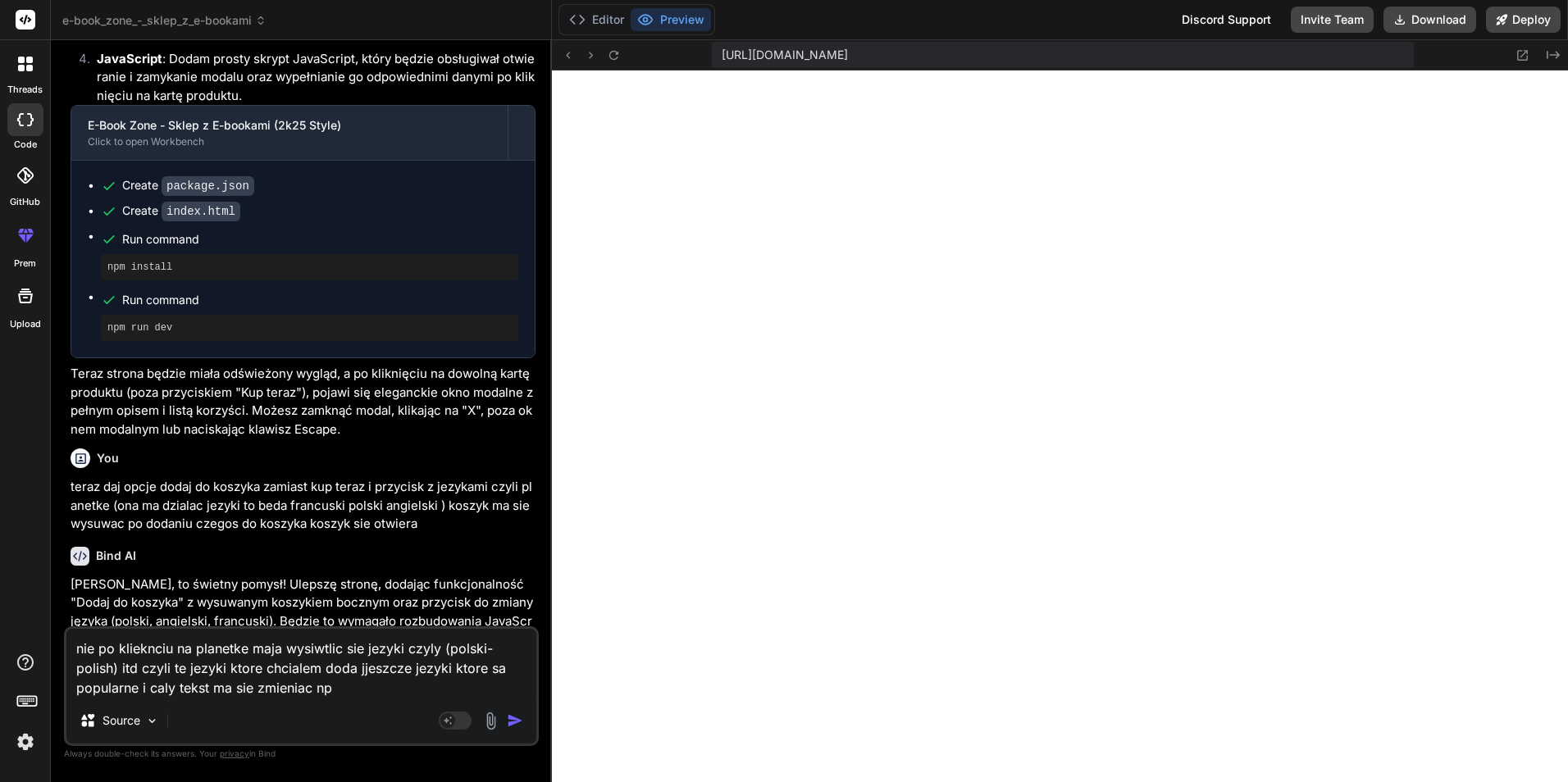
click at [384, 691] on textarea "nie po klieknciu na planetke maja wysiwtlic sie jezyki czyly (polski-polish) it…" at bounding box center [301, 662] width 470 height 69
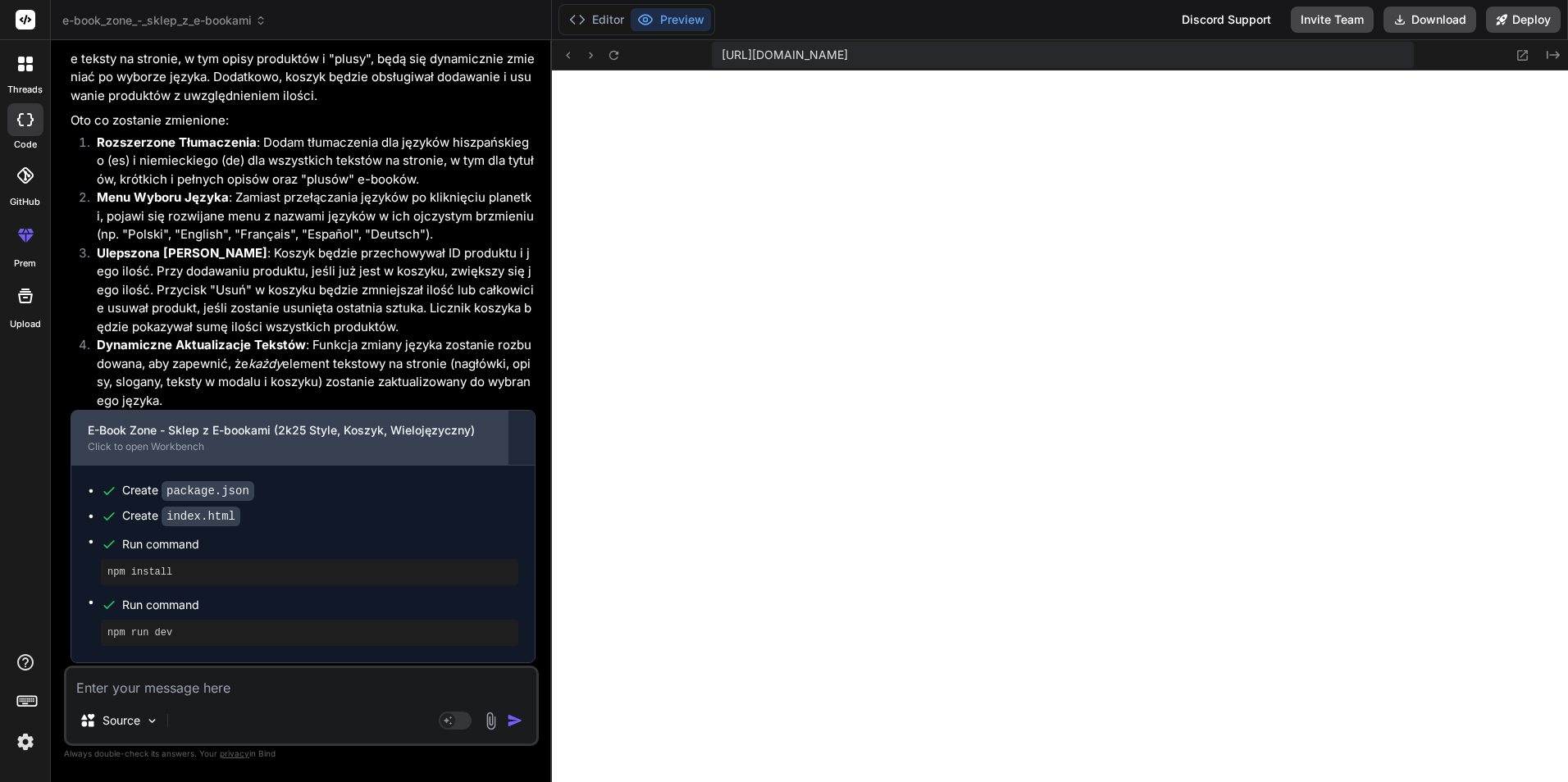
scroll to position [2786, 0]
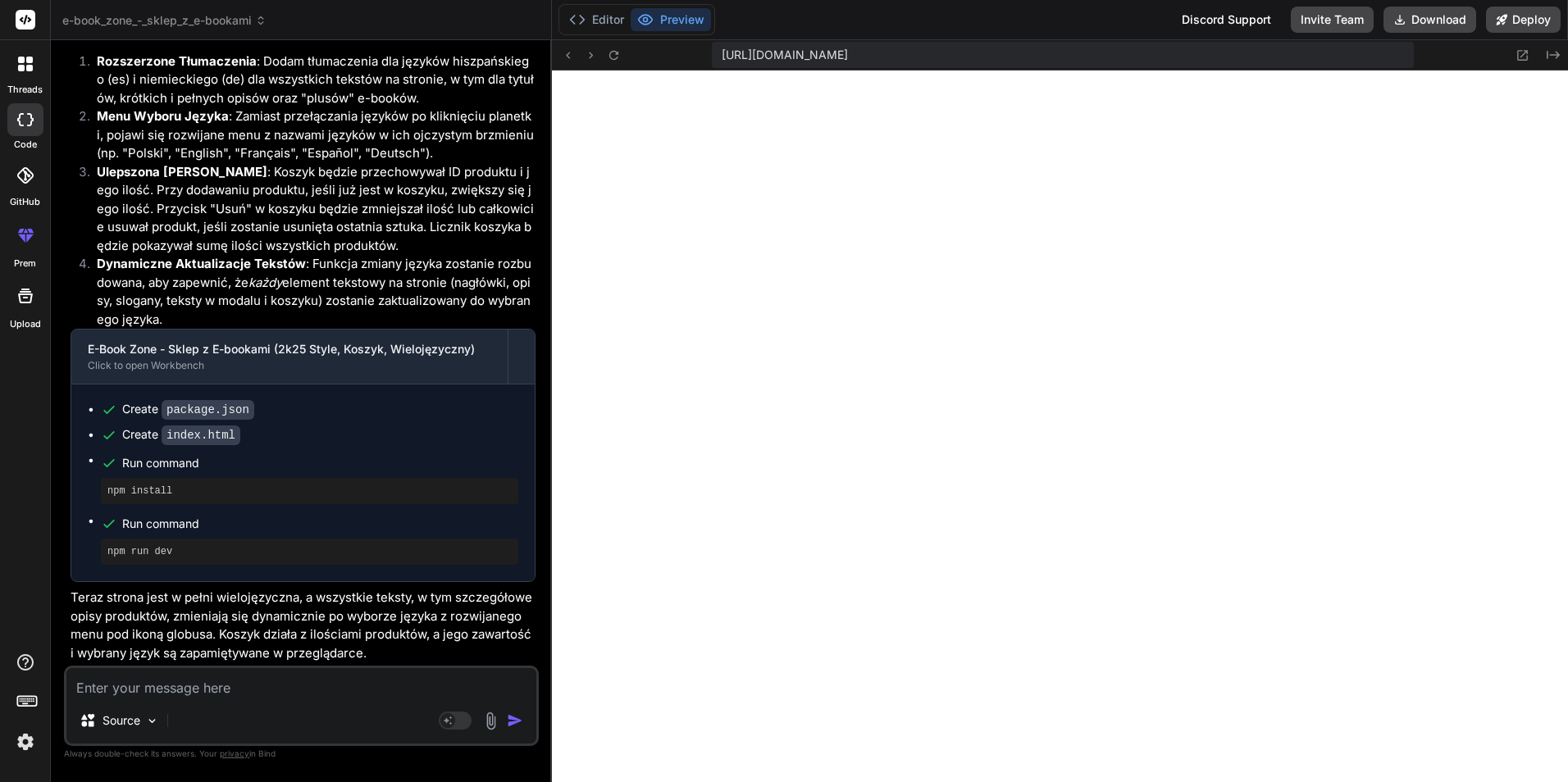
click at [226, 690] on textarea at bounding box center [301, 683] width 470 height 30
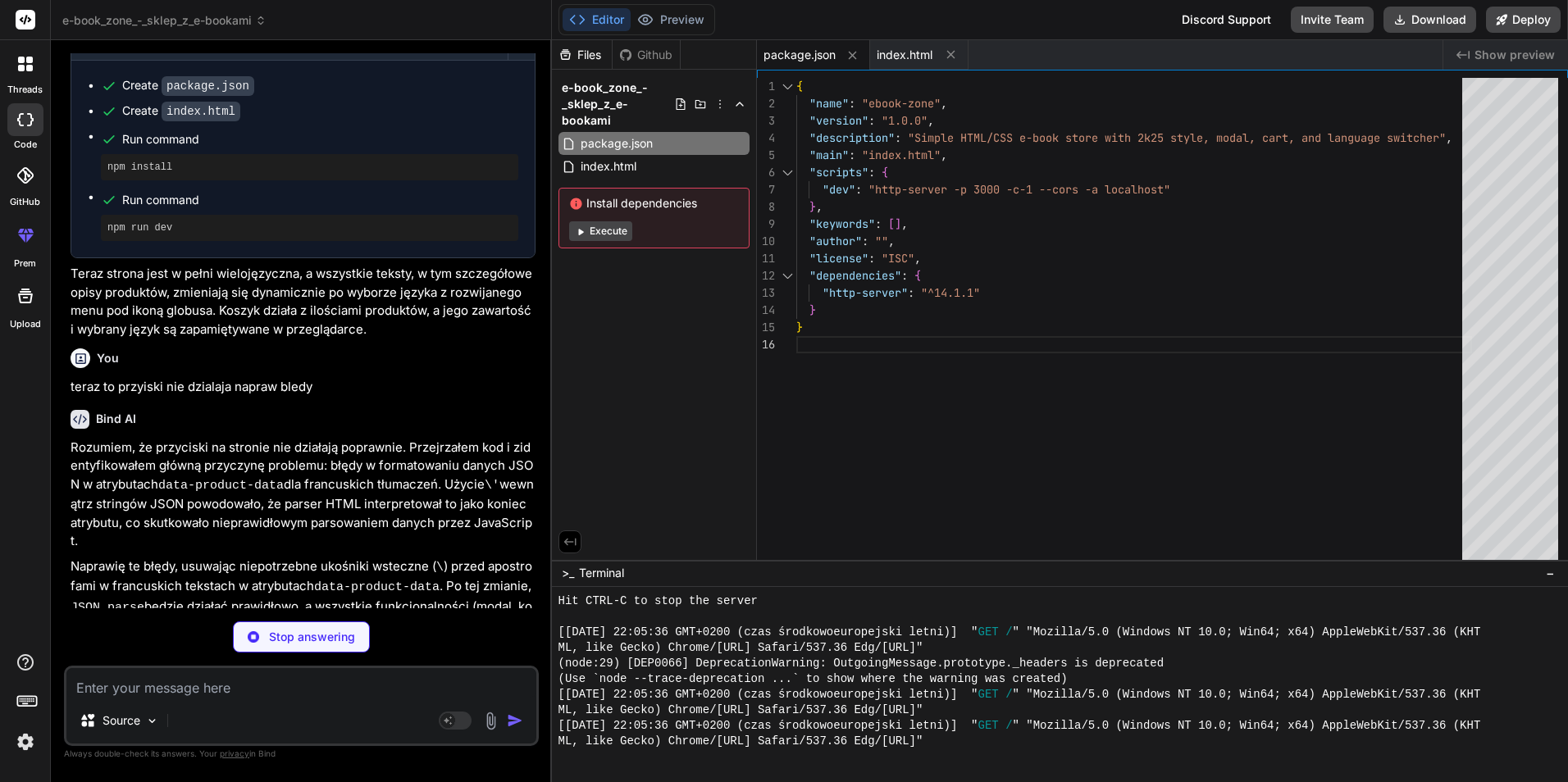
scroll to position [3266, 0]
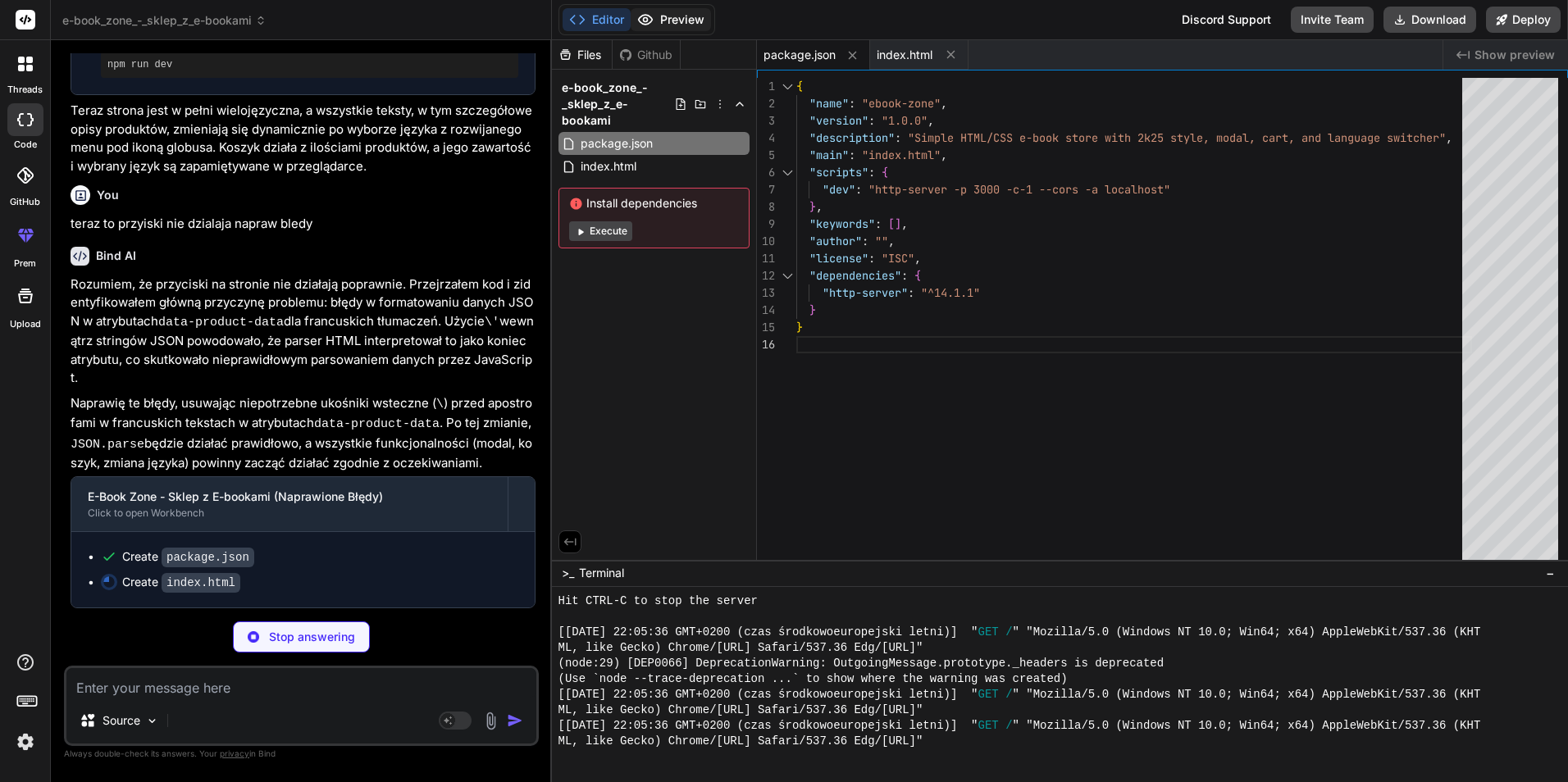
click at [686, 21] on button "Preview" at bounding box center [670, 19] width 81 height 23
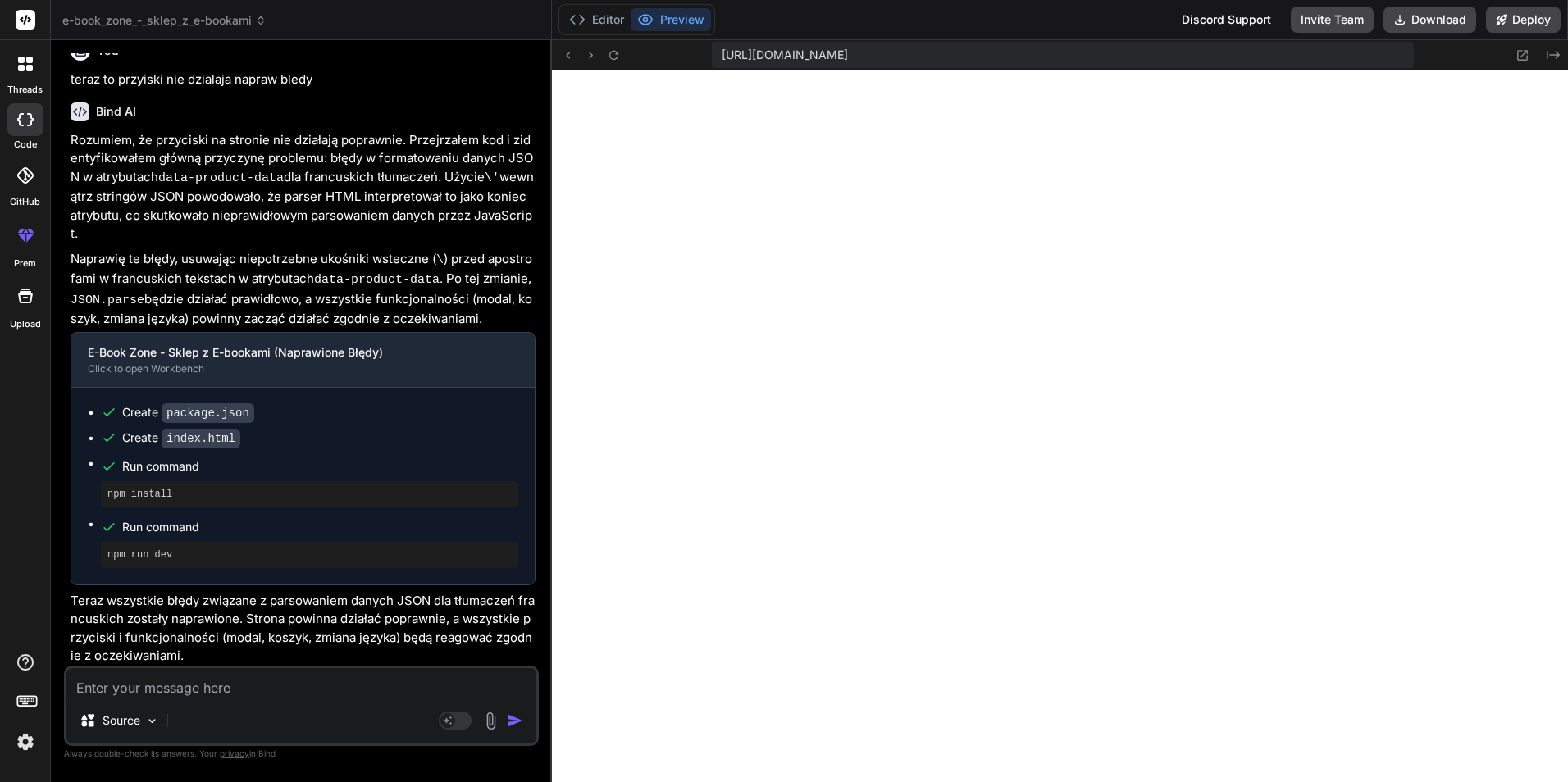
scroll to position [3413, 0]
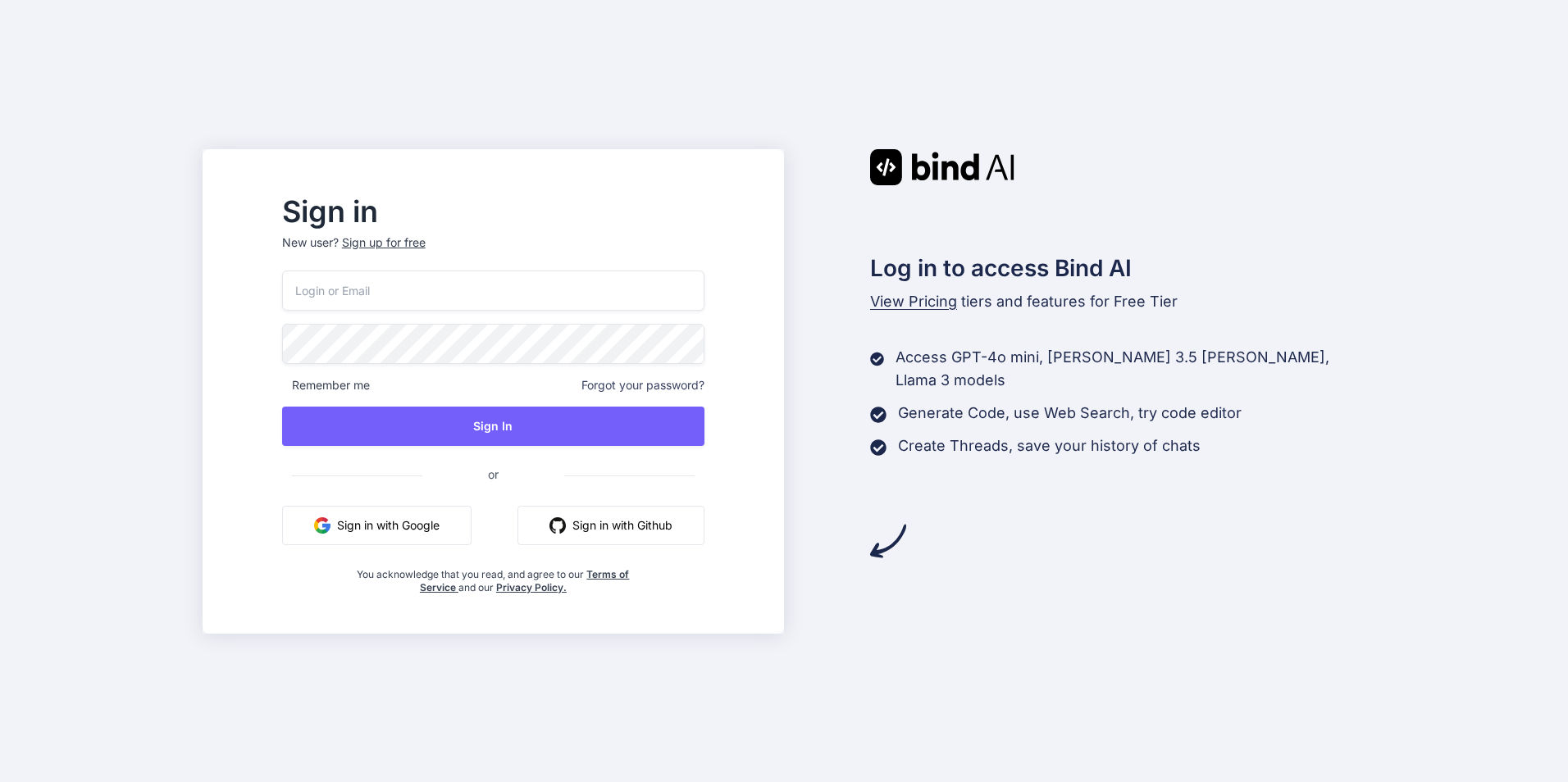
click at [419, 519] on button "Sign in with Google" at bounding box center [377, 525] width 190 height 39
